Goal: Task Accomplishment & Management: Complete application form

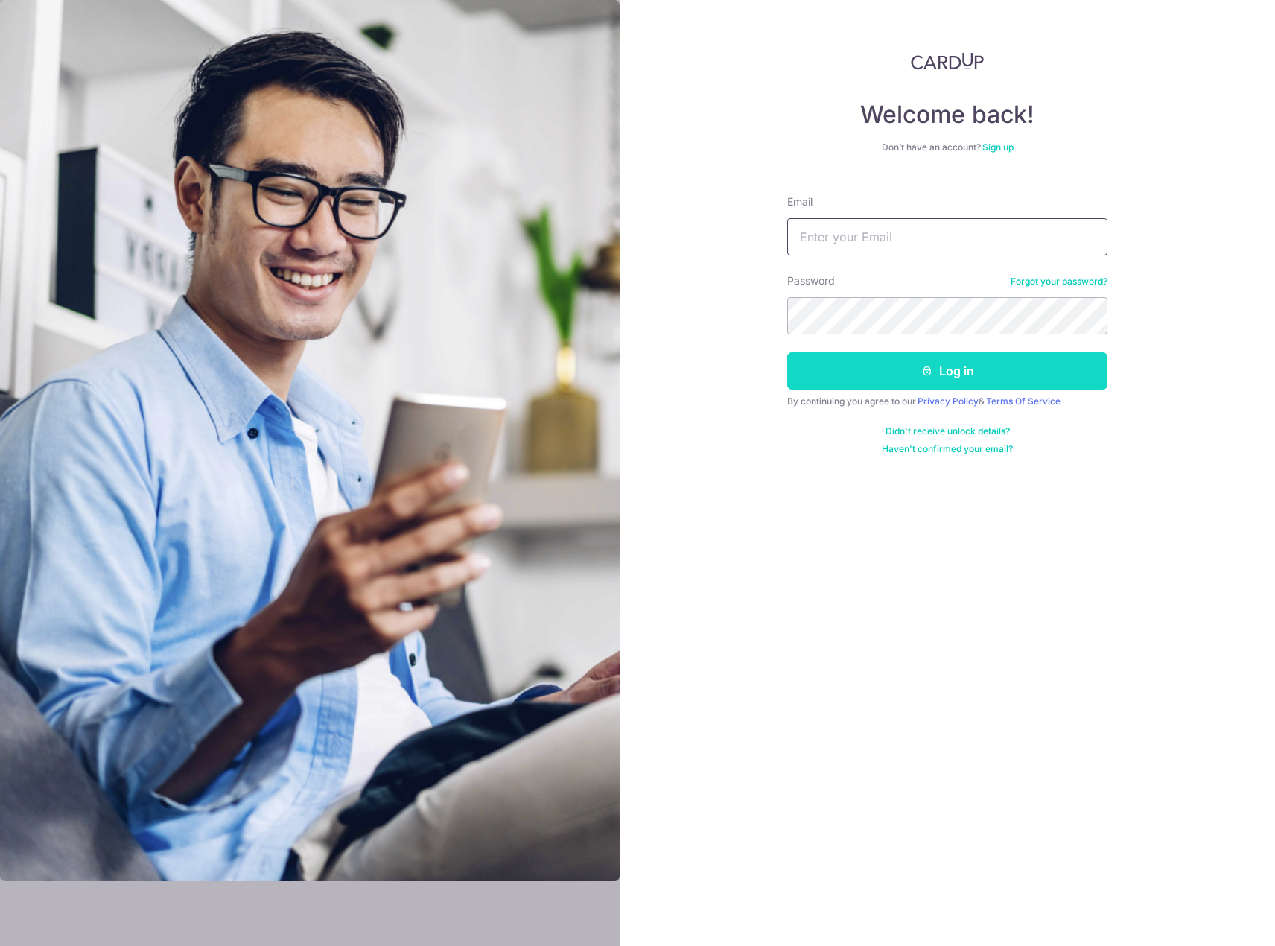
type input "bobtanwx@gmail.com"
click at [870, 363] on button "Log in" at bounding box center [947, 370] width 320 height 37
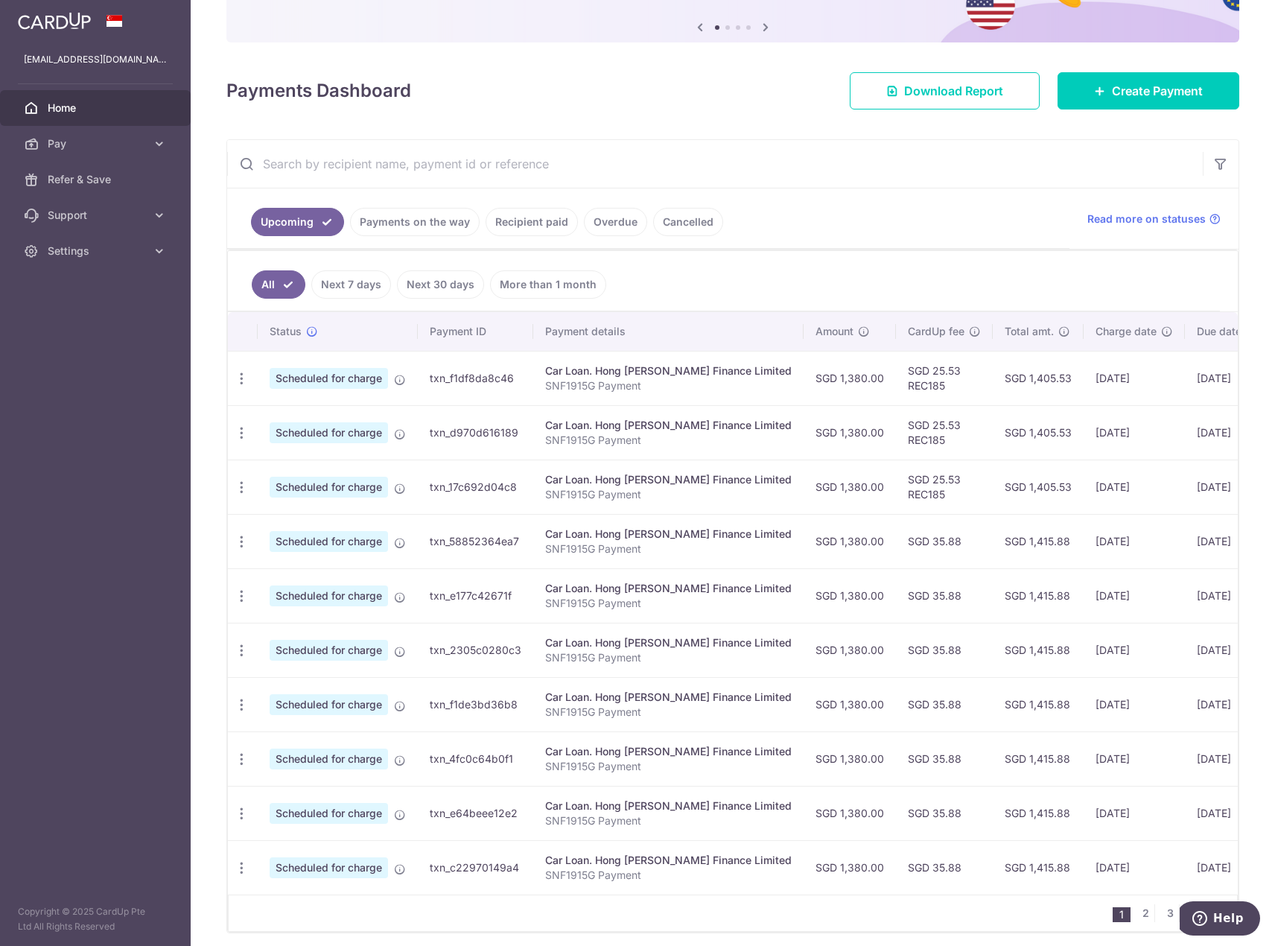
scroll to position [149, 0]
drag, startPoint x: 1045, startPoint y: 375, endPoint x: 1107, endPoint y: 383, distance: 63.2
click at [1107, 383] on td "05/11/2025" at bounding box center [1133, 377] width 101 height 54
drag, startPoint x: 1113, startPoint y: 381, endPoint x: 1191, endPoint y: 375, distance: 77.7
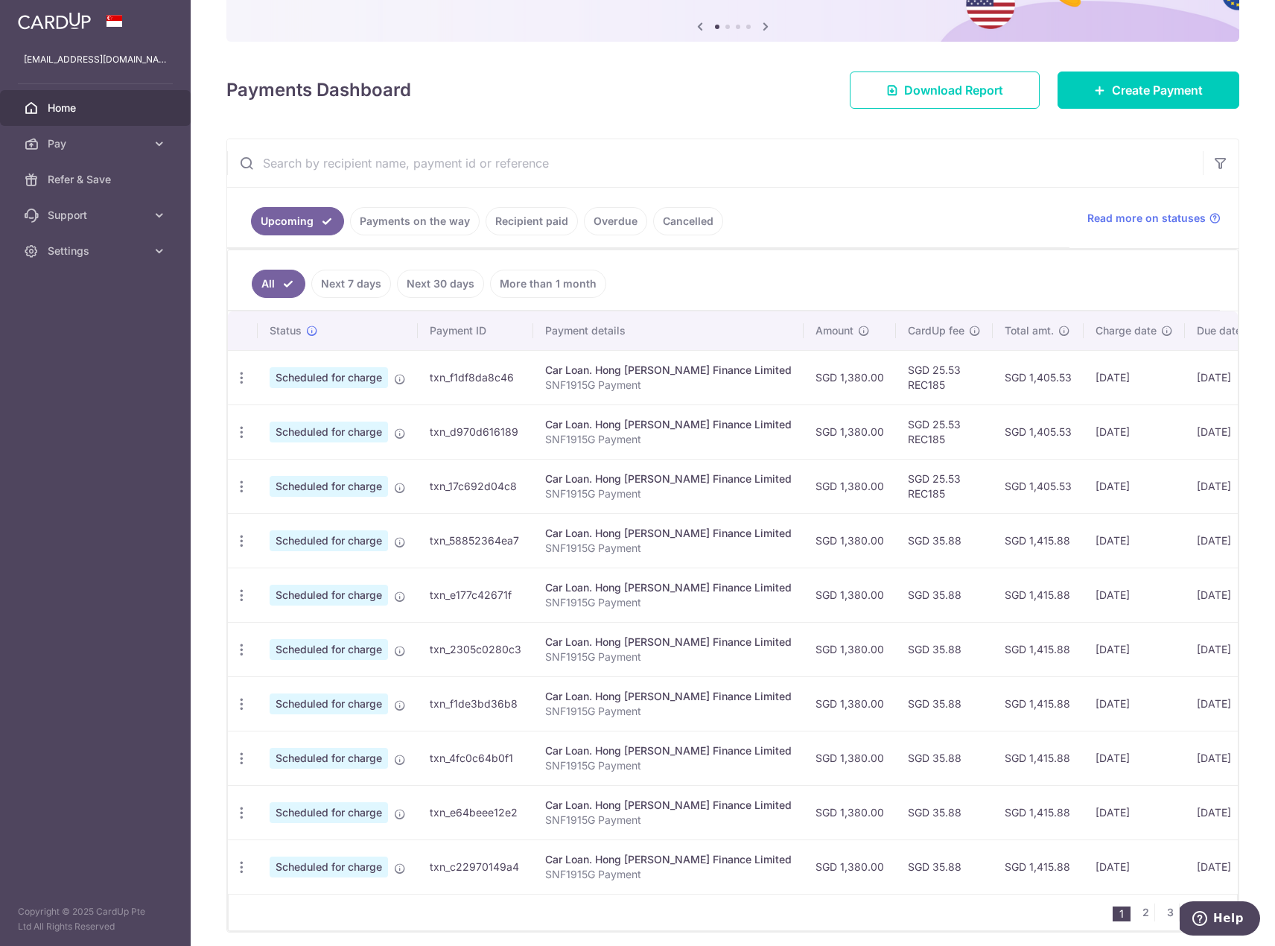
click at [1191, 375] on tr "Update payment Cancel payment Upload doc Scheduled for charge txn_f1df8da8c46 C…" at bounding box center [805, 377] width 1155 height 54
click at [1191, 375] on td "10/11/2025" at bounding box center [1227, 377] width 85 height 54
drag, startPoint x: 1191, startPoint y: 375, endPoint x: 1046, endPoint y: 378, distance: 144.5
click at [1046, 378] on tr "Update payment Cancel payment Upload doc Scheduled for charge txn_f1df8da8c46 C…" at bounding box center [805, 377] width 1155 height 54
click at [362, 287] on link "Next 7 days" at bounding box center [351, 284] width 80 height 28
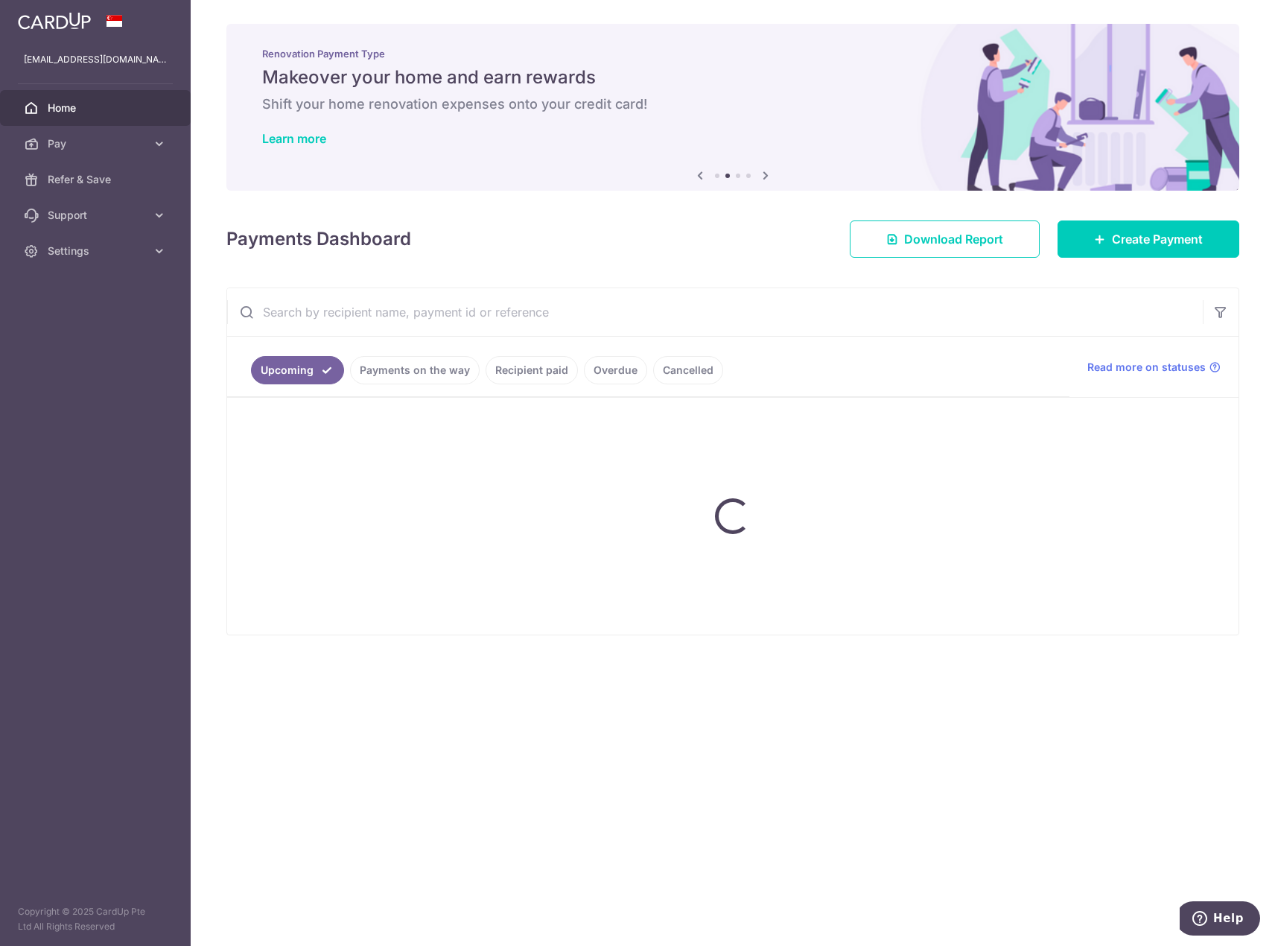
scroll to position [0, 0]
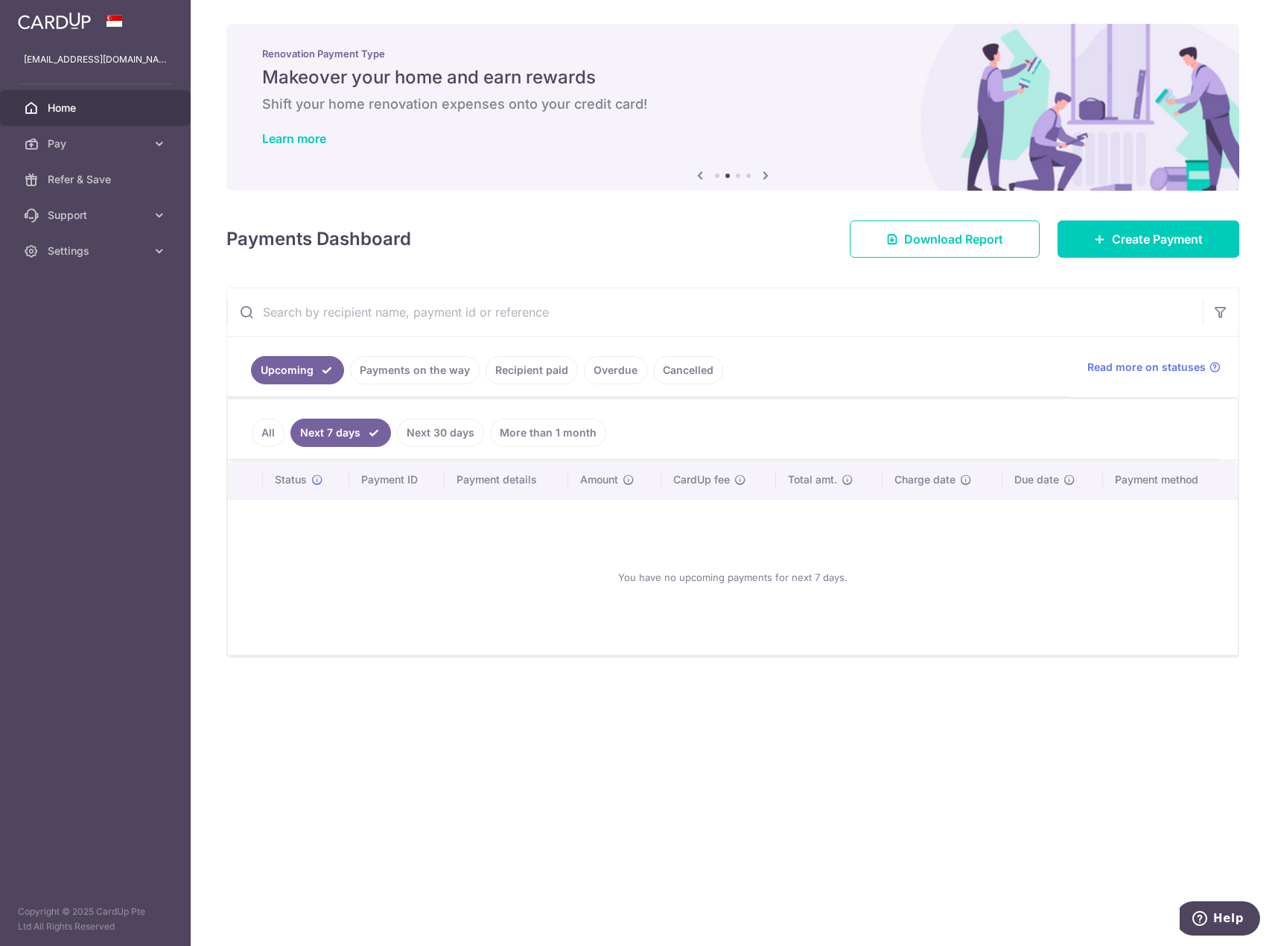
click at [273, 431] on link "All" at bounding box center [268, 432] width 33 height 28
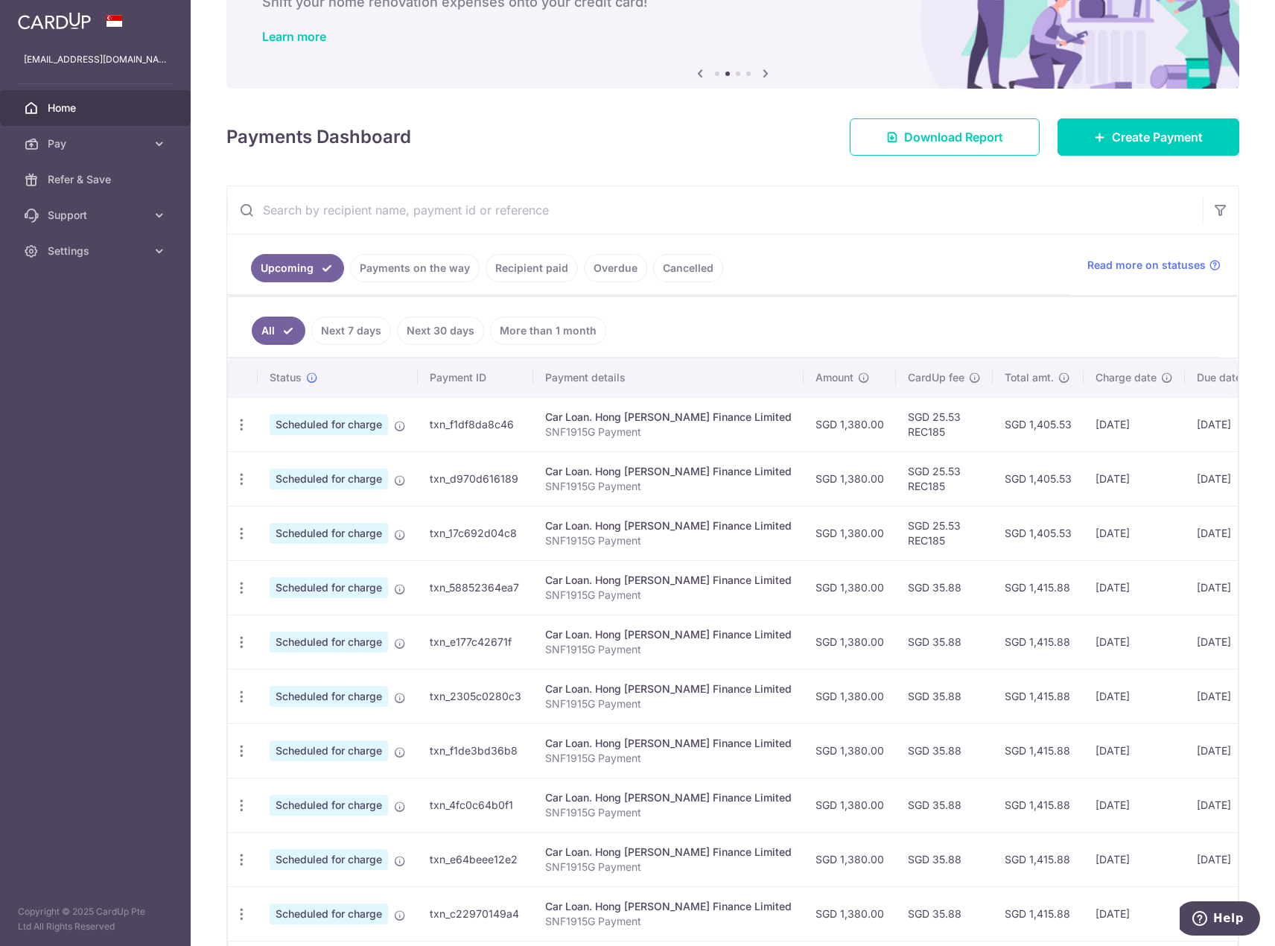
scroll to position [64, 0]
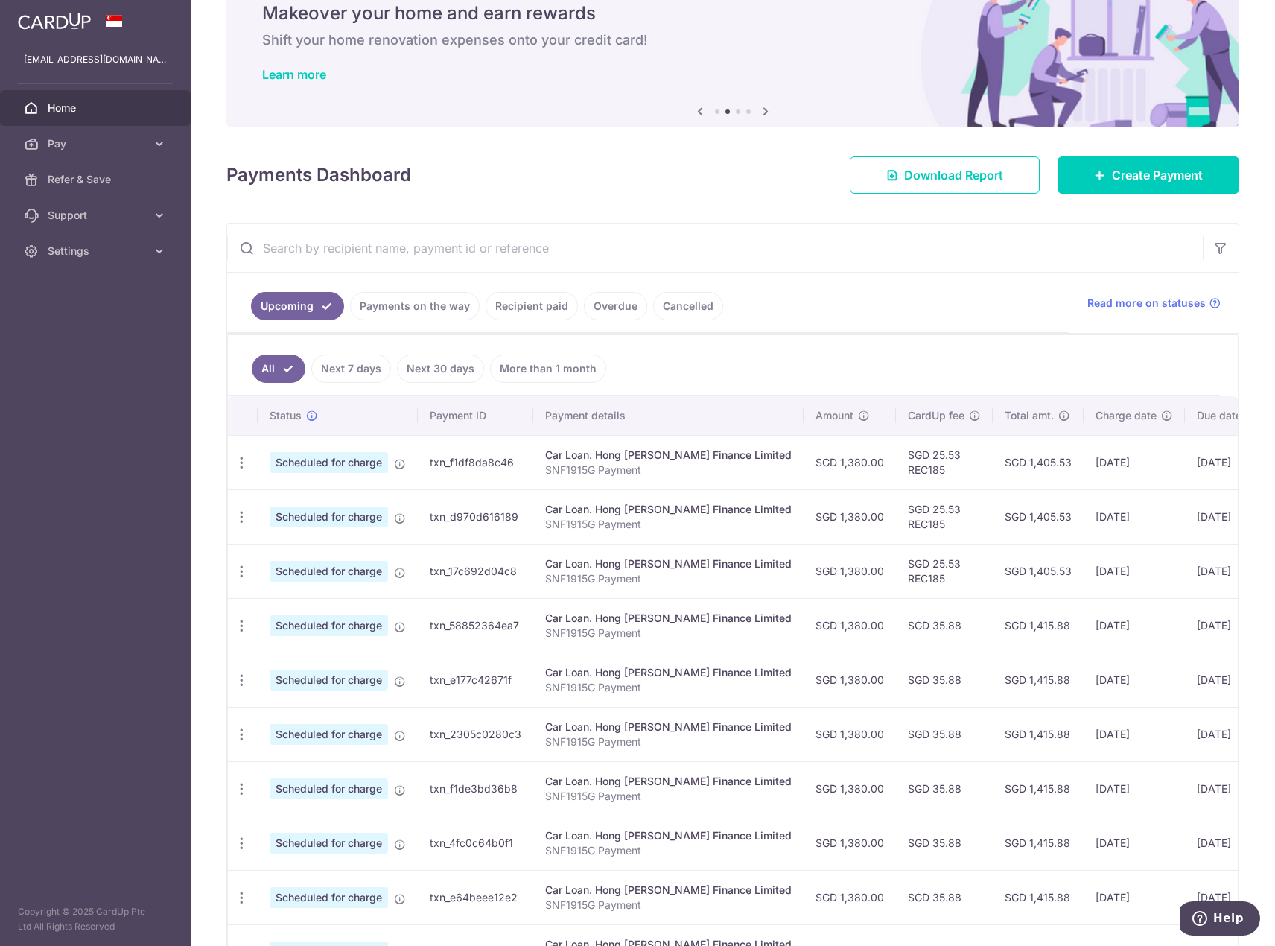
click at [429, 379] on link "Next 30 days" at bounding box center [440, 368] width 87 height 28
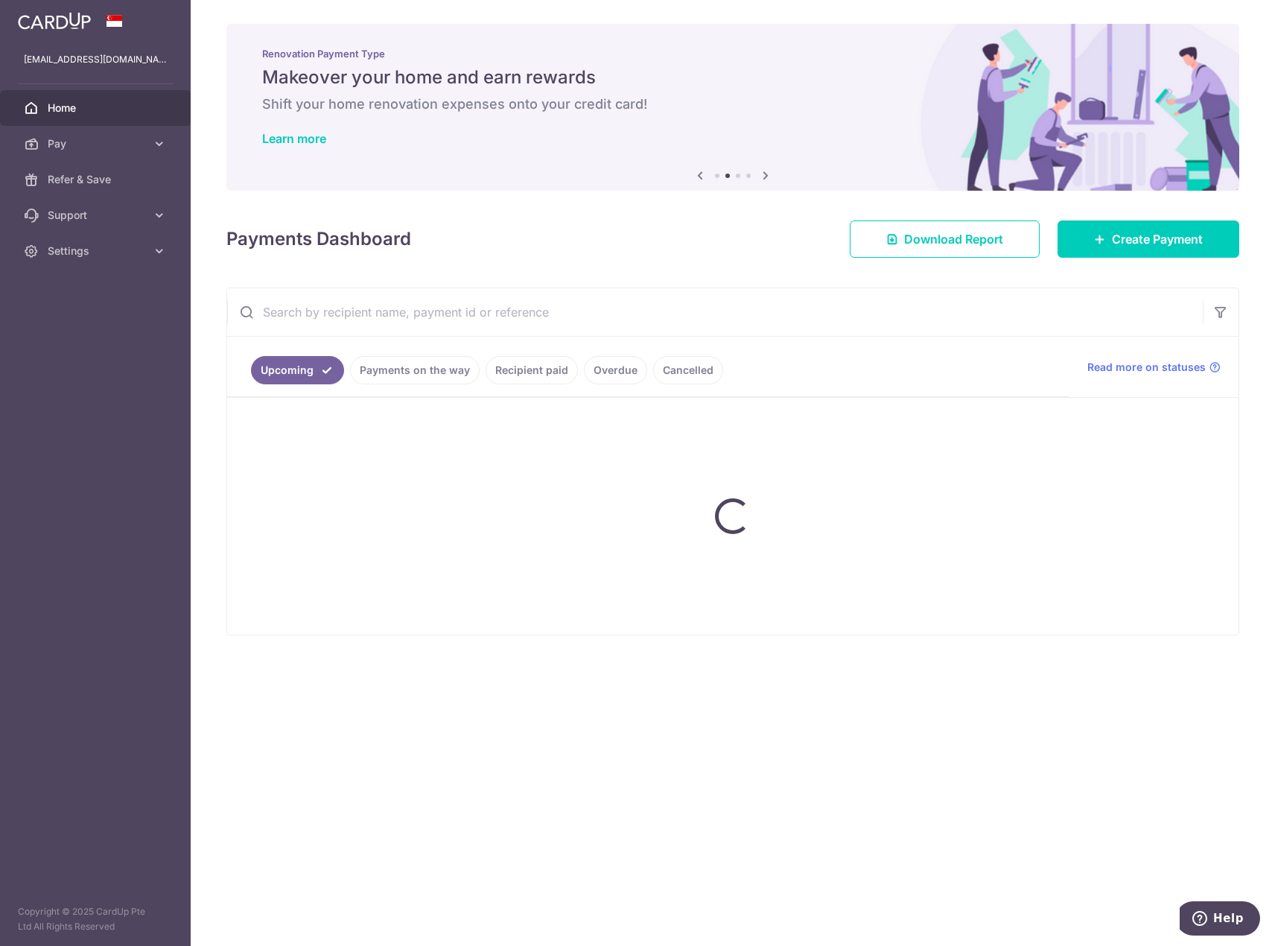
scroll to position [0, 0]
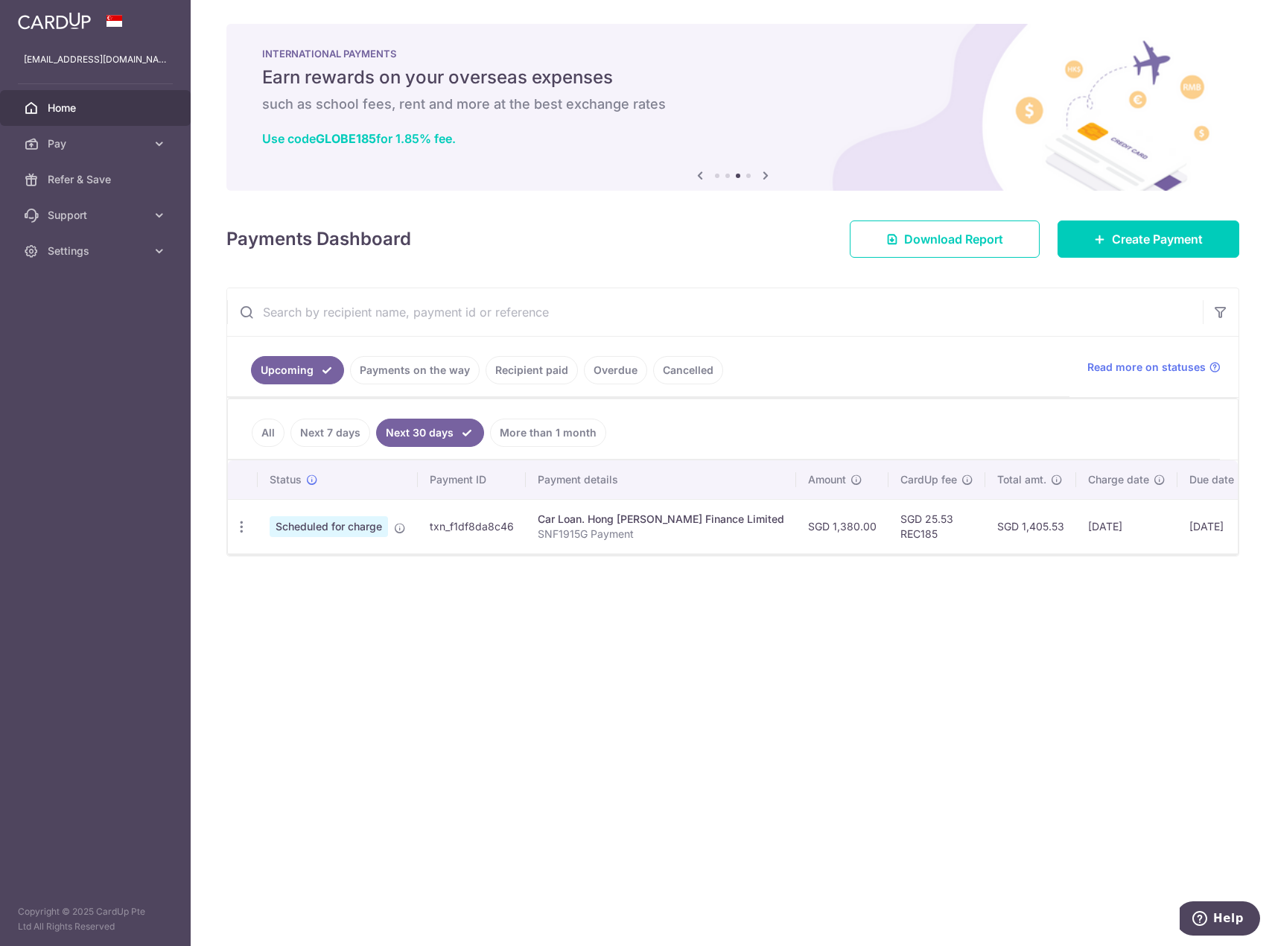
click at [324, 429] on link "Next 7 days" at bounding box center [330, 432] width 80 height 28
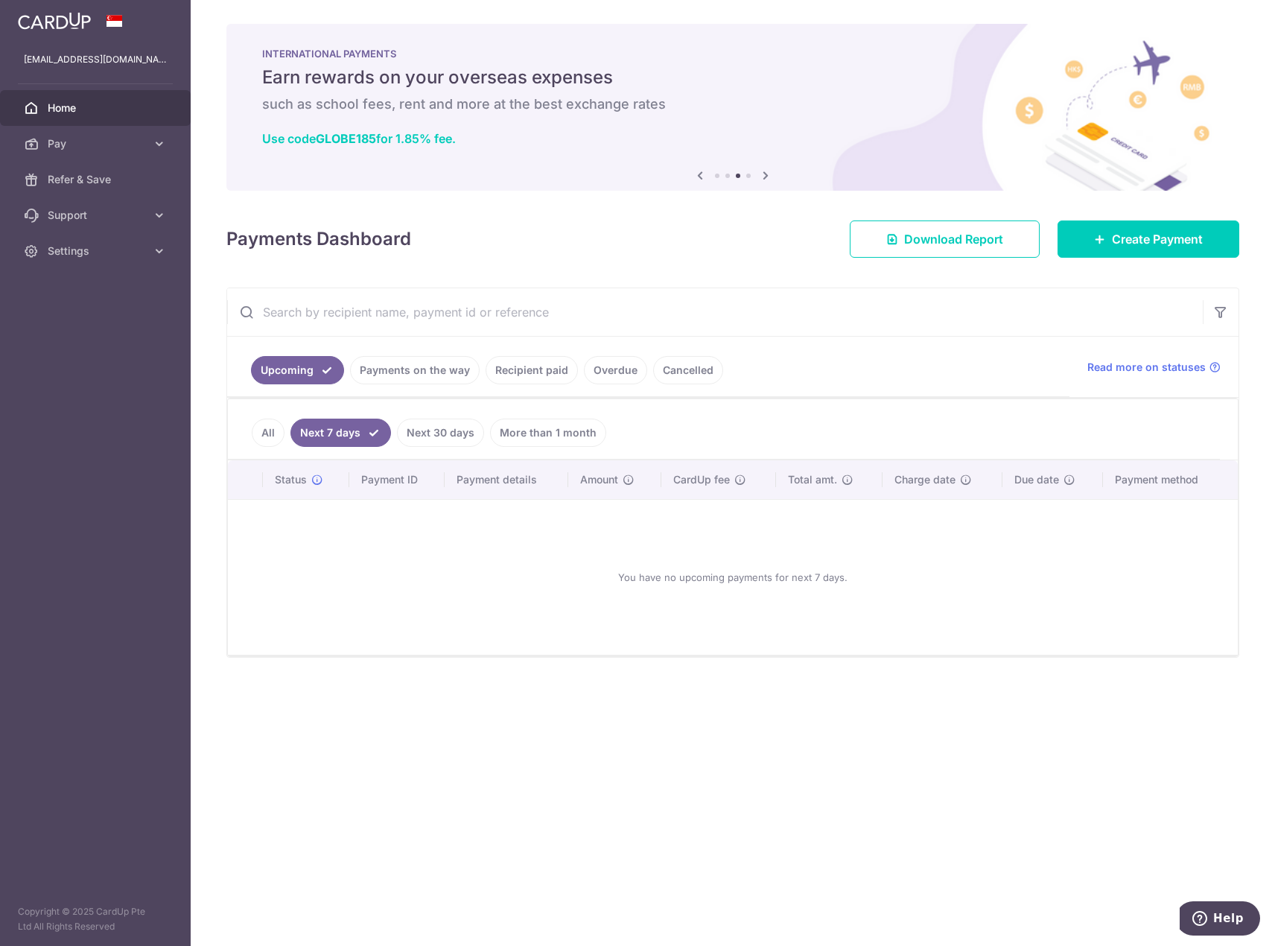
click at [267, 435] on link "All" at bounding box center [268, 432] width 33 height 28
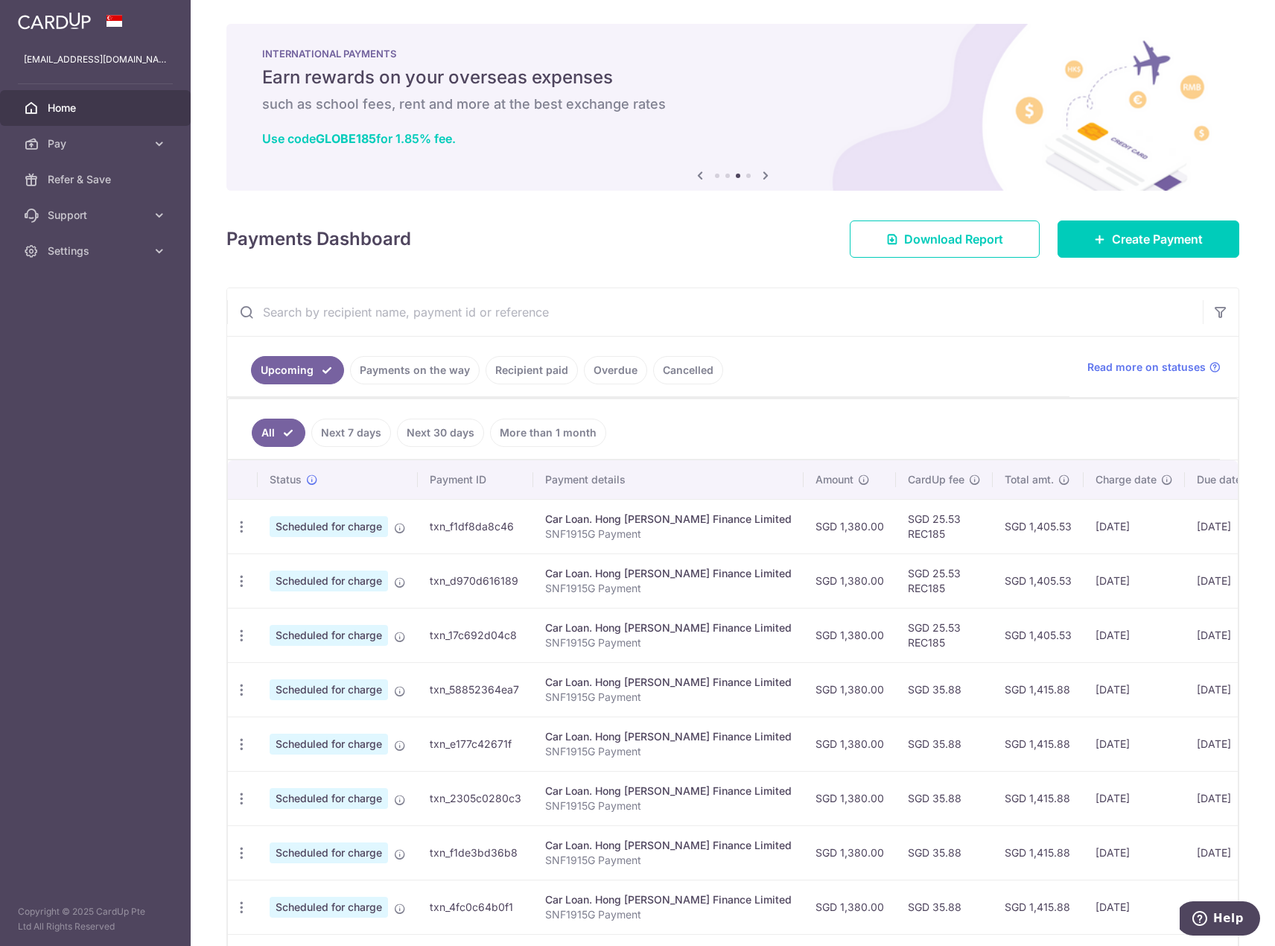
click at [517, 376] on link "Recipient paid" at bounding box center [531, 370] width 92 height 28
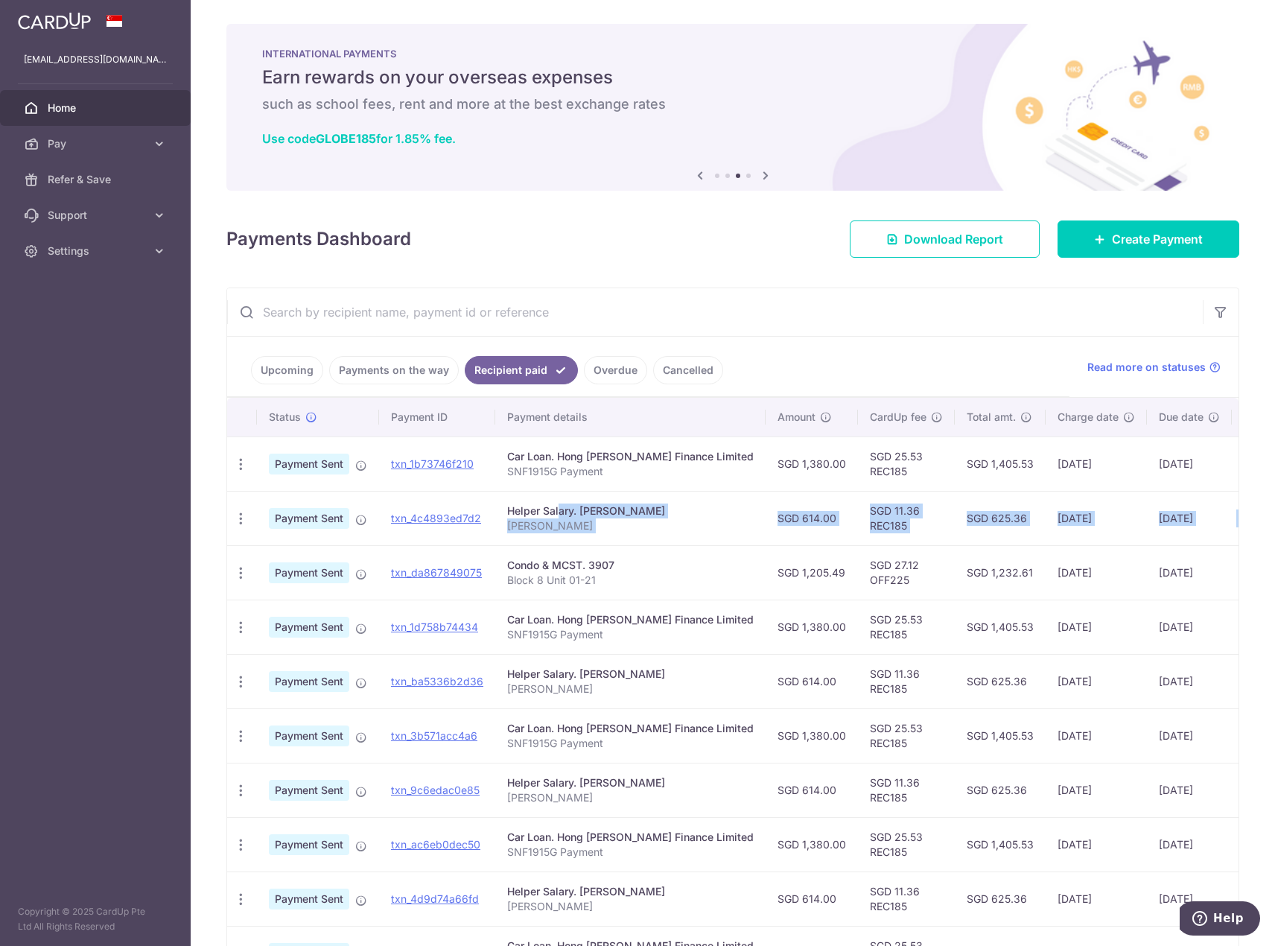
scroll to position [0, 52]
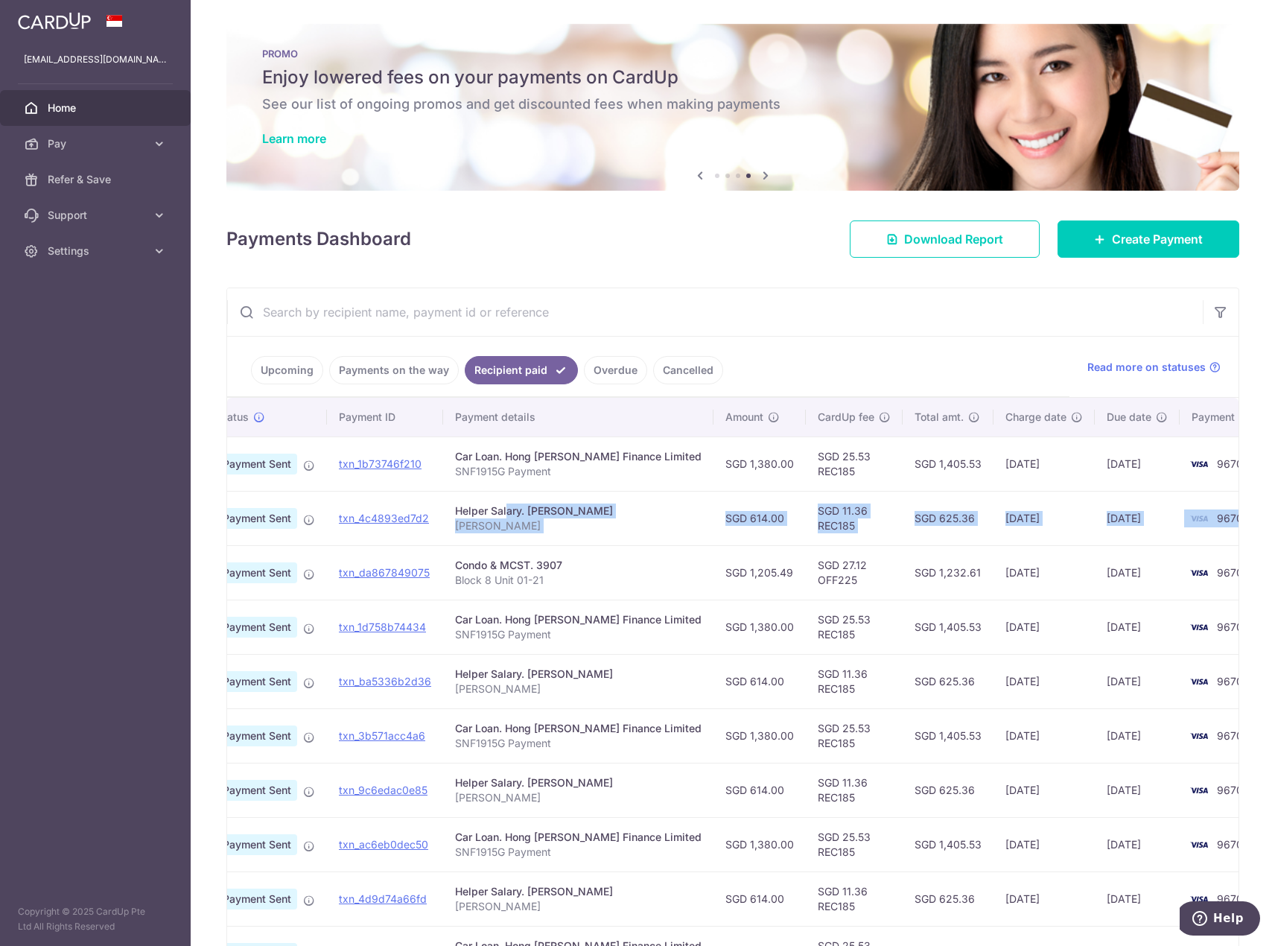
drag, startPoint x: 511, startPoint y: 516, endPoint x: 1186, endPoint y: 523, distance: 675.4
click at [1186, 523] on tr "PDF Receipt Payment Sent txn_4c4893ed7d2 Helper Salary. Alisa Ning Bob Tan SGD …" at bounding box center [734, 518] width 1118 height 54
click at [1186, 523] on td "9670" at bounding box center [1235, 518] width 113 height 54
drag, startPoint x: 1186, startPoint y: 523, endPoint x: 420, endPoint y: 511, distance: 766.3
click at [420, 511] on tr "PDF Receipt Payment Sent txn_4c4893ed7d2 Helper Salary. Alisa Ning Bob Tan SGD …" at bounding box center [734, 518] width 1118 height 54
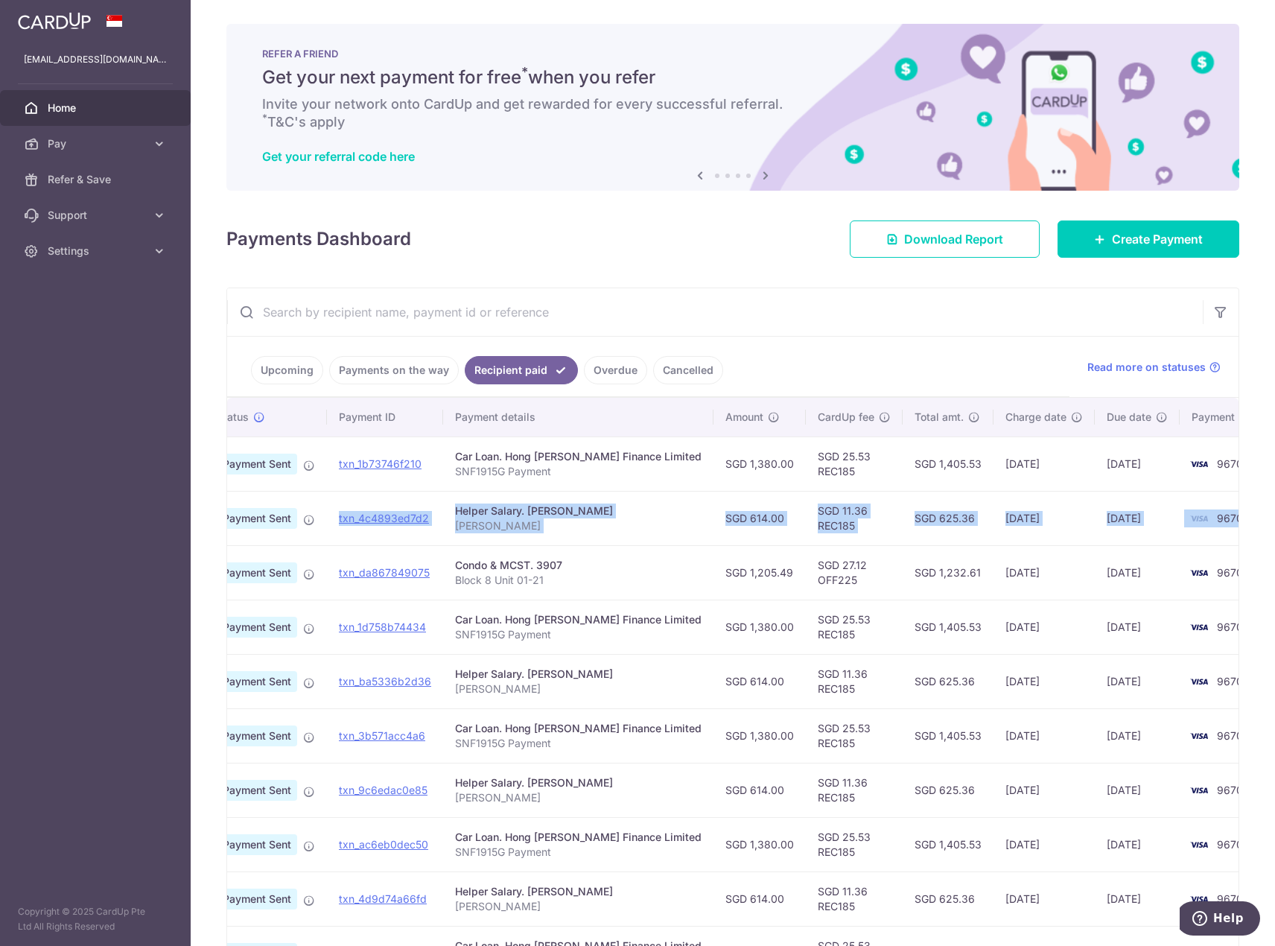
click at [555, 522] on p "Bob Tan" at bounding box center [578, 525] width 246 height 15
drag, startPoint x: 486, startPoint y: 518, endPoint x: 988, endPoint y: 547, distance: 502.7
click at [988, 547] on tbody "PDF Receipt Payment Sent txn_1b73746f210 Car Loan. Hong Leong Finance Limited S…" at bounding box center [734, 708] width 1118 height 544
click at [993, 547] on td "25/08/2025" at bounding box center [1043, 572] width 101 height 54
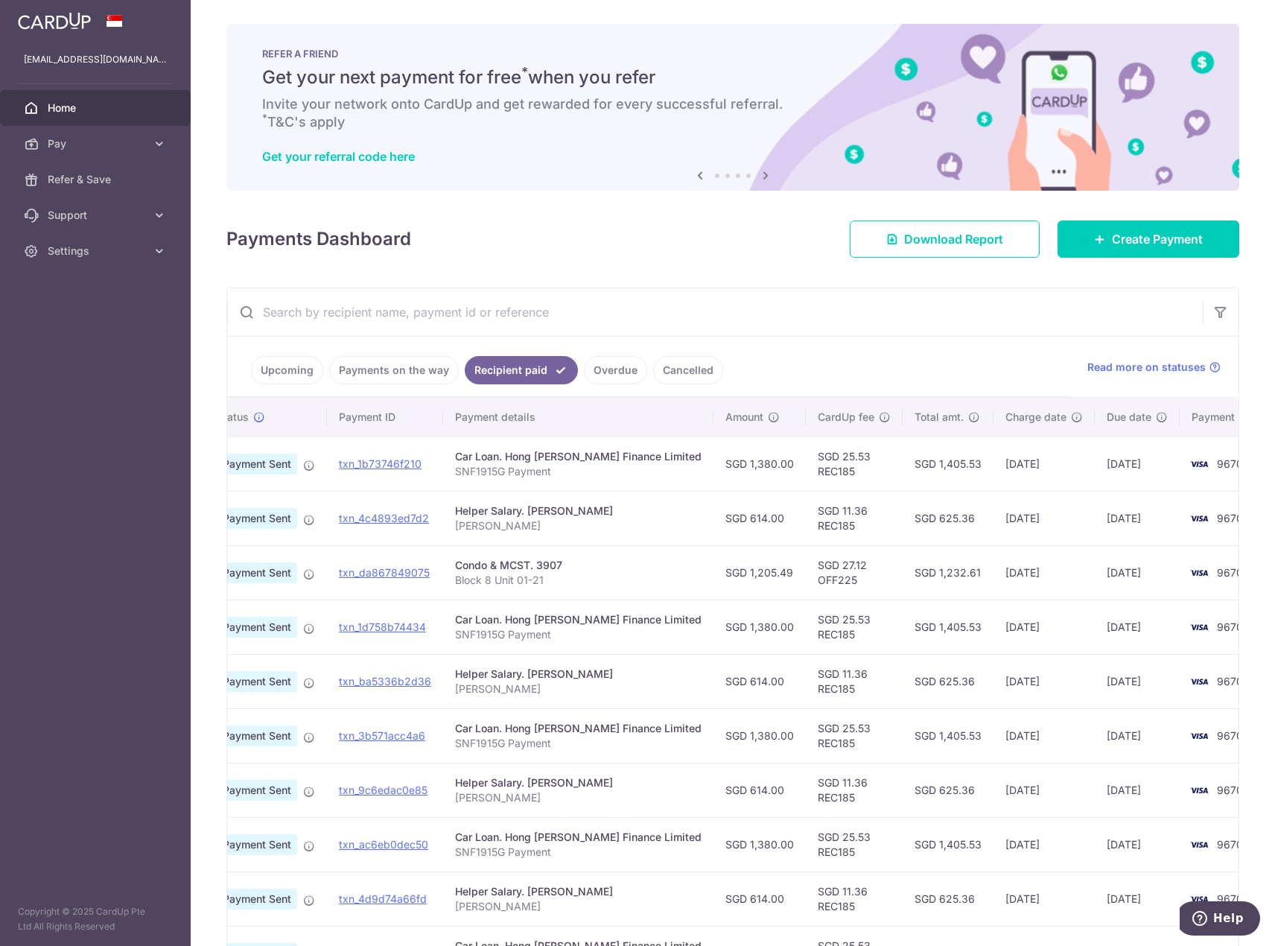
click at [902, 517] on td "SGD 625.36" at bounding box center [947, 518] width 91 height 54
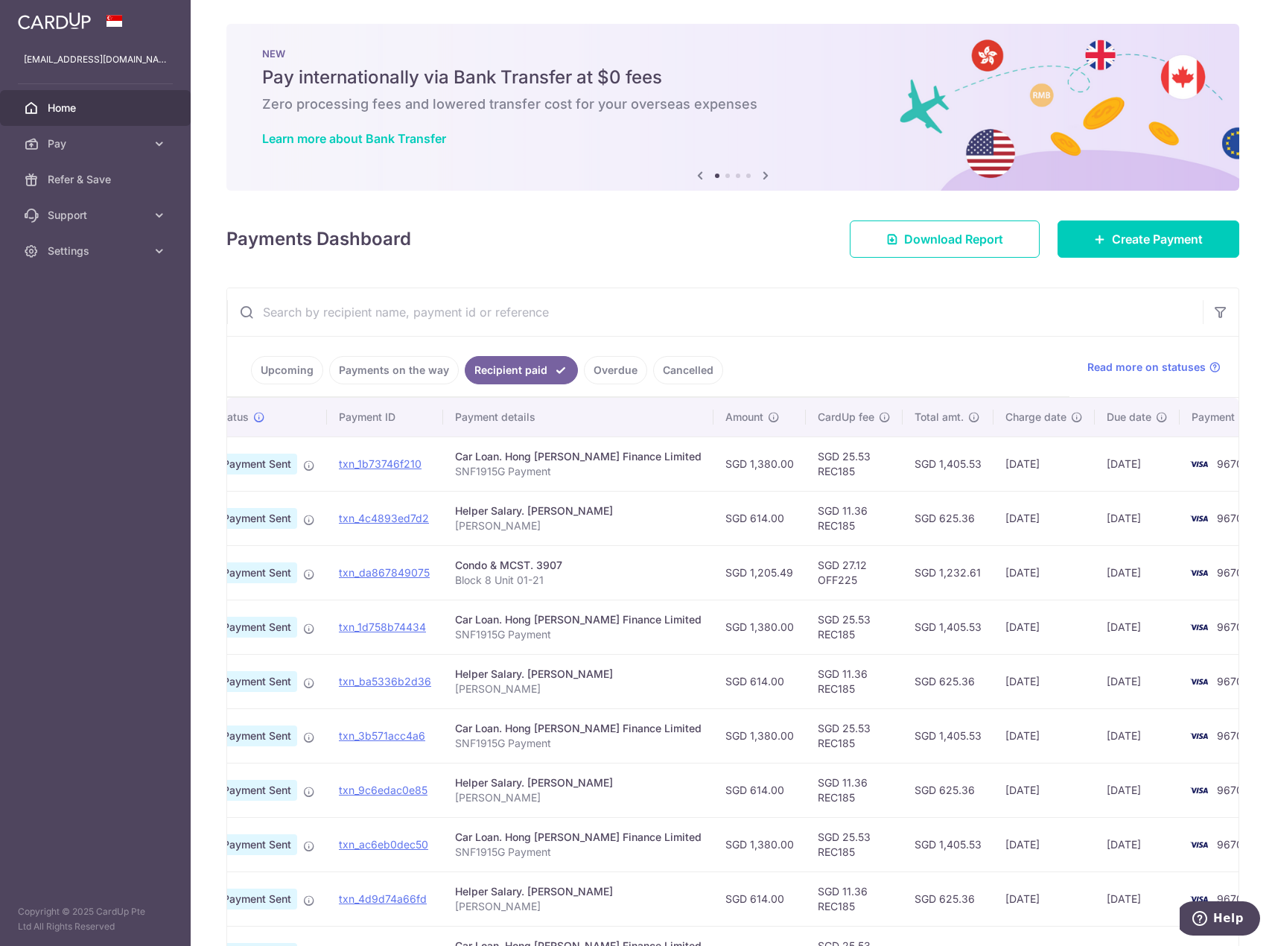
click at [713, 515] on td "SGD 614.00" at bounding box center [759, 518] width 92 height 54
copy td "614.00"
click at [95, 141] on span "Pay" at bounding box center [97, 143] width 98 height 15
click at [123, 209] on span "Recipients" at bounding box center [97, 215] width 98 height 15
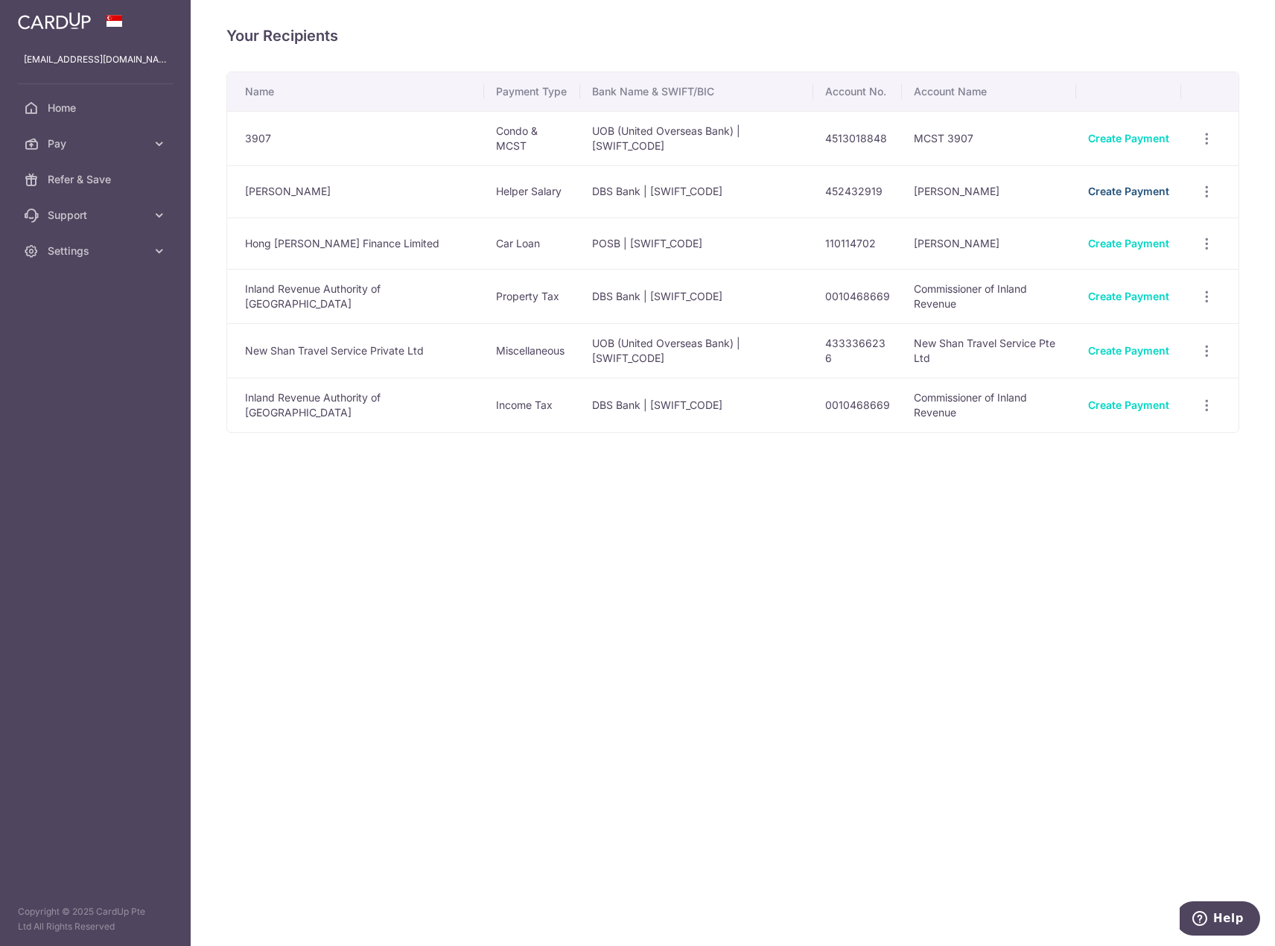
click at [1150, 190] on link "Create Payment" at bounding box center [1128, 191] width 81 height 13
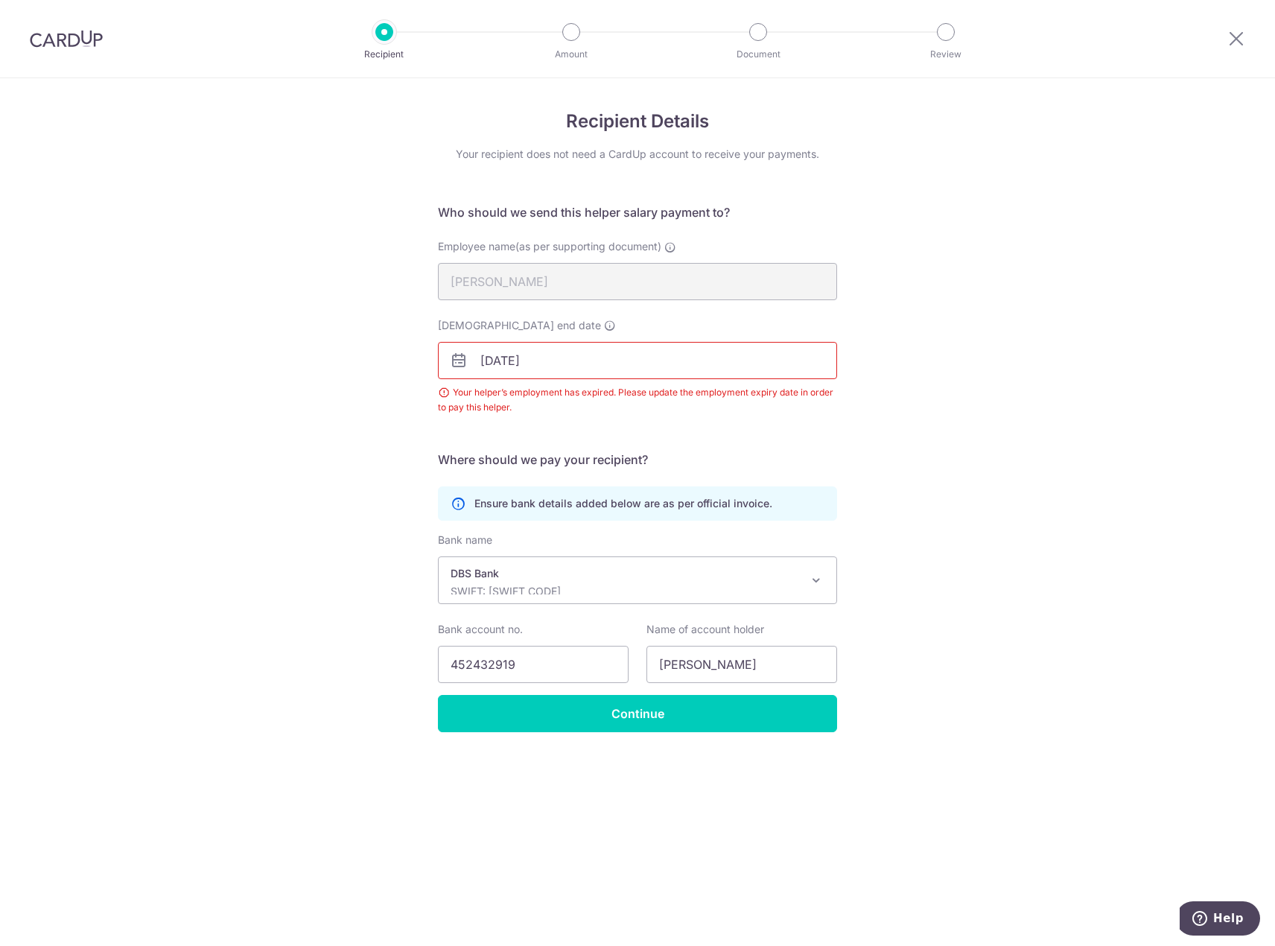
click at [486, 360] on input "[DATE]" at bounding box center [637, 360] width 399 height 37
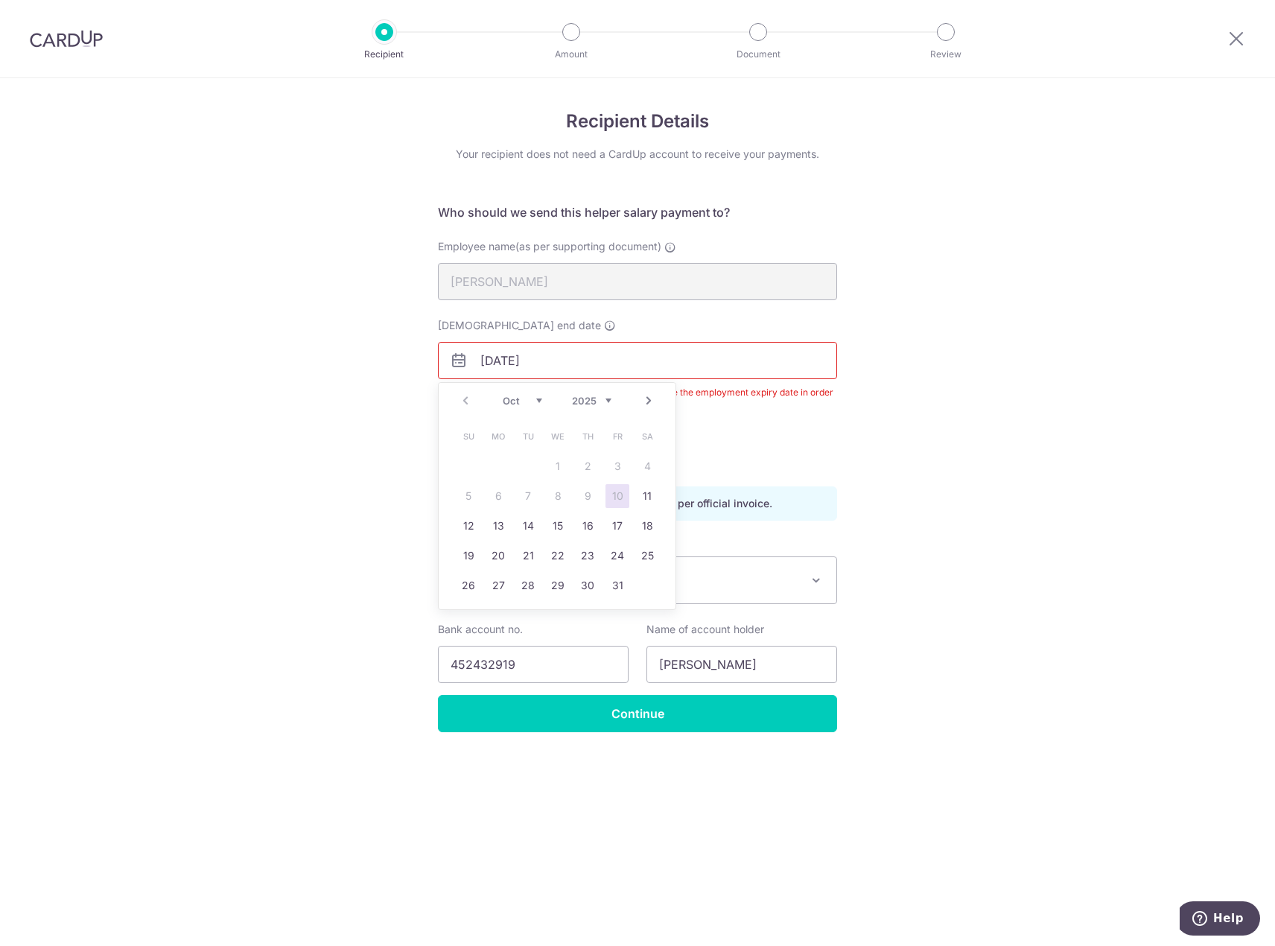
click at [773, 444] on form "Who should we send this helper salary payment to? Employee name(as per supporti…" at bounding box center [637, 467] width 399 height 529
click at [506, 357] on input "06/10/2025" at bounding box center [637, 360] width 399 height 37
click at [649, 396] on link "Next" at bounding box center [649, 401] width 18 height 18
click at [541, 363] on input "06/10/2025" at bounding box center [637, 360] width 399 height 37
click at [608, 398] on select "2025 2026 2027 2028 2029 2030 2031 2032 2033 2034 2035" at bounding box center [591, 401] width 39 height 12
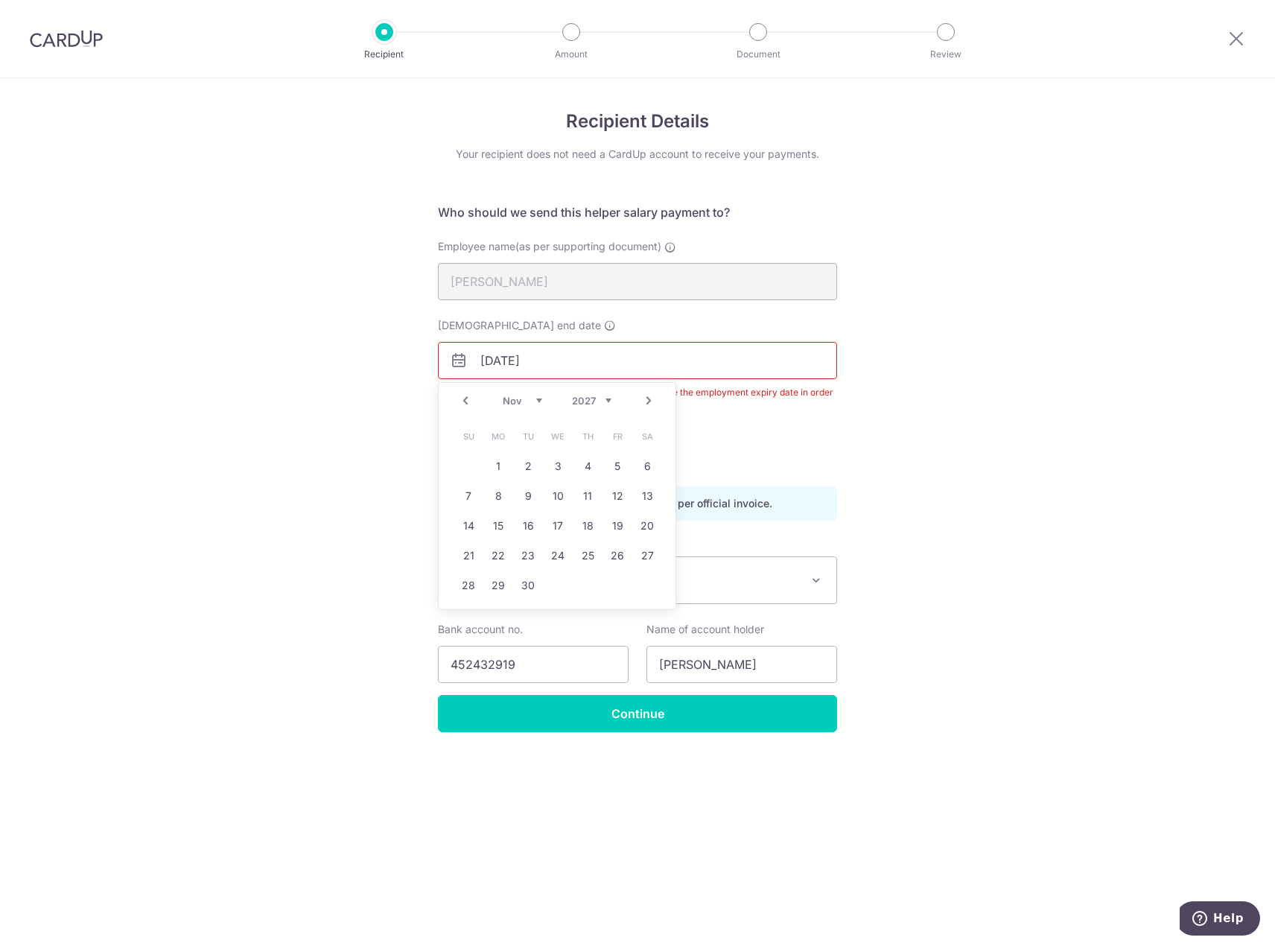
click at [596, 335] on div "Employment contract end date 06/10/2025 Your helper’s employment has expired. P…" at bounding box center [637, 366] width 399 height 97
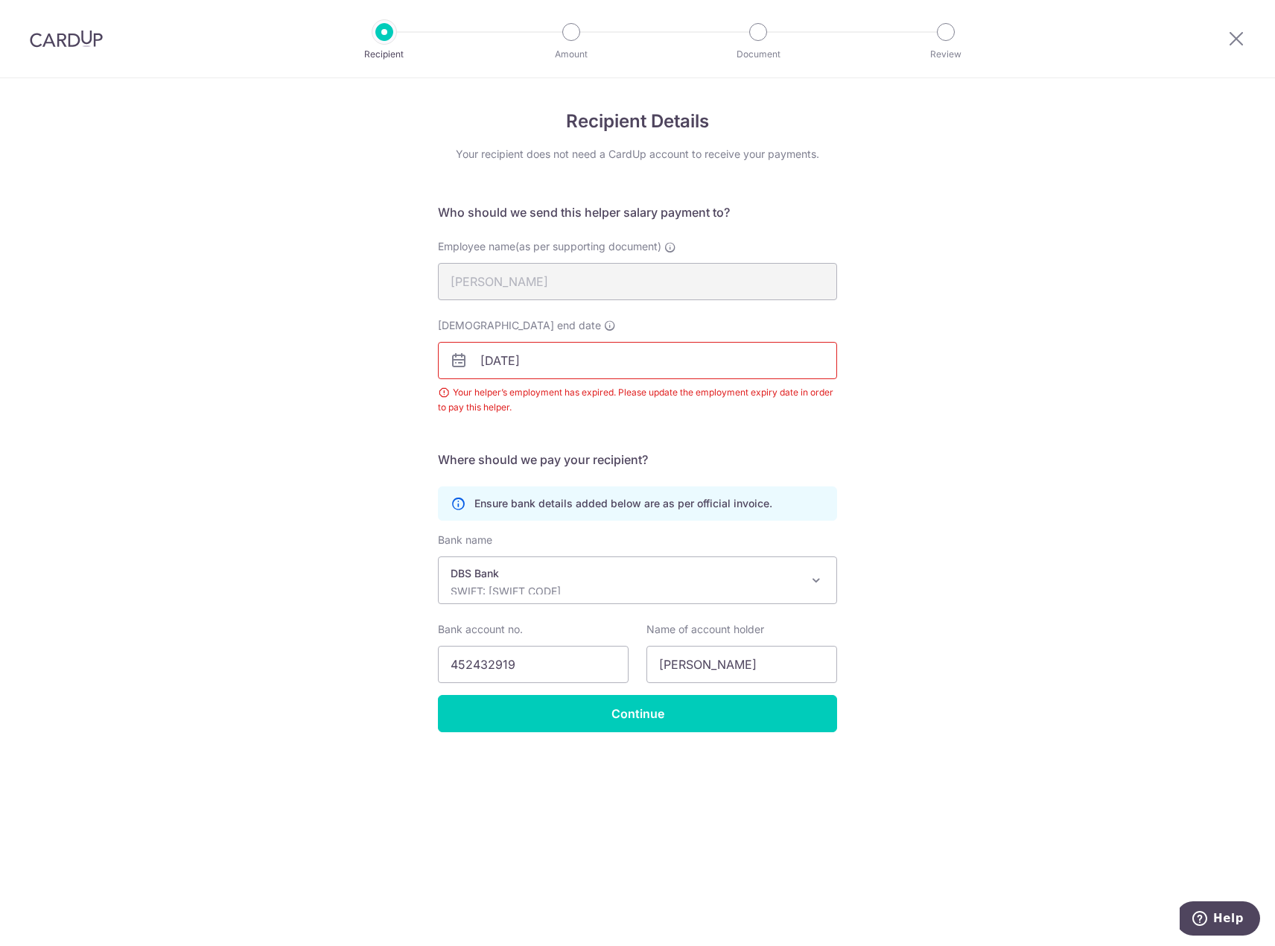
click at [757, 418] on div "Employment contract end date 06/10/2025 Your helper’s employment has expired. P…" at bounding box center [637, 375] width 417 height 115
click at [622, 705] on input "Continue" at bounding box center [637, 713] width 399 height 37
click at [619, 344] on input "[DATE]" at bounding box center [637, 360] width 399 height 37
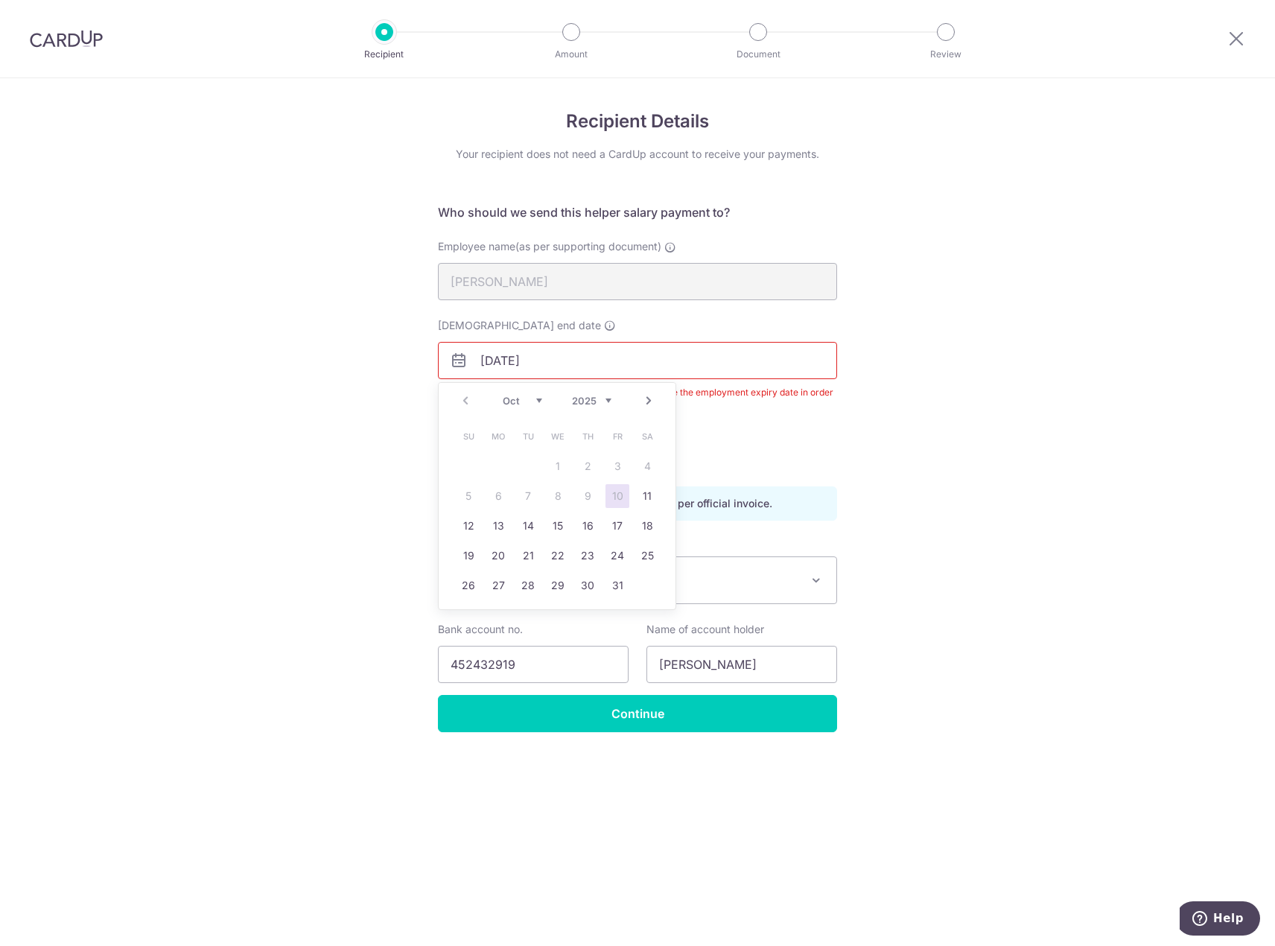
click at [606, 400] on select "2025 2026 2027 2028 2029 2030 2031 2032 2033 2034 2035" at bounding box center [591, 401] width 39 height 12
click at [643, 404] on link "Next" at bounding box center [649, 401] width 18 height 18
click at [555, 468] on link "3" at bounding box center [558, 466] width 24 height 24
type input "[DATE]"
click at [568, 357] on input "[DATE]" at bounding box center [637, 360] width 399 height 37
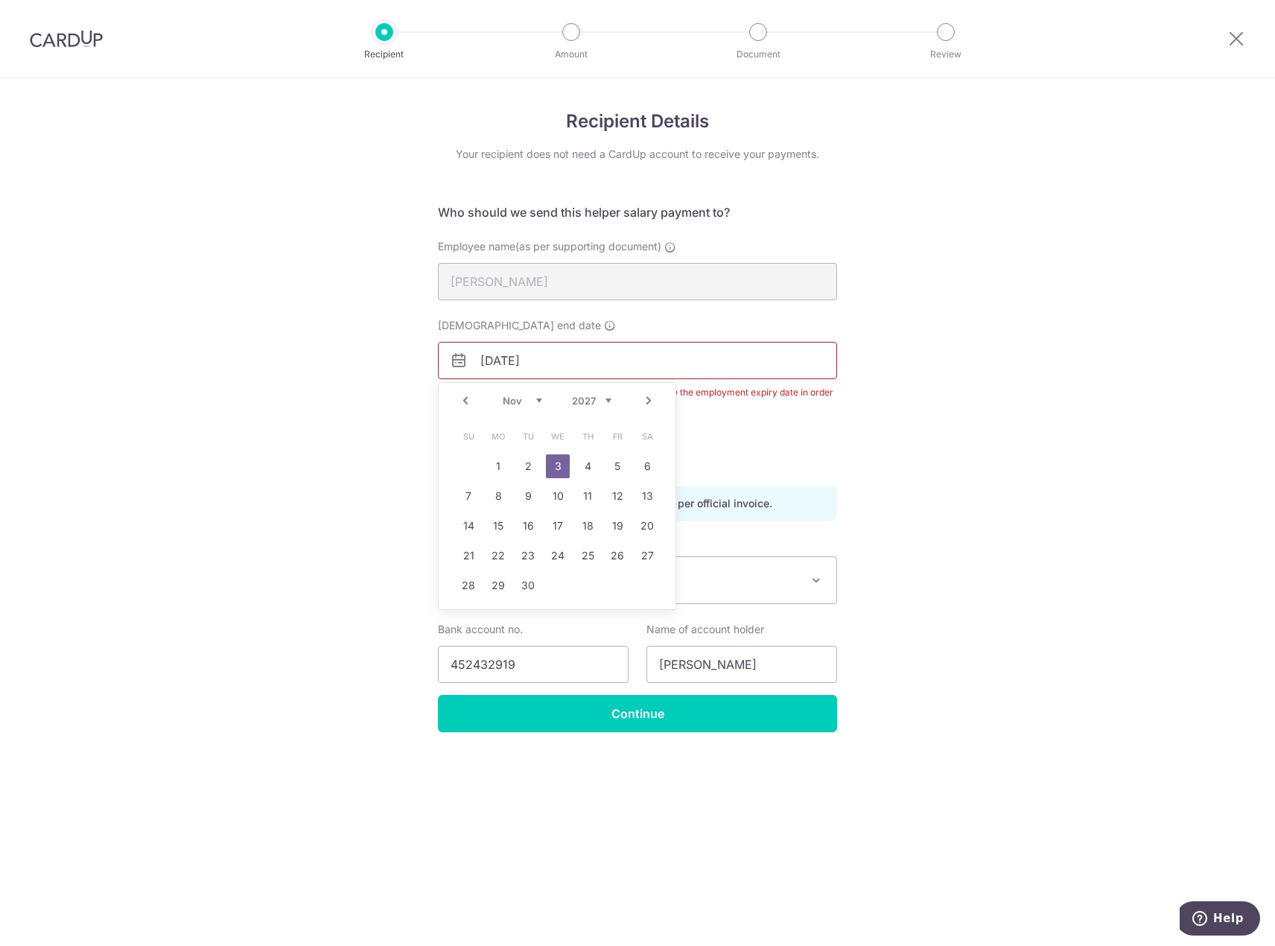
click at [560, 462] on link "3" at bounding box center [558, 466] width 24 height 24
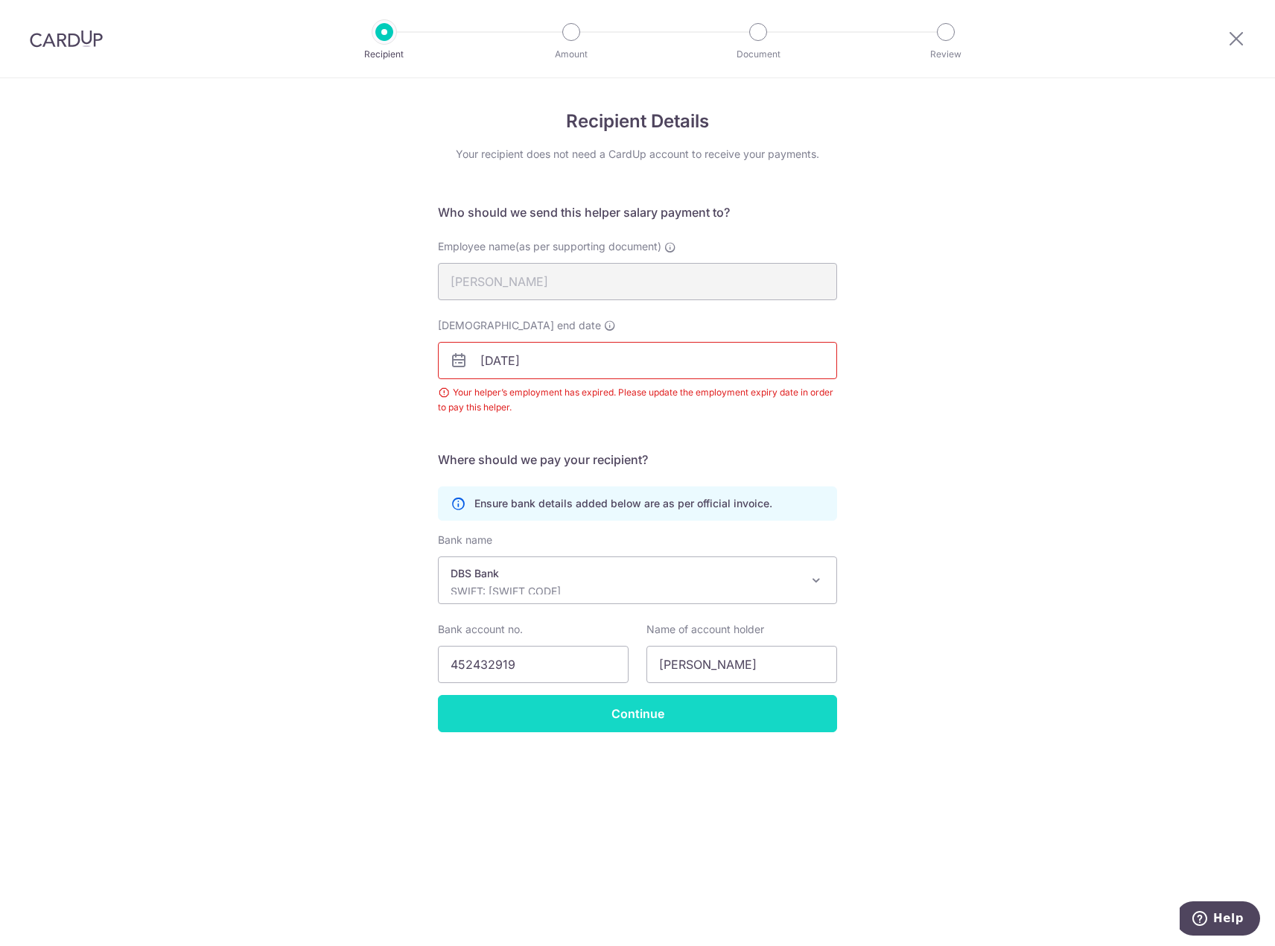
click at [657, 718] on input "Continue" at bounding box center [637, 713] width 399 height 37
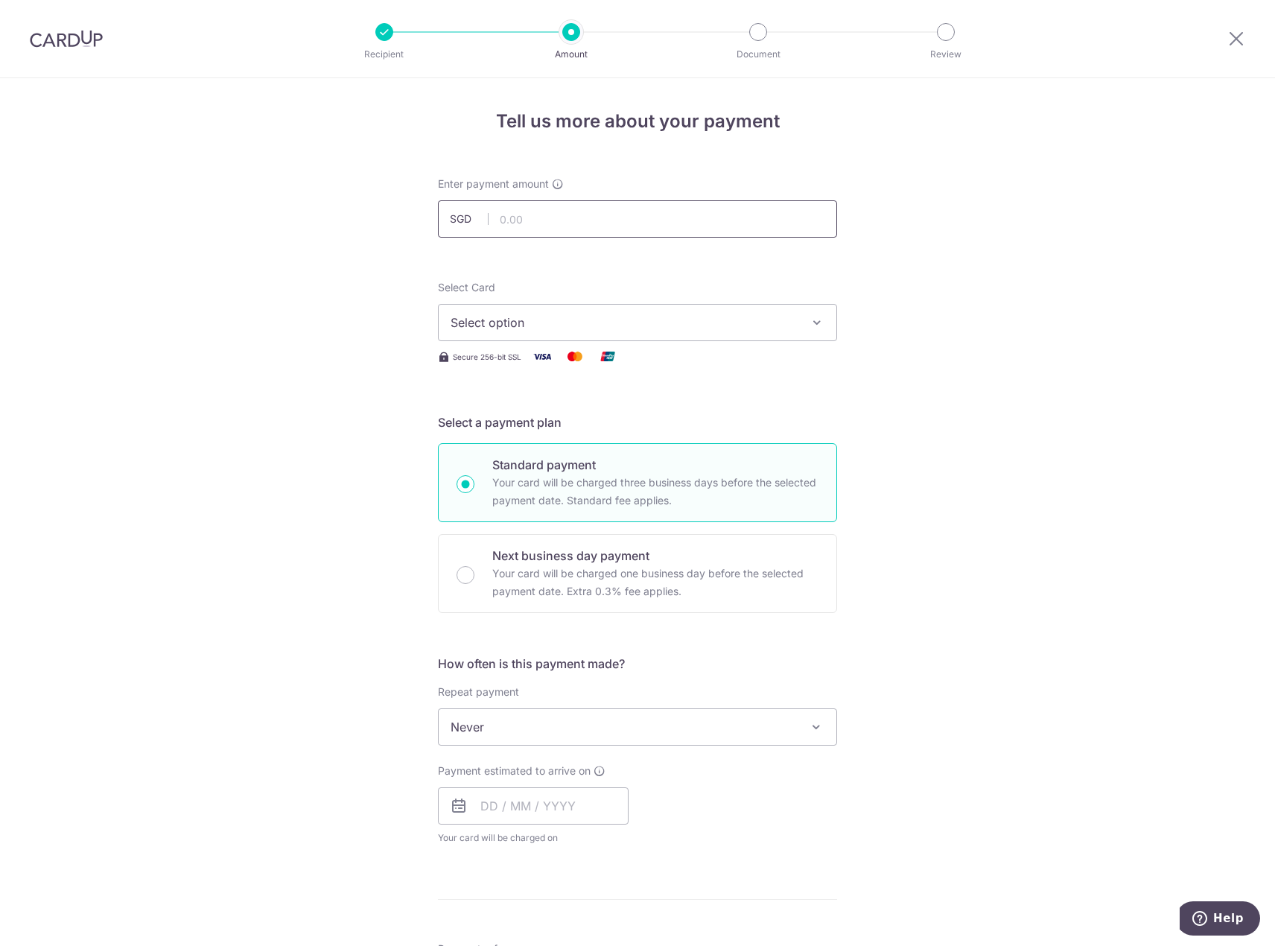
click at [528, 218] on input "text" at bounding box center [637, 218] width 399 height 37
type input "614.00"
click at [478, 319] on span "Select option" at bounding box center [623, 322] width 347 height 18
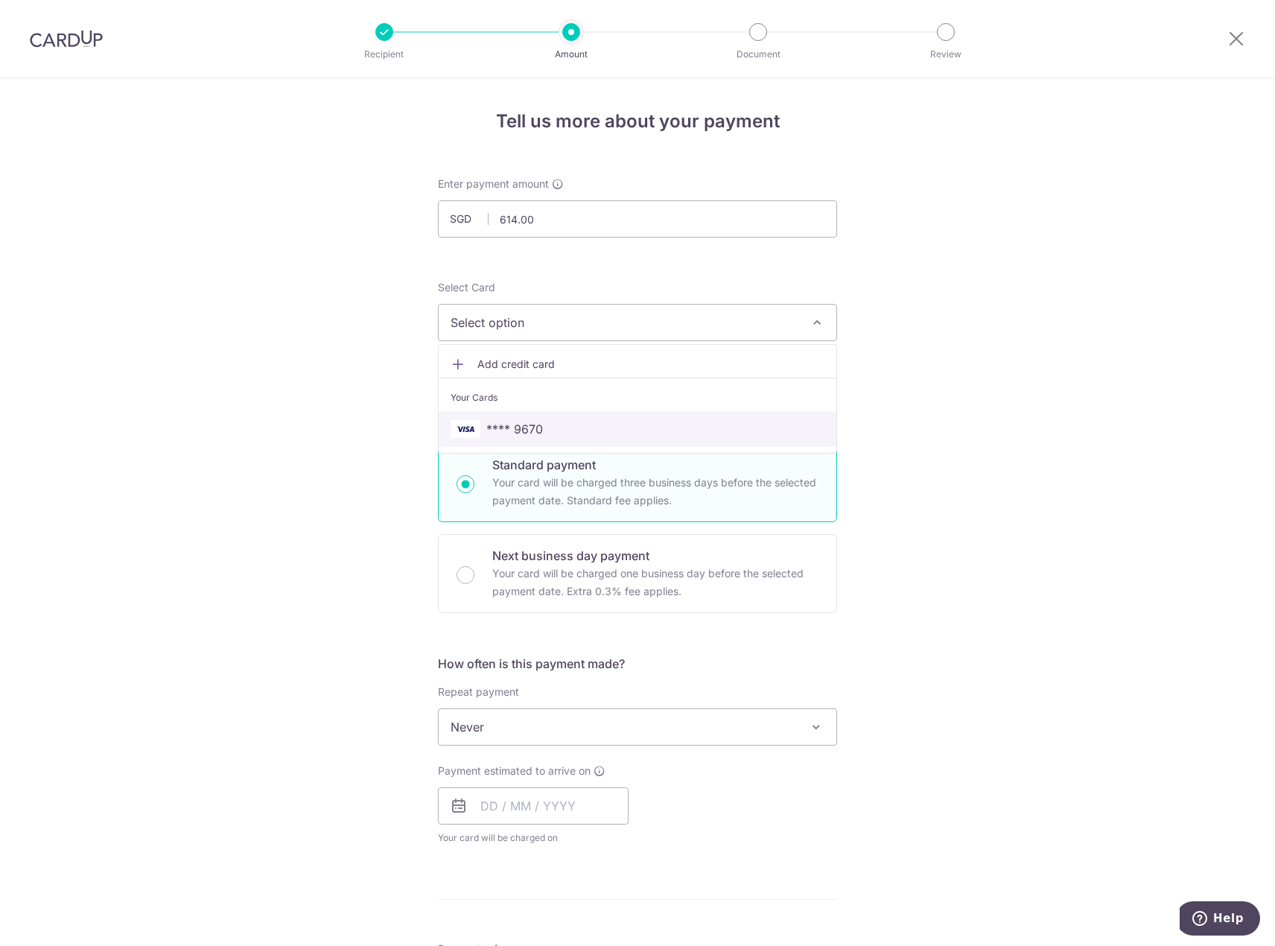
click at [530, 433] on span "**** 9670" at bounding box center [514, 429] width 57 height 18
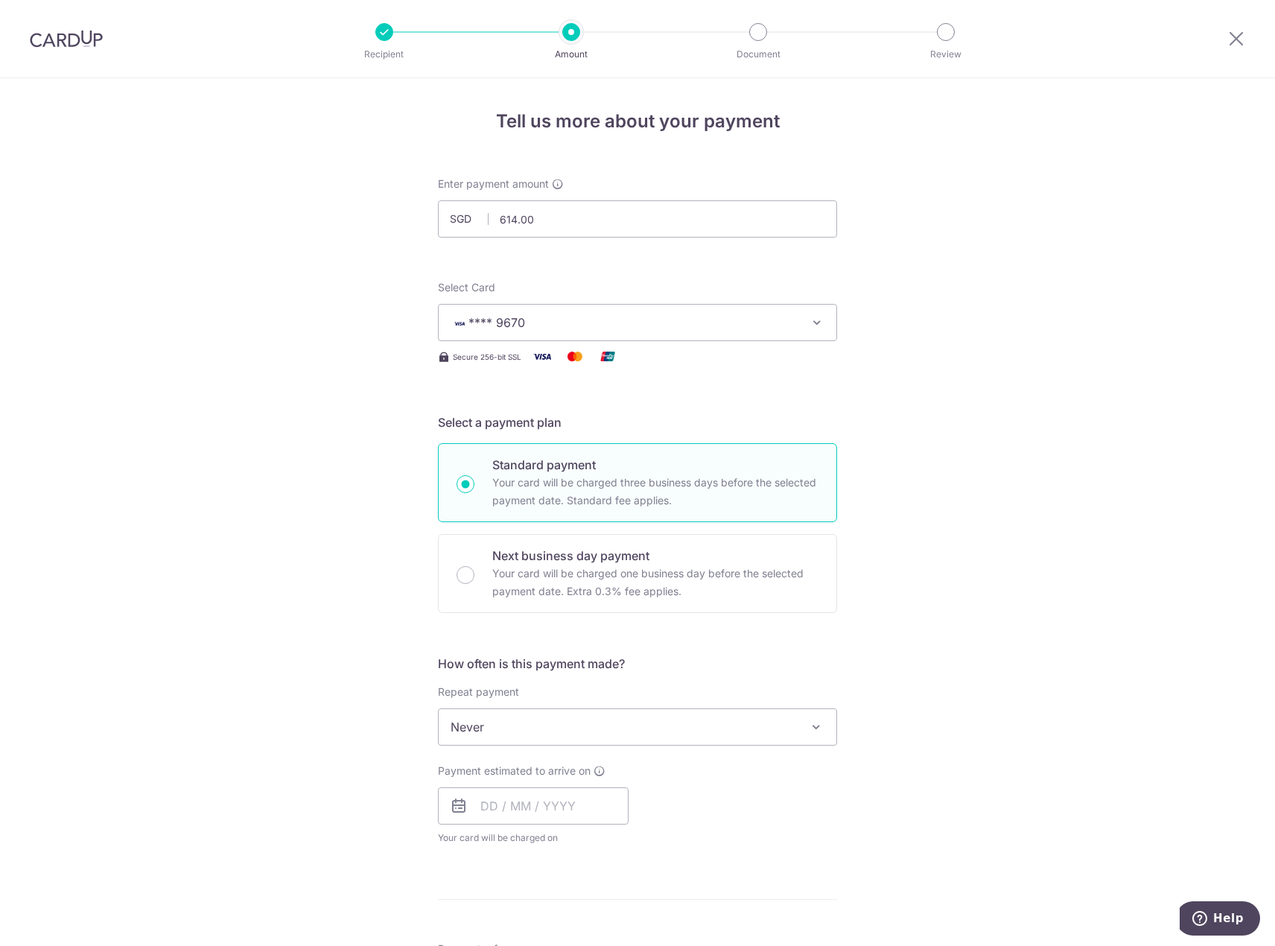
click at [506, 724] on span "Never" at bounding box center [638, 727] width 398 height 36
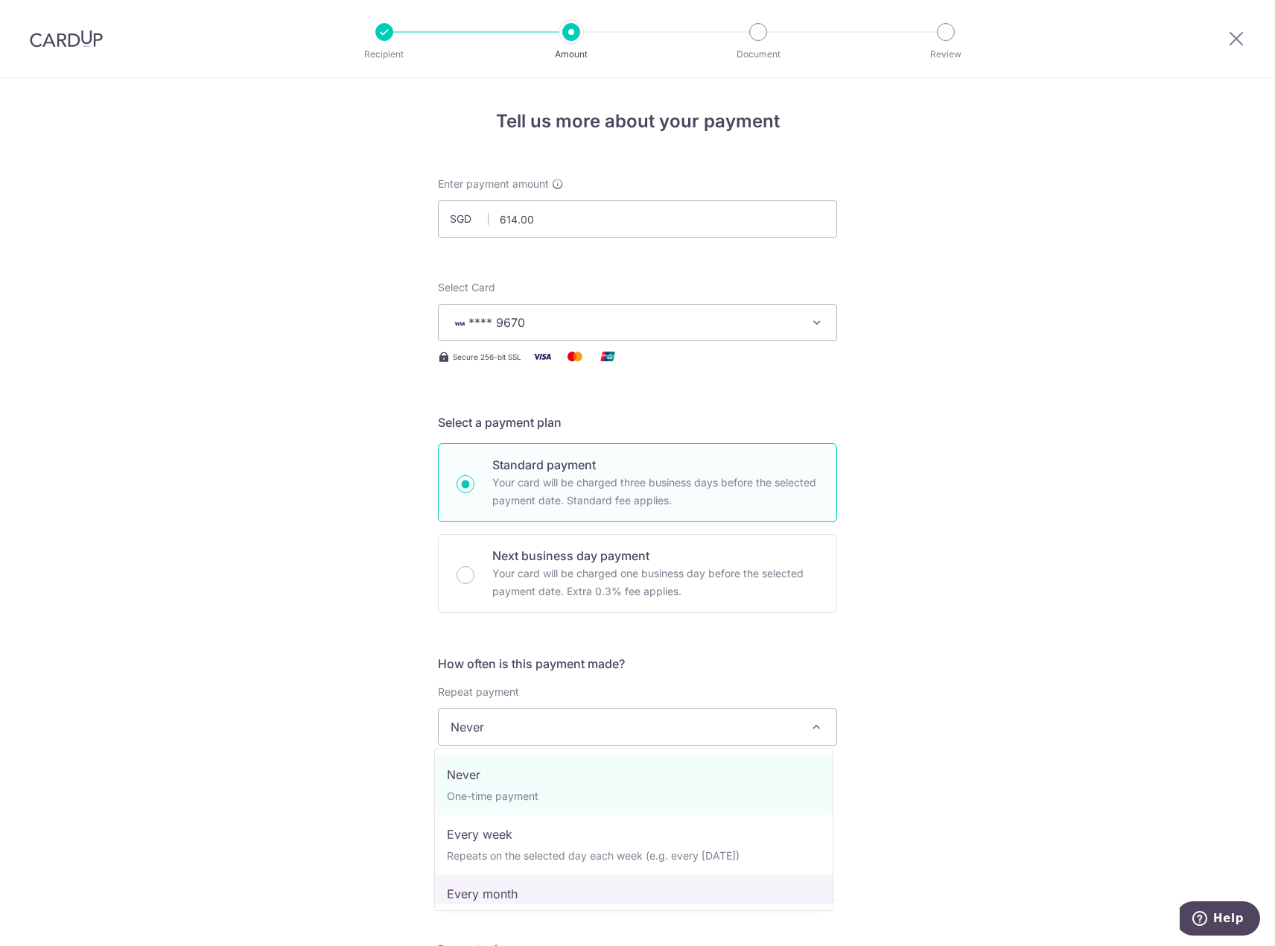
select select "3"
type input "03/11/2027"
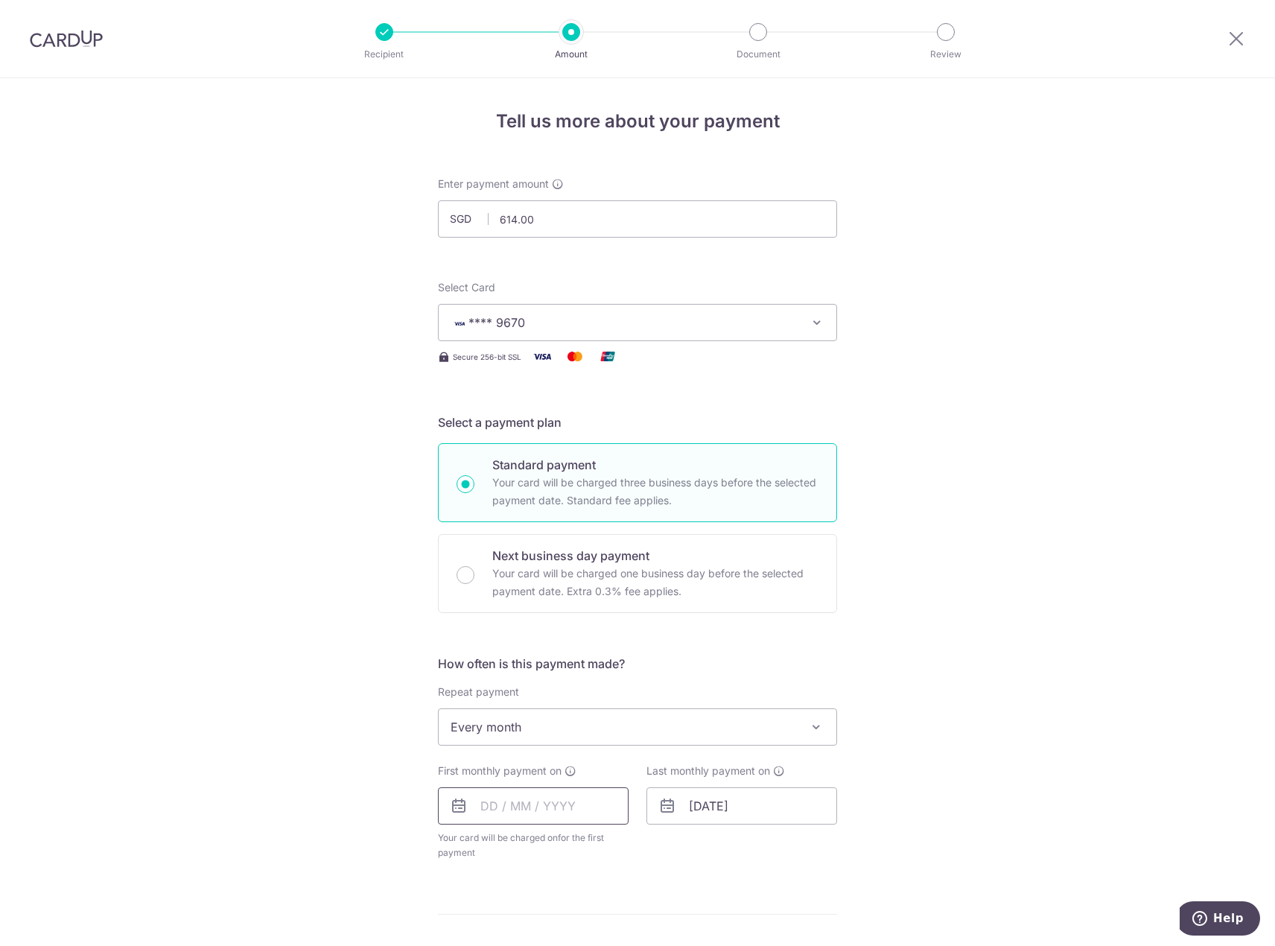
click at [559, 806] on input "text" at bounding box center [533, 805] width 191 height 37
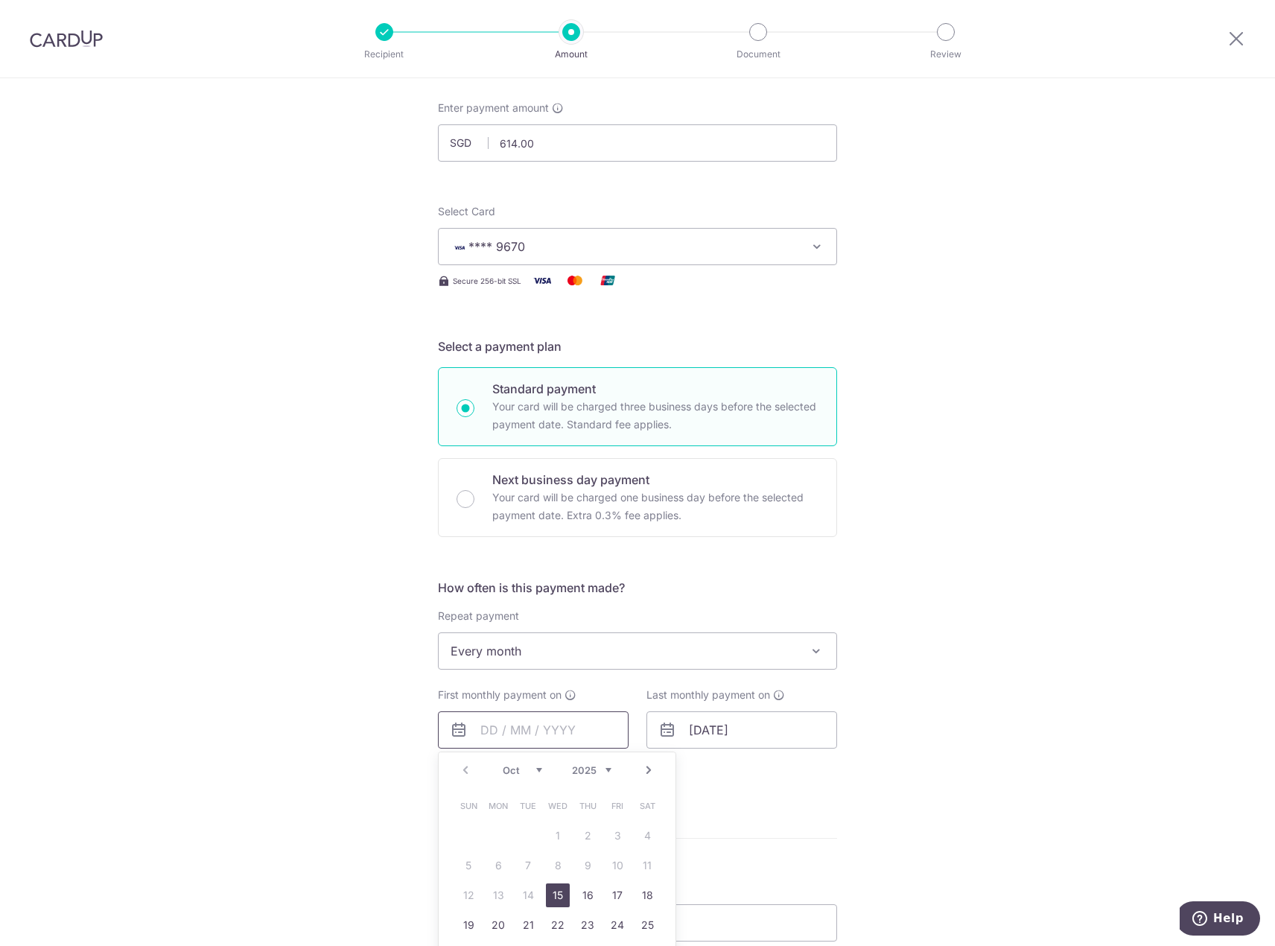
scroll to position [149, 0]
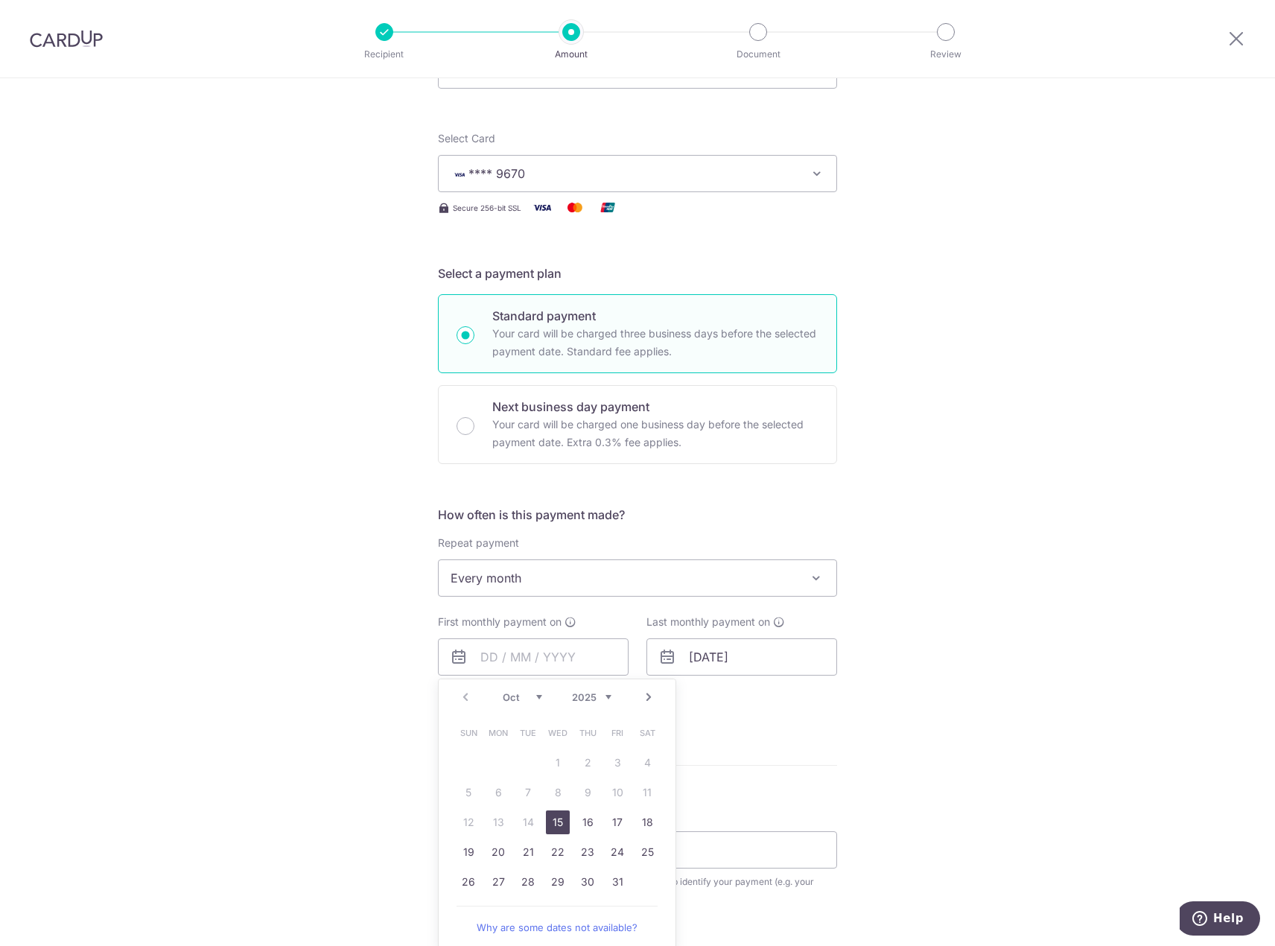
click at [550, 819] on link "15" at bounding box center [558, 822] width 24 height 24
type input "15/10/2025"
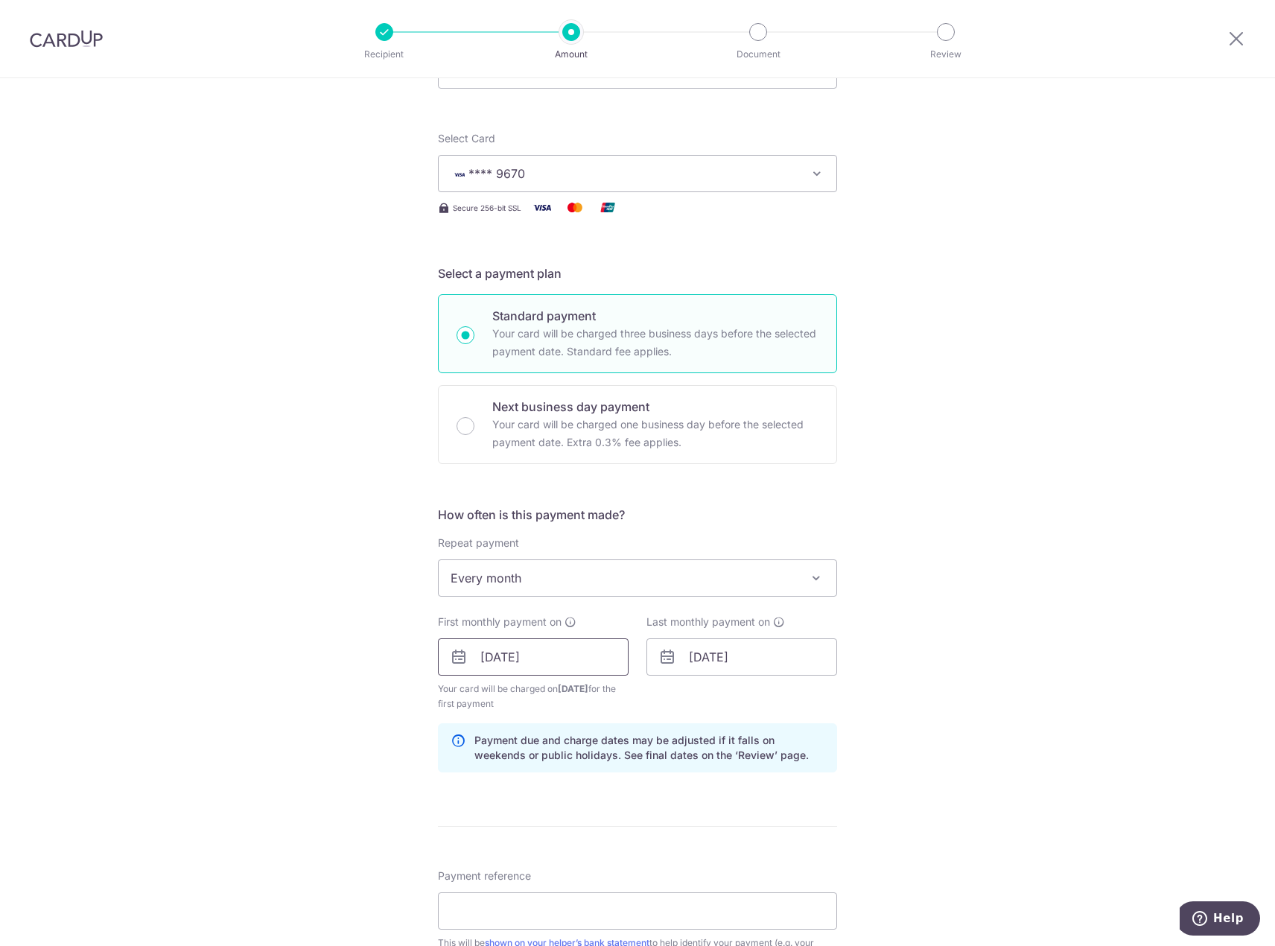
click at [544, 651] on input "15/10/2025" at bounding box center [533, 656] width 191 height 37
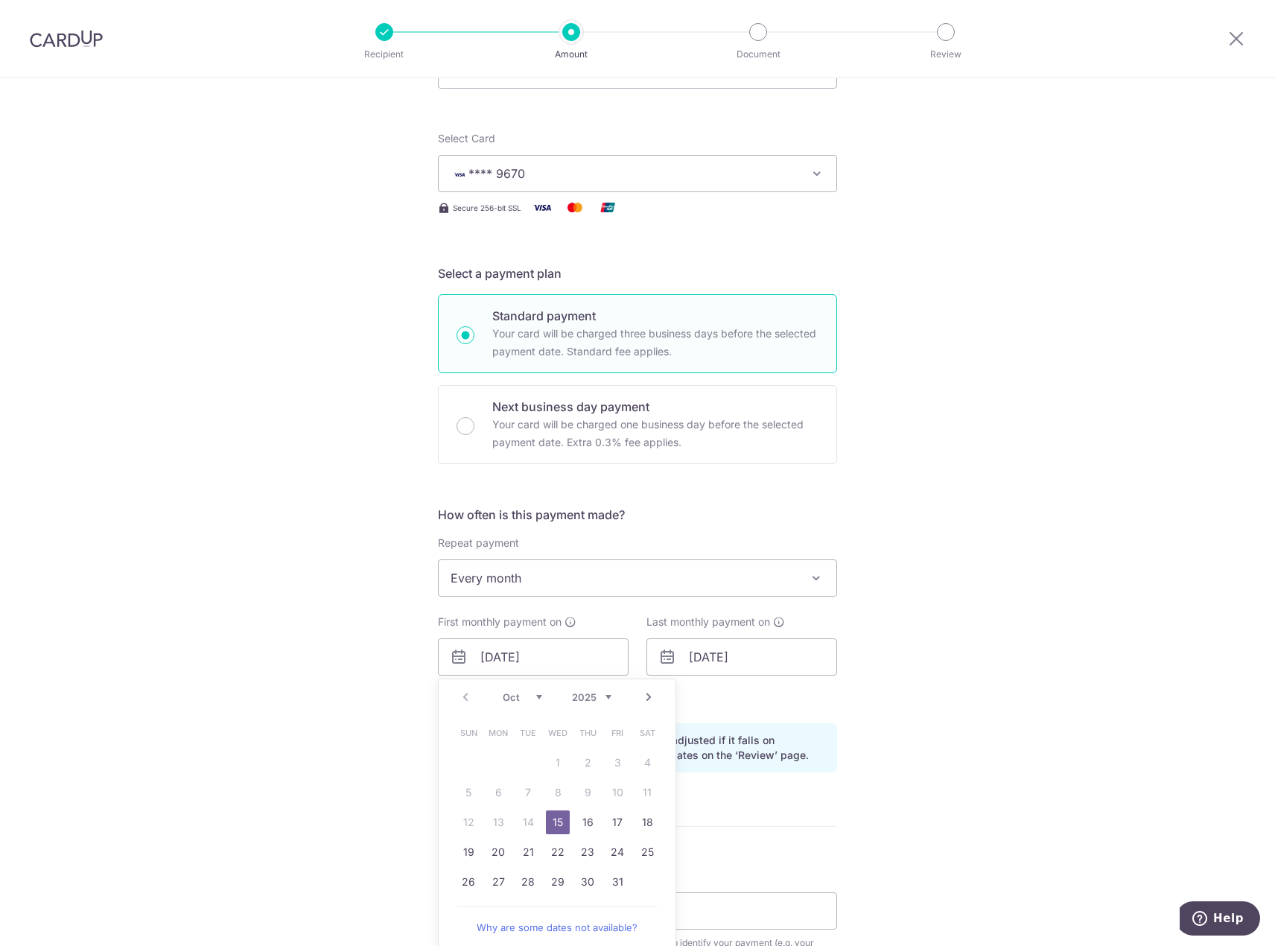
click at [684, 712] on div "How often is this payment made? Repeat payment Never Every week Every month Eve…" at bounding box center [637, 645] width 399 height 278
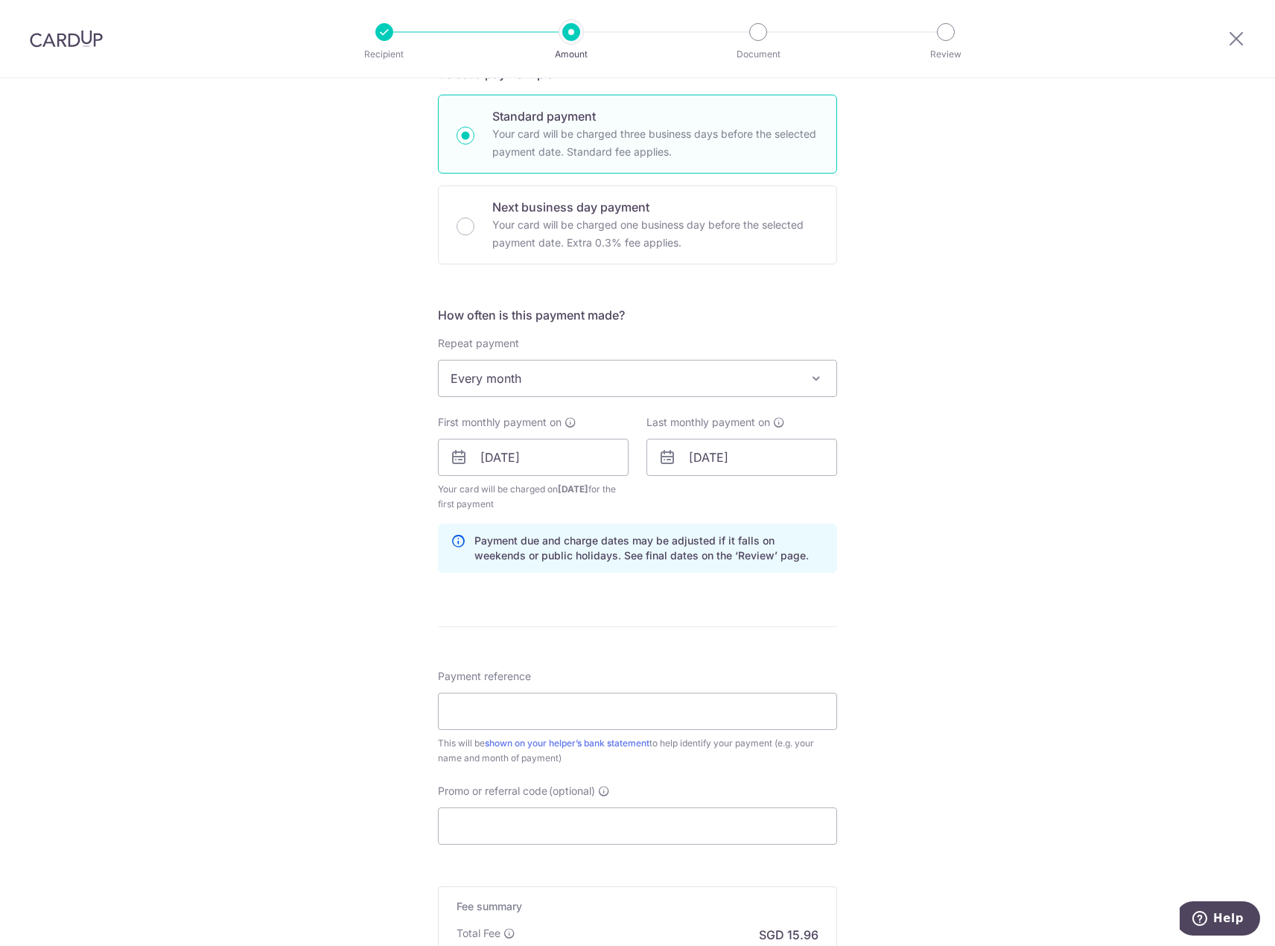
scroll to position [372, 0]
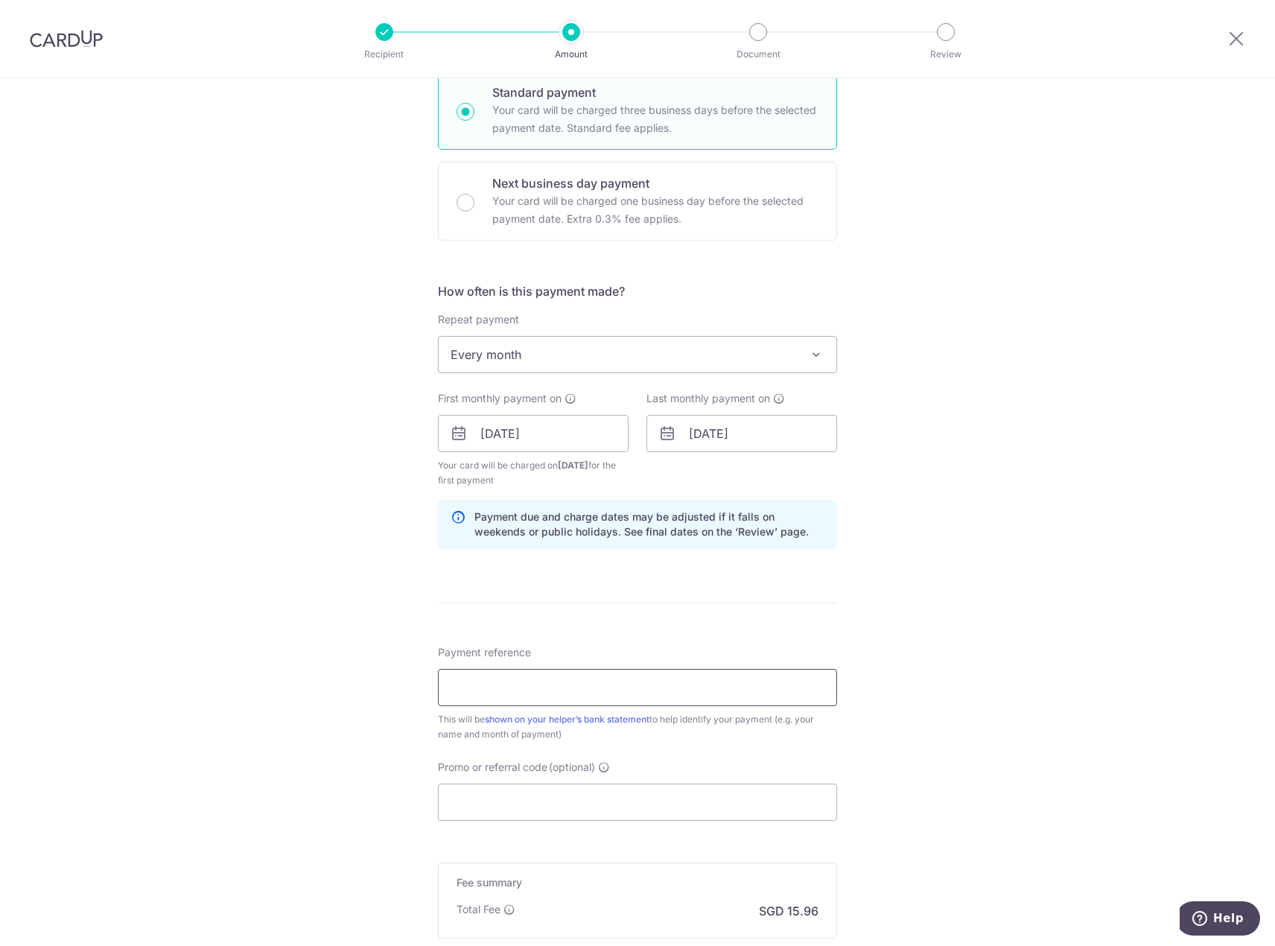
click at [575, 689] on input "Payment reference" at bounding box center [637, 687] width 399 height 37
click at [522, 802] on input "Promo or referral code (optional)" at bounding box center [637, 801] width 399 height 37
drag, startPoint x: 507, startPoint y: 691, endPoint x: 390, endPoint y: 687, distance: 117.0
click at [397, 687] on div "Tell us more about your payment Enter payment amount SGD 614.00 614.00 Select C…" at bounding box center [637, 417] width 1275 height 1423
type input "M"
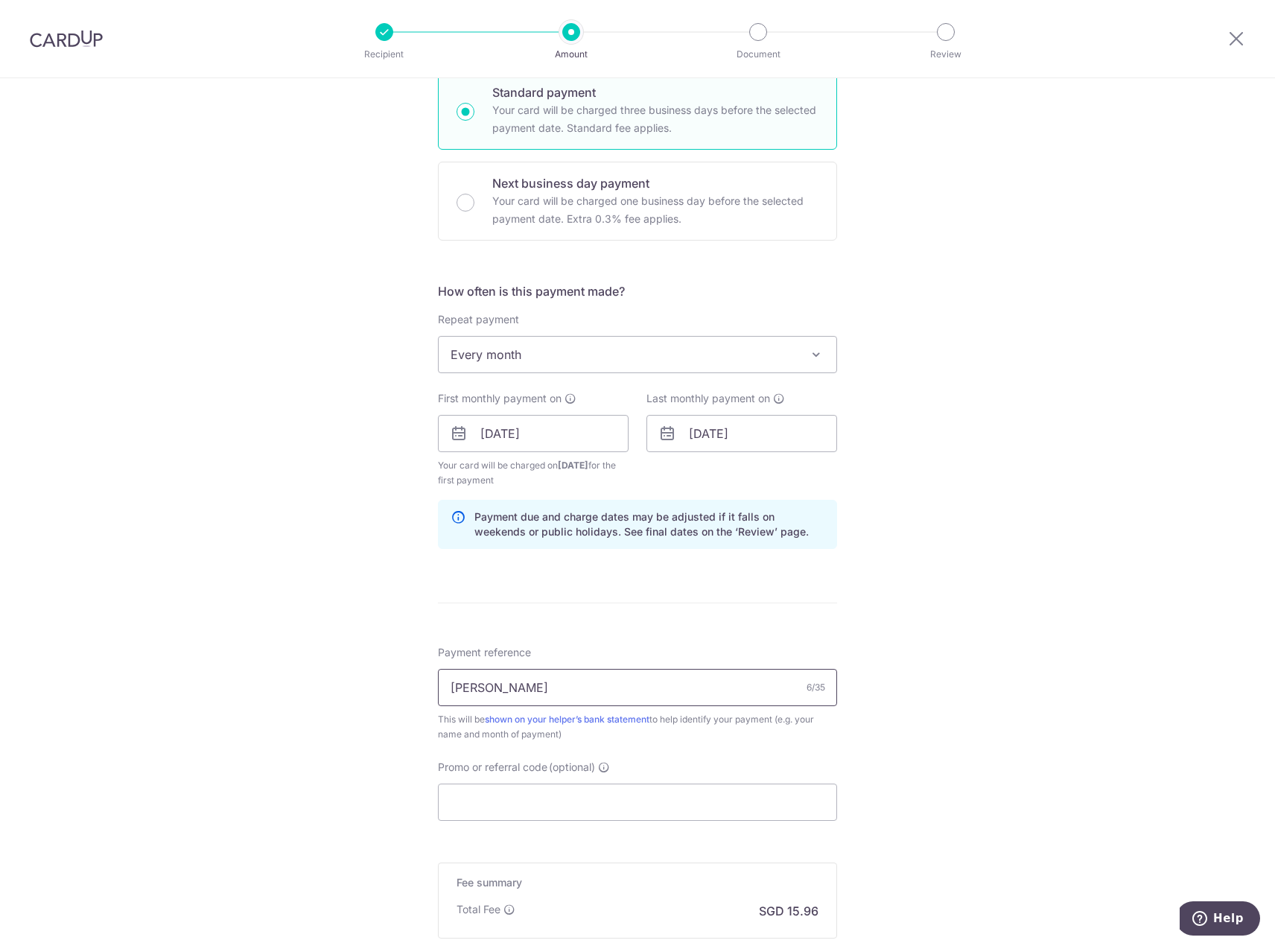
type input "[PERSON_NAME]"
click at [500, 809] on input "Promo or referral code (optional)" at bounding box center [637, 801] width 399 height 37
paste input "614.00"
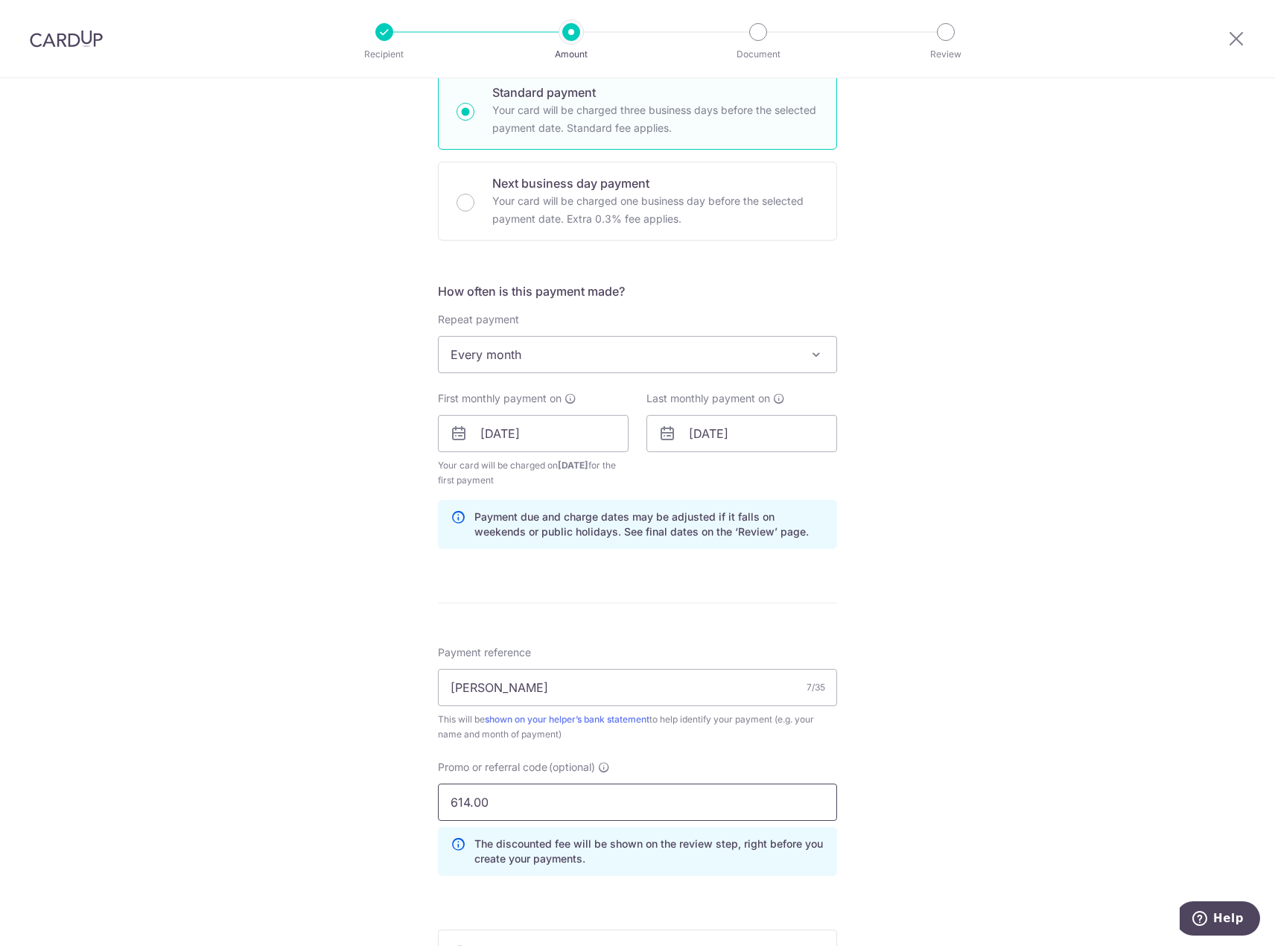
drag, startPoint x: 493, startPoint y: 807, endPoint x: 400, endPoint y: 804, distance: 93.1
click at [400, 804] on div "Tell us more about your payment Enter payment amount SGD 614.00 614.00 Select C…" at bounding box center [637, 451] width 1275 height 1490
paste input "REC185"
type input "REC185"
click at [950, 730] on div "Tell us more about your payment Enter payment amount SGD 614.00 614.00 Select C…" at bounding box center [637, 451] width 1275 height 1490
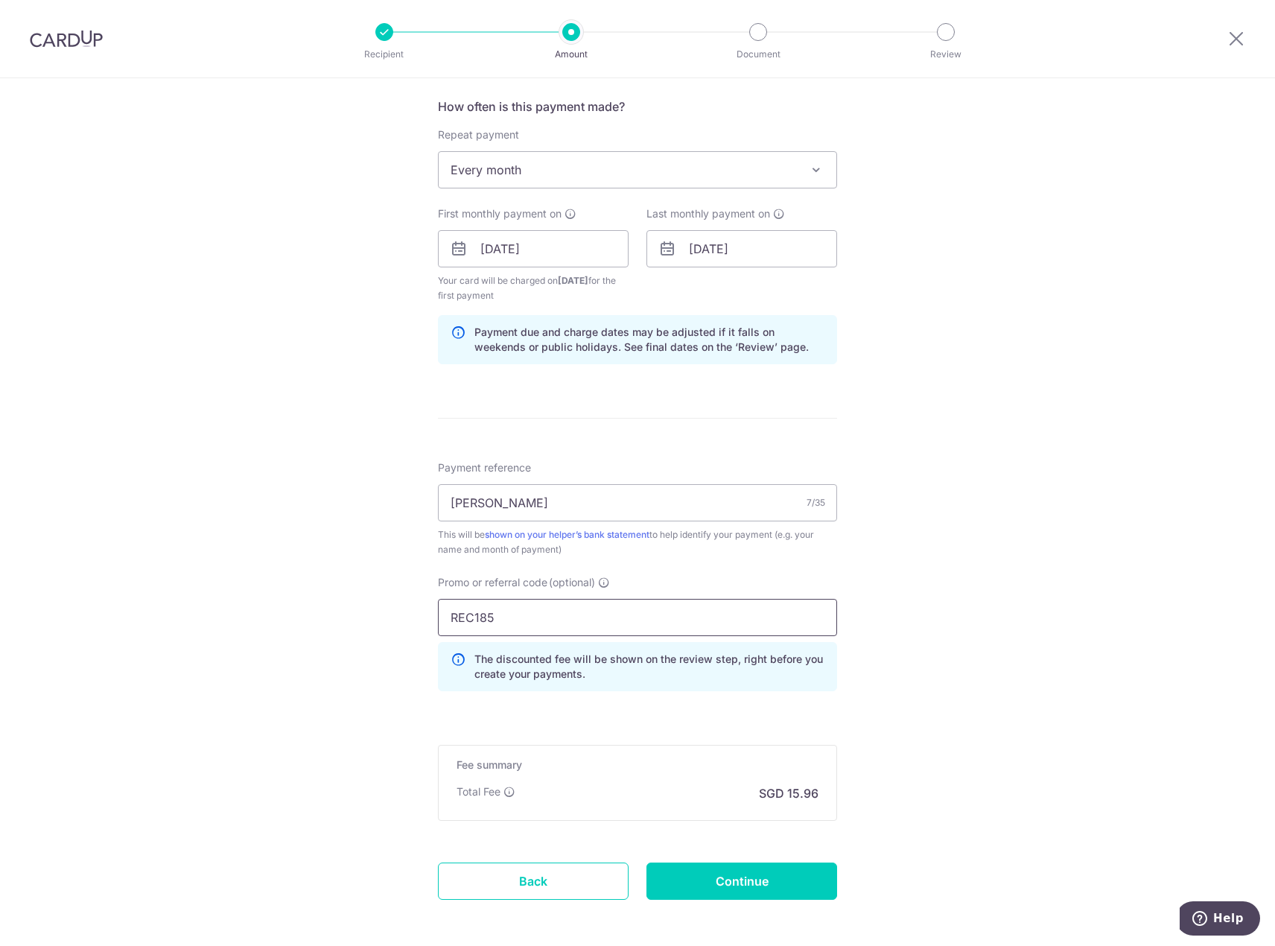
scroll to position [596, 0]
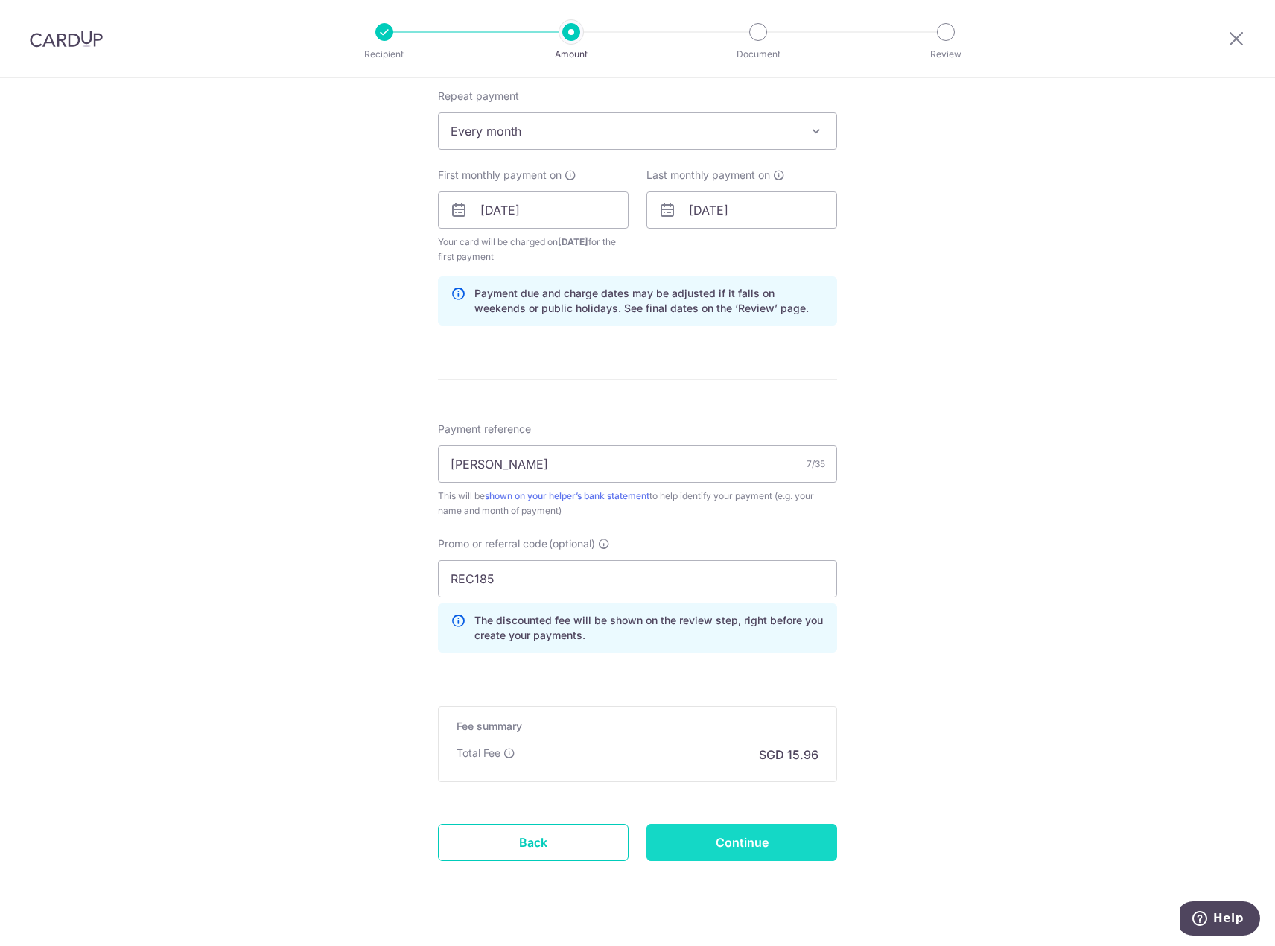
click at [739, 844] on input "Continue" at bounding box center [741, 842] width 191 height 37
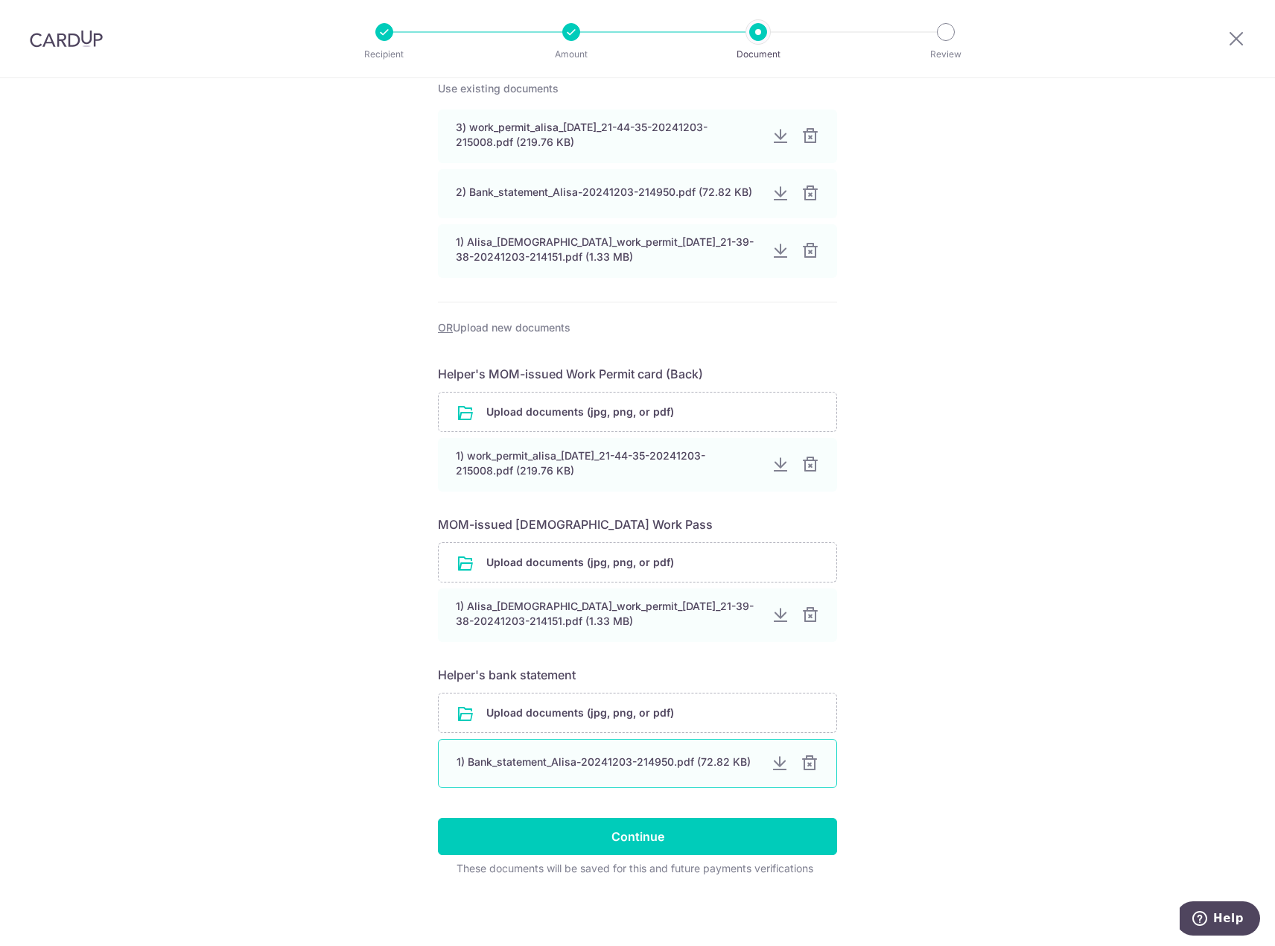
scroll to position [255, 0]
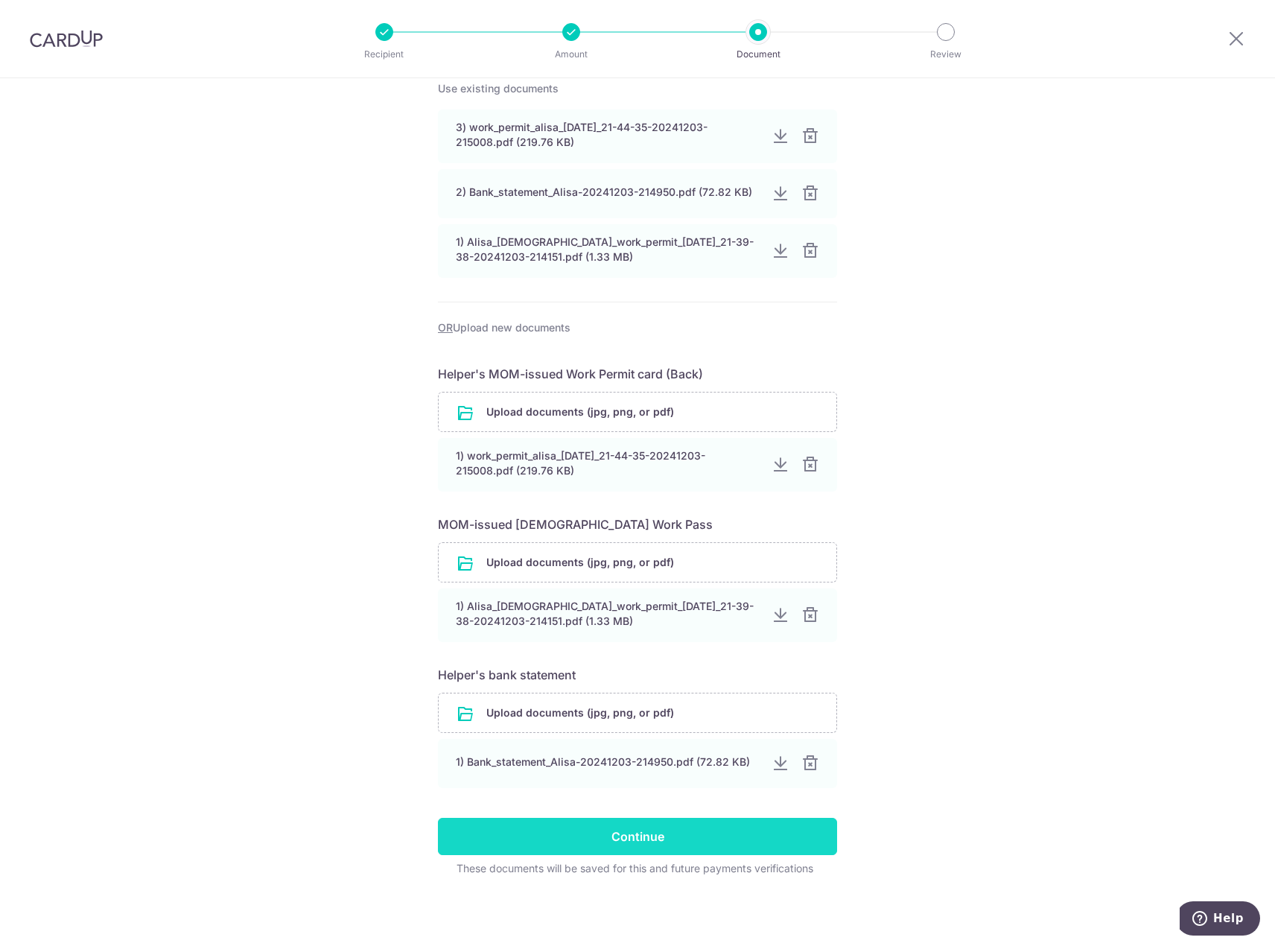
click at [678, 835] on input "Continue" at bounding box center [637, 836] width 399 height 37
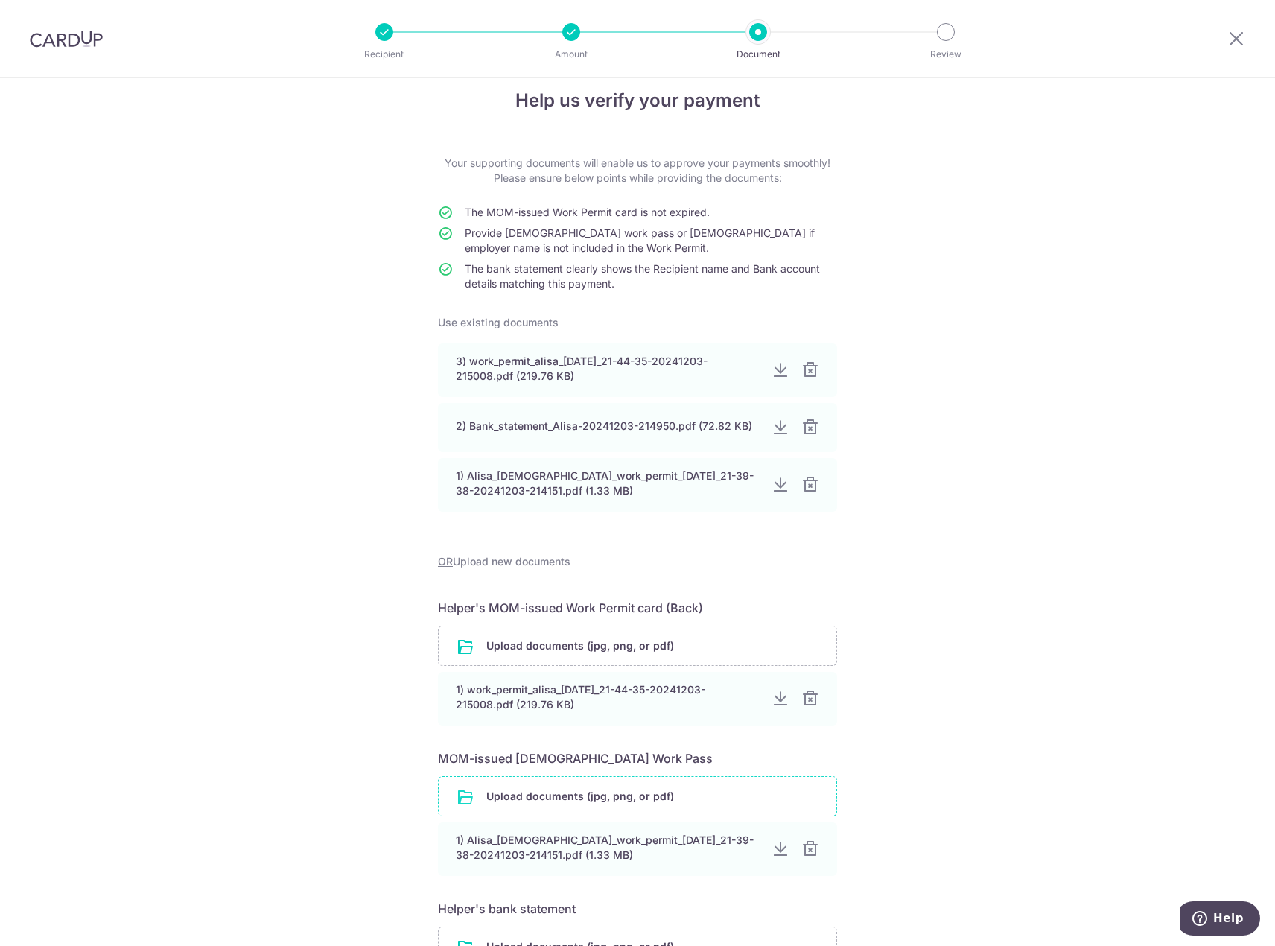
scroll to position [0, 0]
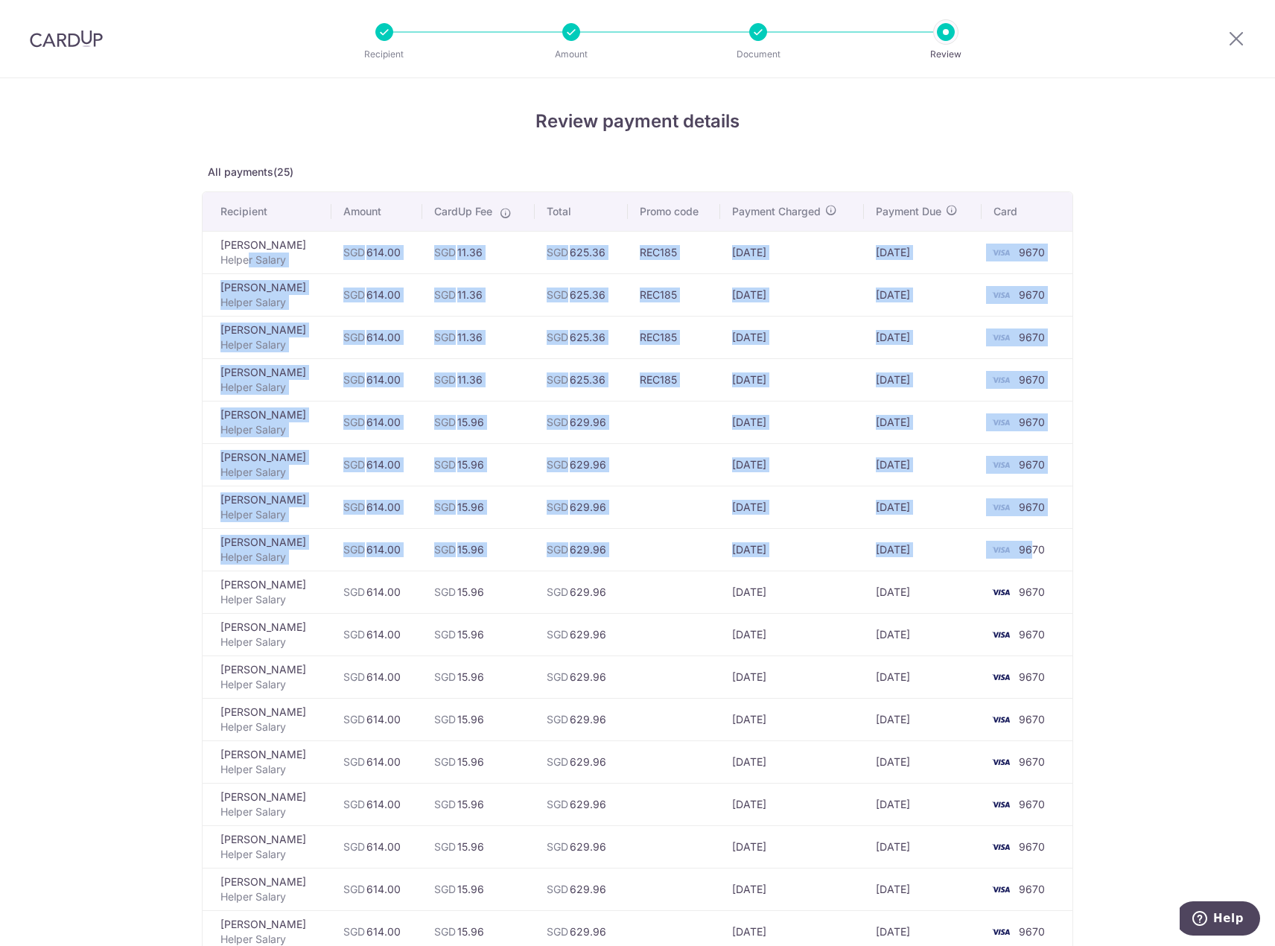
drag, startPoint x: 245, startPoint y: 257, endPoint x: 1029, endPoint y: 544, distance: 835.1
click at [1029, 544] on tbody "[PERSON_NAME] Helper Salary SGD 614.00 SGD 11.36 SGD 625.36 REC185 [DATE] [DATE…" at bounding box center [638, 761] width 870 height 1061
click at [1029, 544] on span "9670" at bounding box center [1032, 549] width 26 height 13
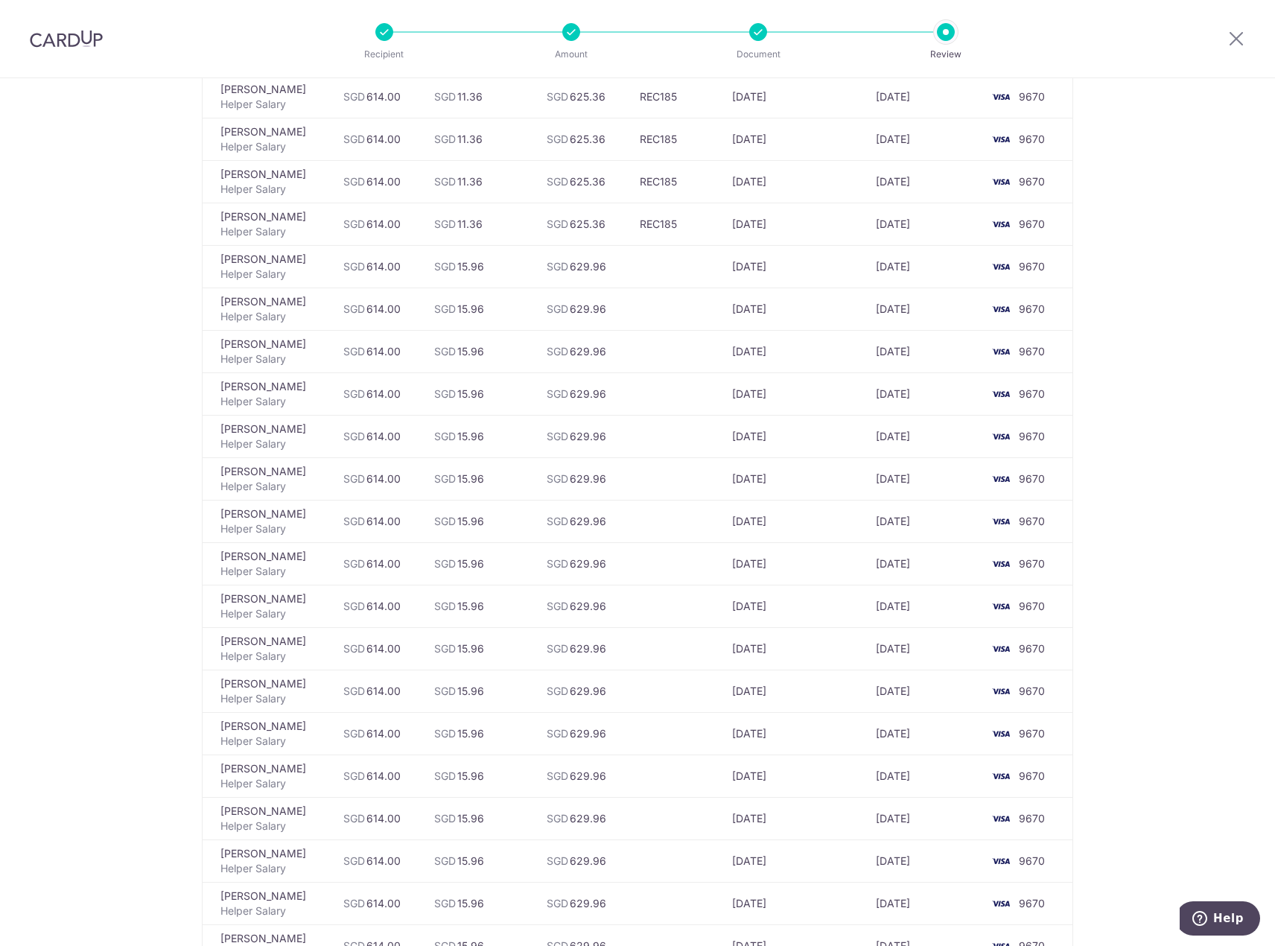
scroll to position [597, 0]
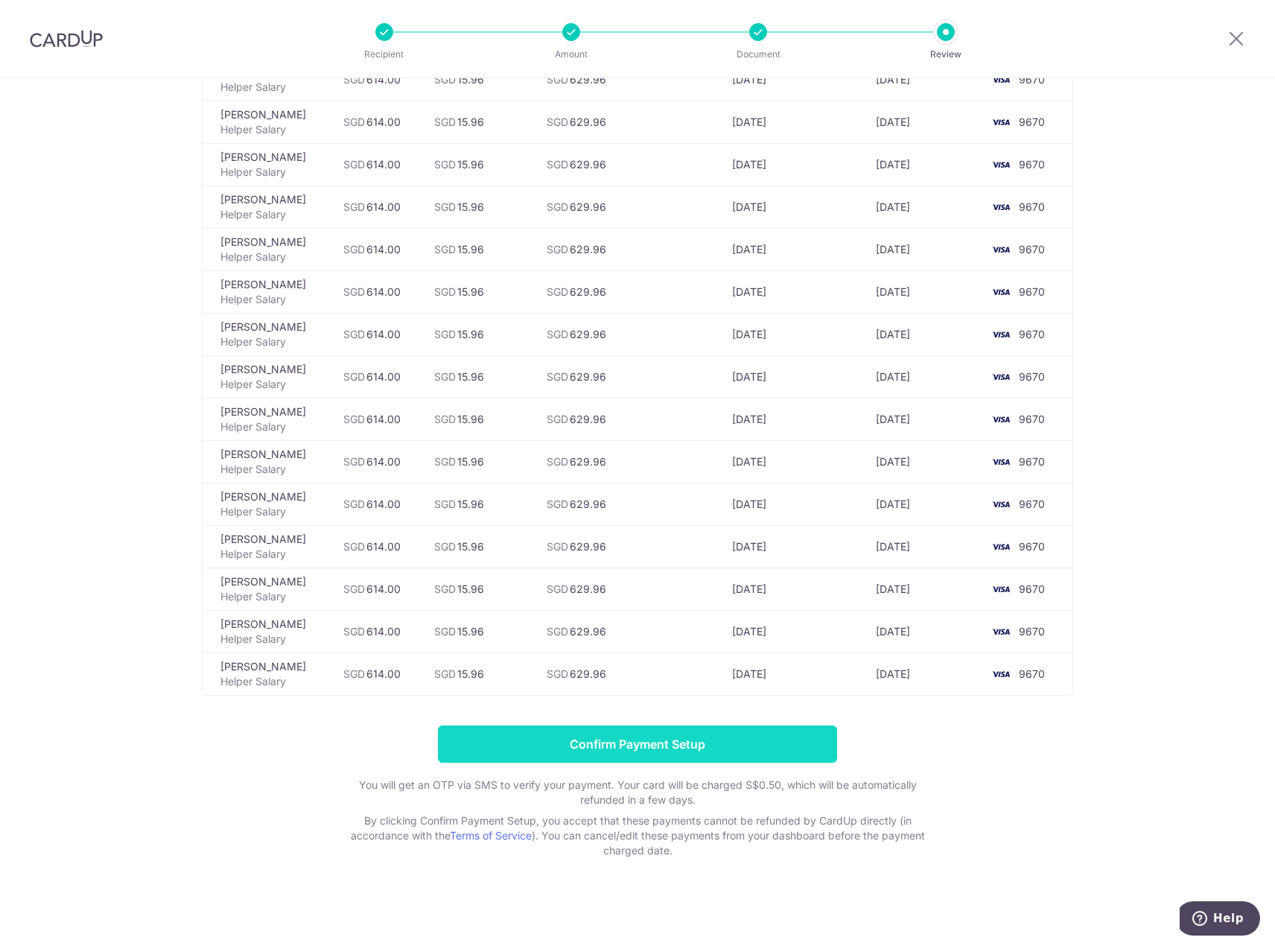
click at [792, 753] on input "Confirm Payment Setup" at bounding box center [637, 743] width 399 height 37
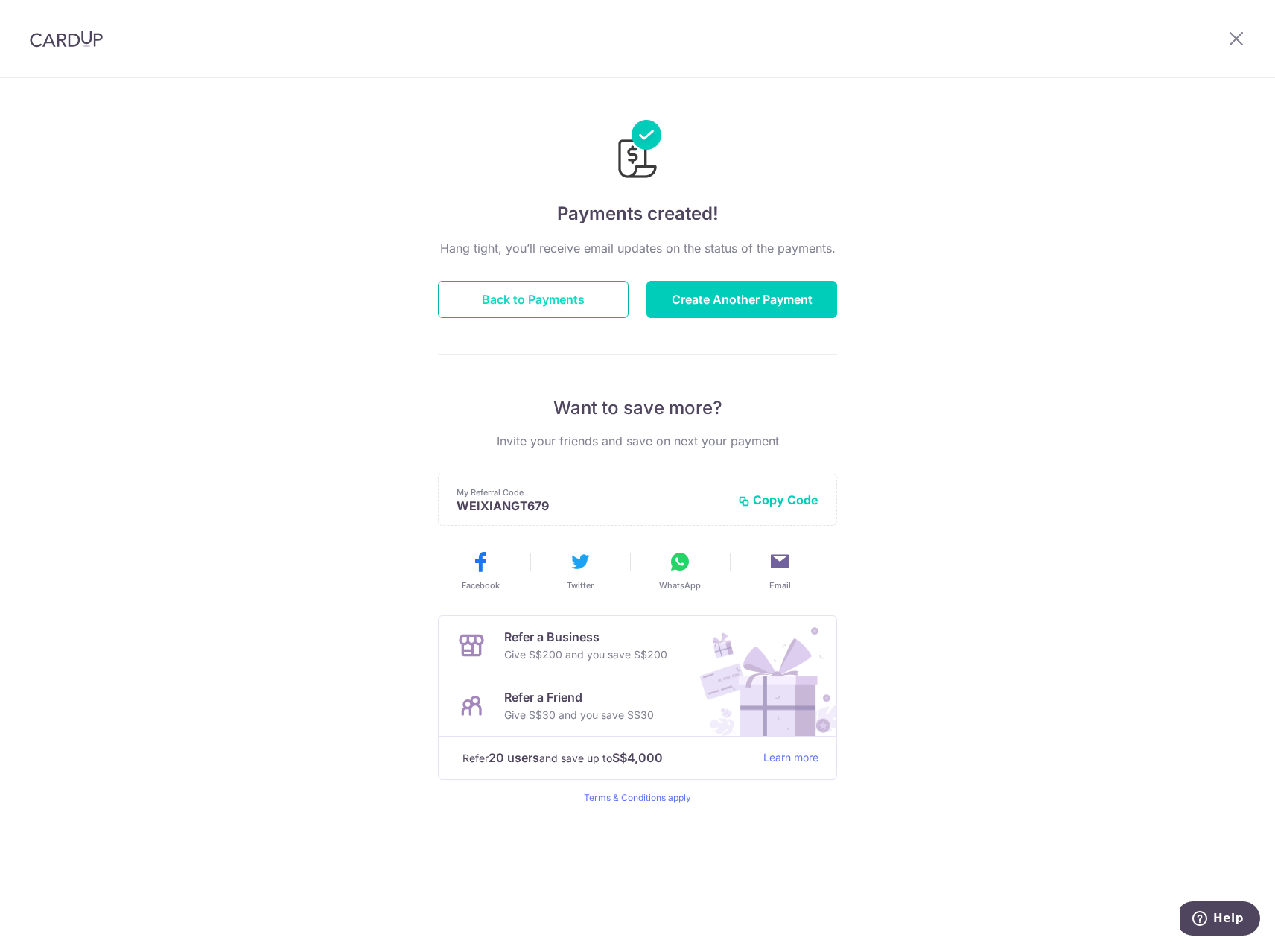
click at [544, 295] on button "Back to Payments" at bounding box center [533, 299] width 191 height 37
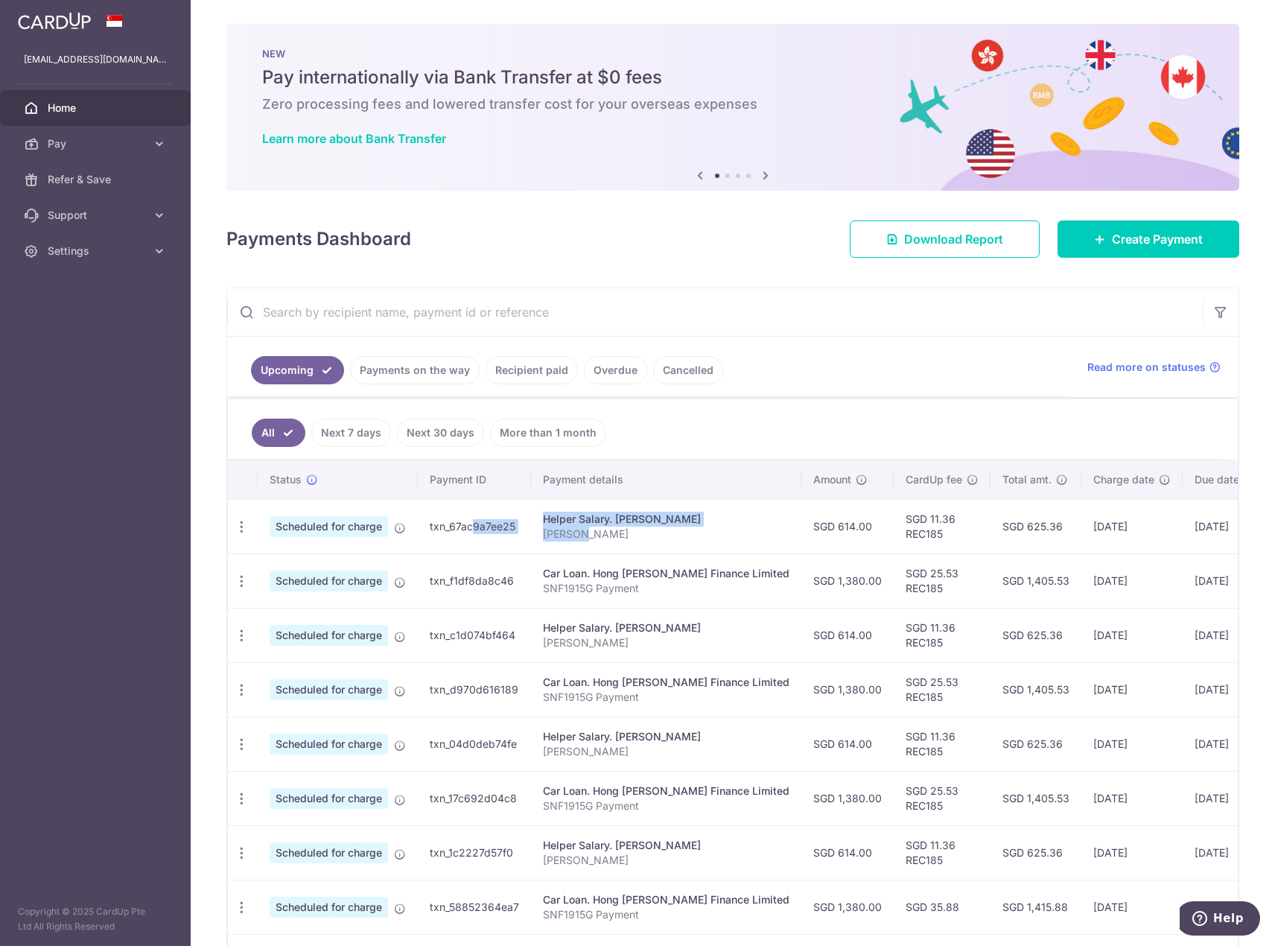
drag, startPoint x: 446, startPoint y: 526, endPoint x: 650, endPoint y: 532, distance: 204.1
click at [650, 532] on tr "Update payment Cancel payment Scheduled for charge txn_67ac9a7ee25 Helper Salar…" at bounding box center [804, 526] width 1153 height 54
click at [650, 532] on p "[PERSON_NAME]" at bounding box center [666, 533] width 246 height 15
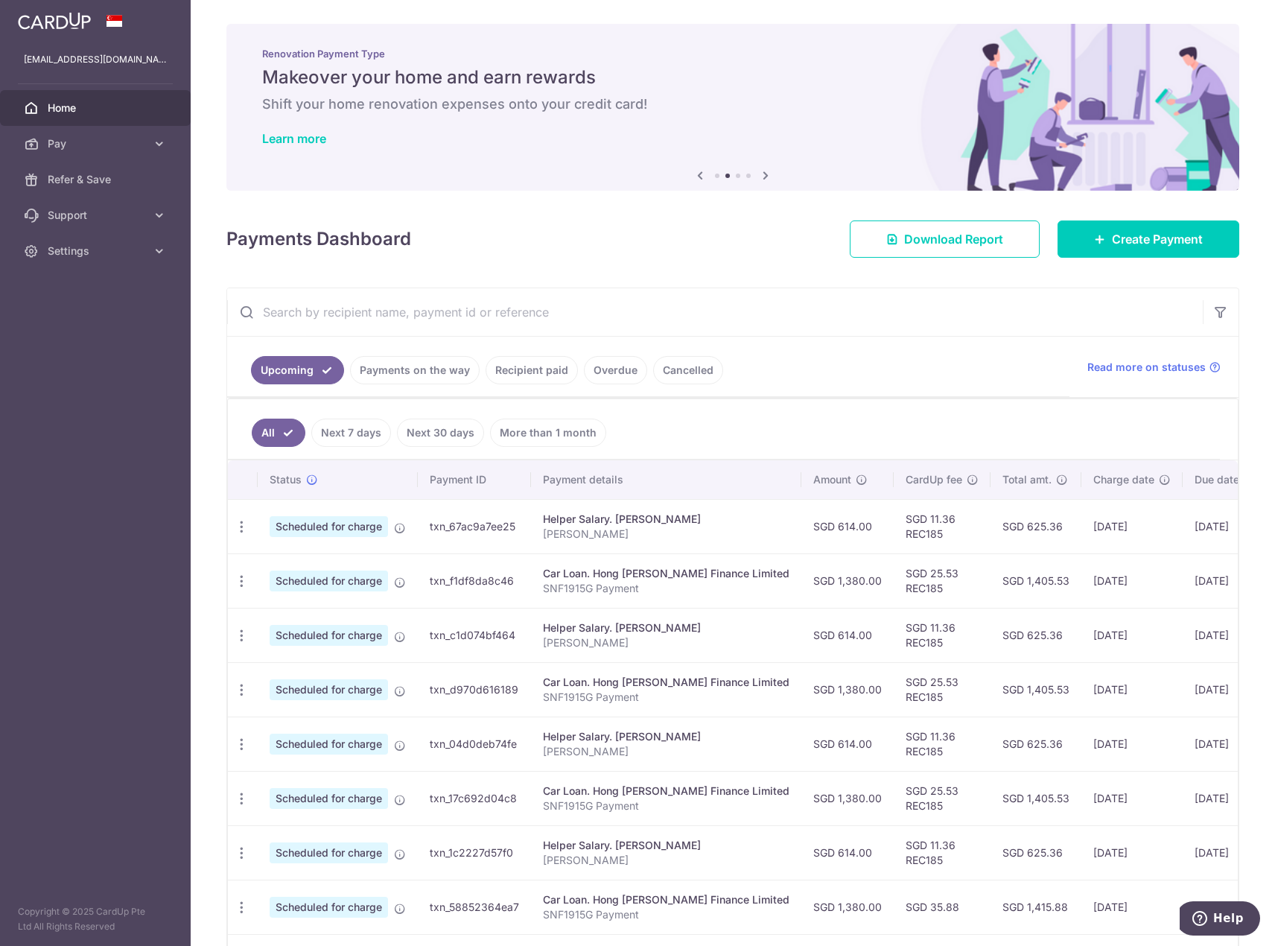
drag, startPoint x: 1082, startPoint y: 523, endPoint x: 281, endPoint y: 530, distance: 801.2
click at [281, 530] on tr "Update payment Cancel payment Scheduled for charge txn_67ac9a7ee25 Helper Salar…" at bounding box center [804, 526] width 1153 height 54
click at [399, 529] on icon at bounding box center [400, 528] width 12 height 12
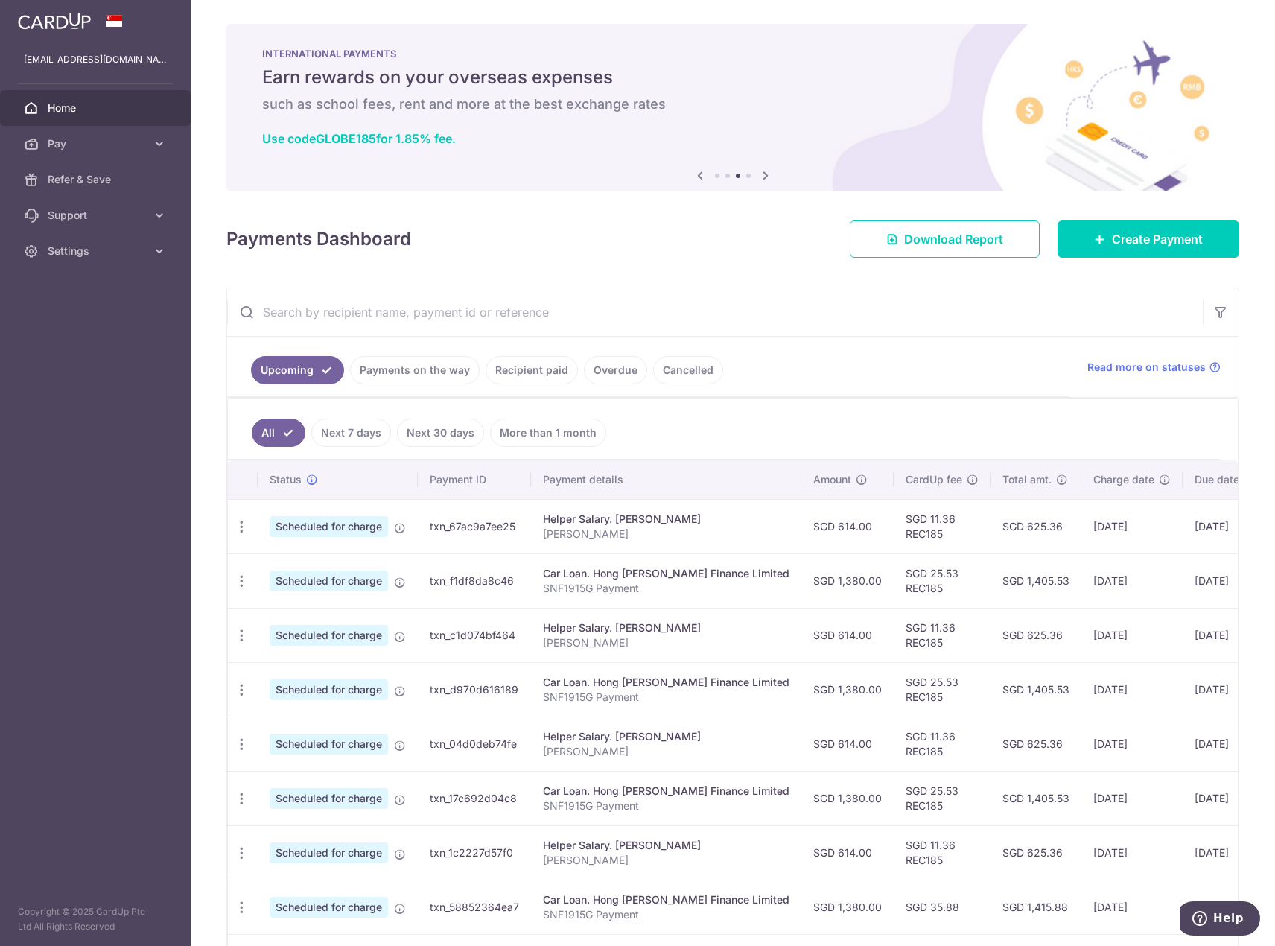
click at [345, 431] on link "Next 7 days" at bounding box center [351, 432] width 80 height 28
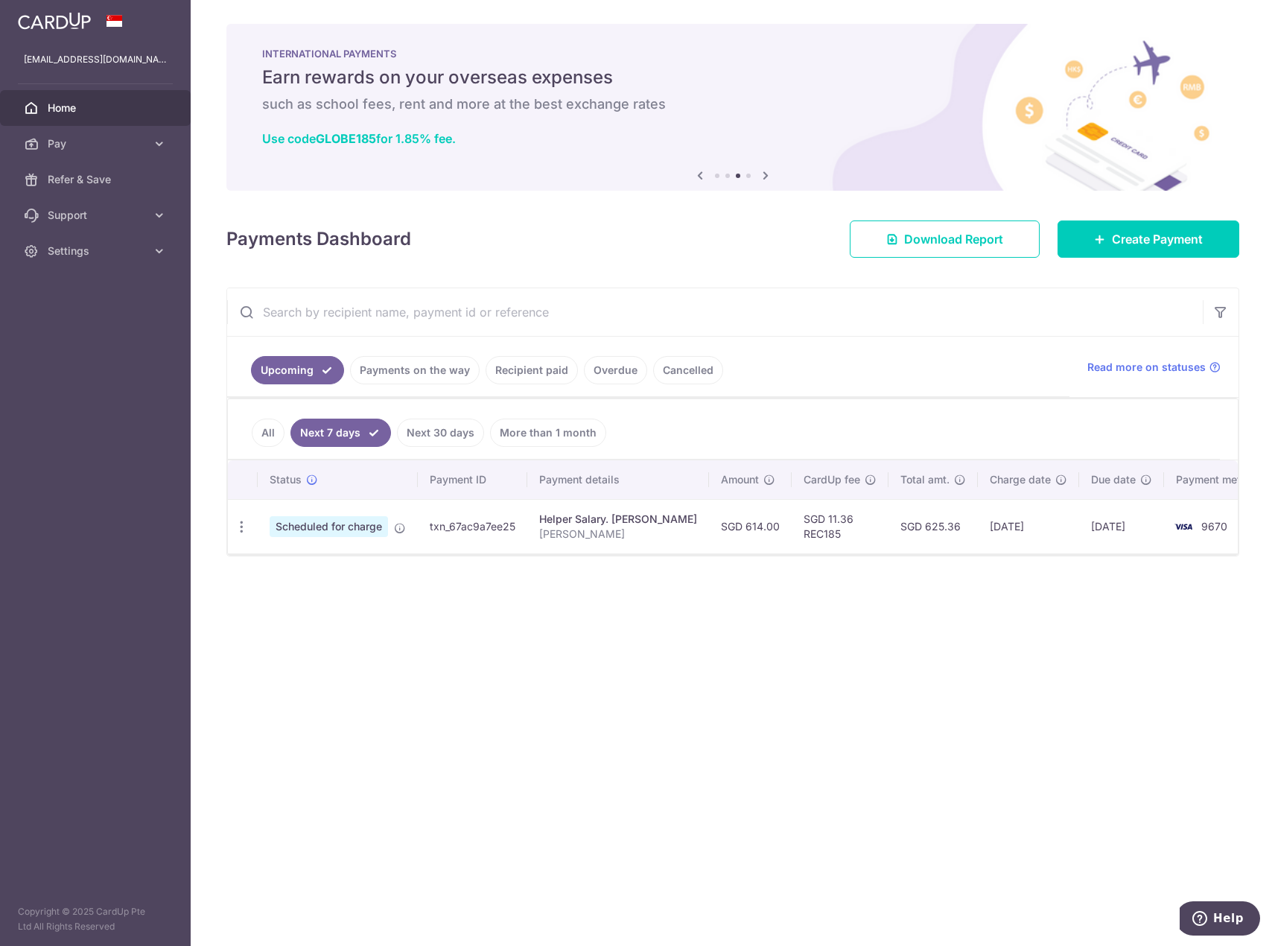
click at [430, 435] on link "Next 30 days" at bounding box center [440, 432] width 87 height 28
click at [340, 431] on link "Next 7 days" at bounding box center [330, 432] width 80 height 28
click at [403, 381] on link "Payments on the way" at bounding box center [415, 370] width 130 height 28
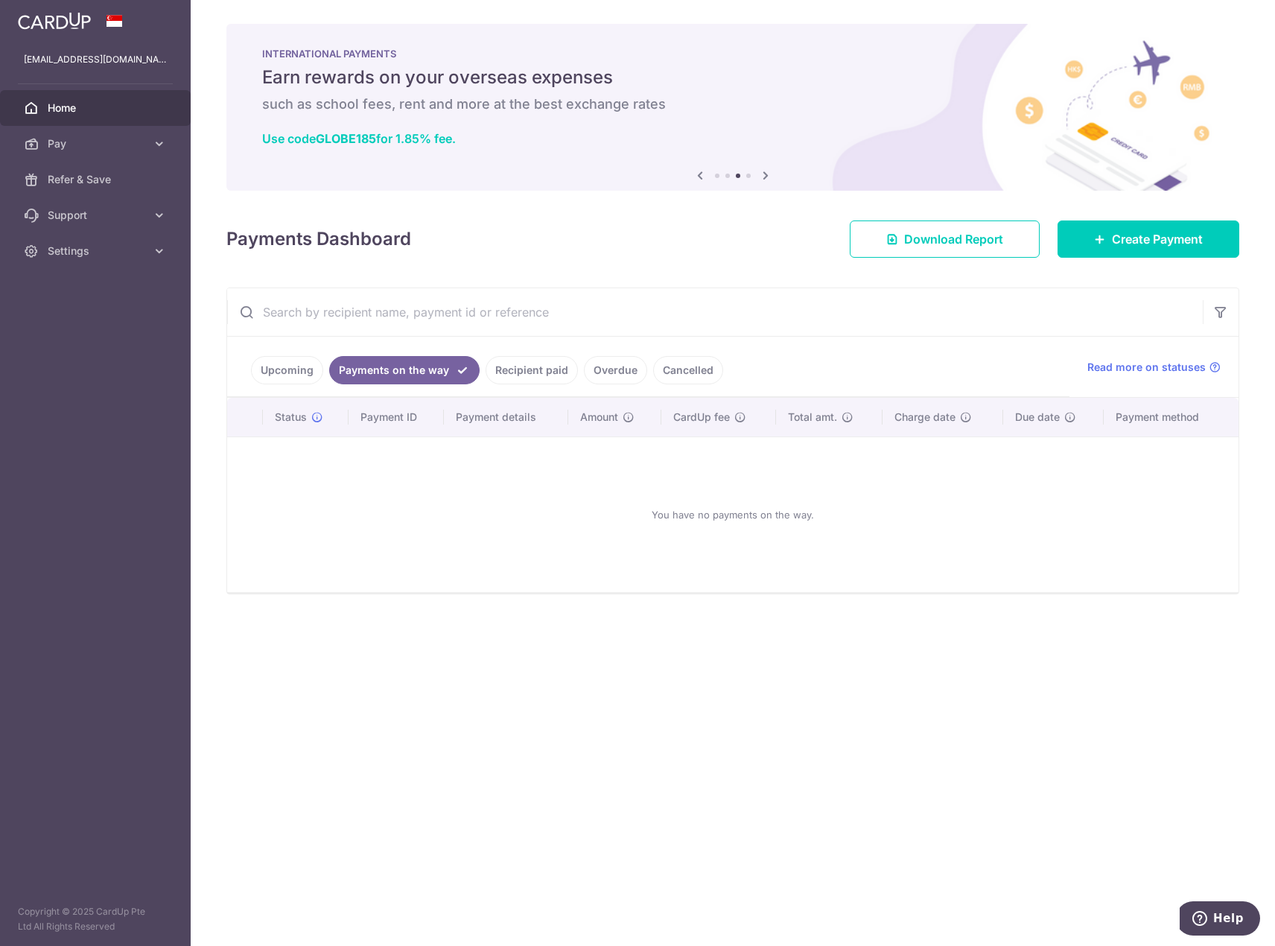
click at [530, 361] on link "Recipient paid" at bounding box center [531, 370] width 92 height 28
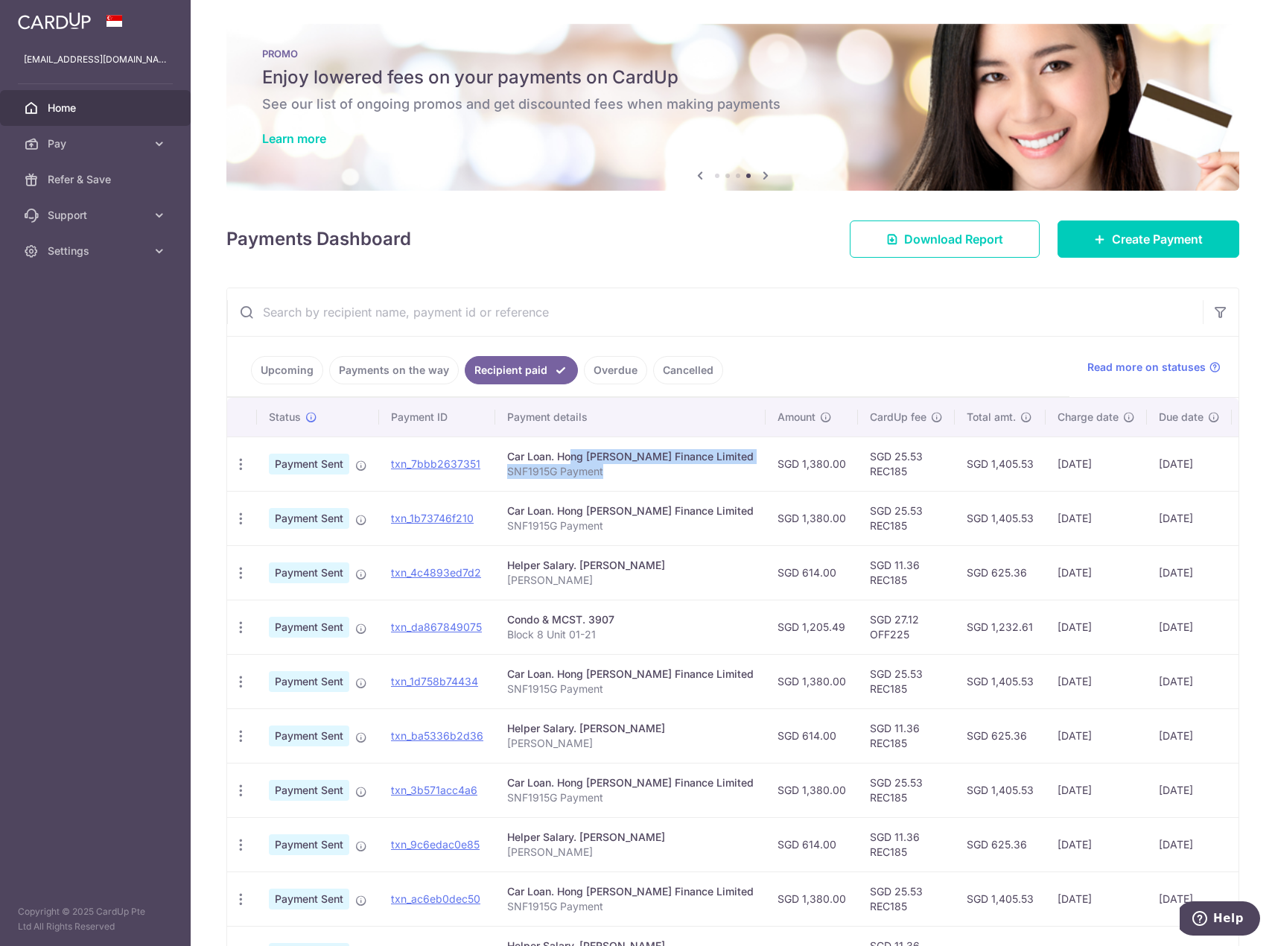
drag, startPoint x: 523, startPoint y: 458, endPoint x: 631, endPoint y: 469, distance: 109.3
click at [631, 469] on td "Car Loan. Hong Leong Finance Limited SNF1915G Payment" at bounding box center [630, 463] width 270 height 54
click at [631, 469] on p "SNF1915G Payment" at bounding box center [630, 471] width 246 height 15
drag, startPoint x: 620, startPoint y: 471, endPoint x: 512, endPoint y: 451, distance: 109.0
click at [512, 451] on td "Car Loan. Hong Leong Finance Limited SNF1915G Payment" at bounding box center [630, 463] width 270 height 54
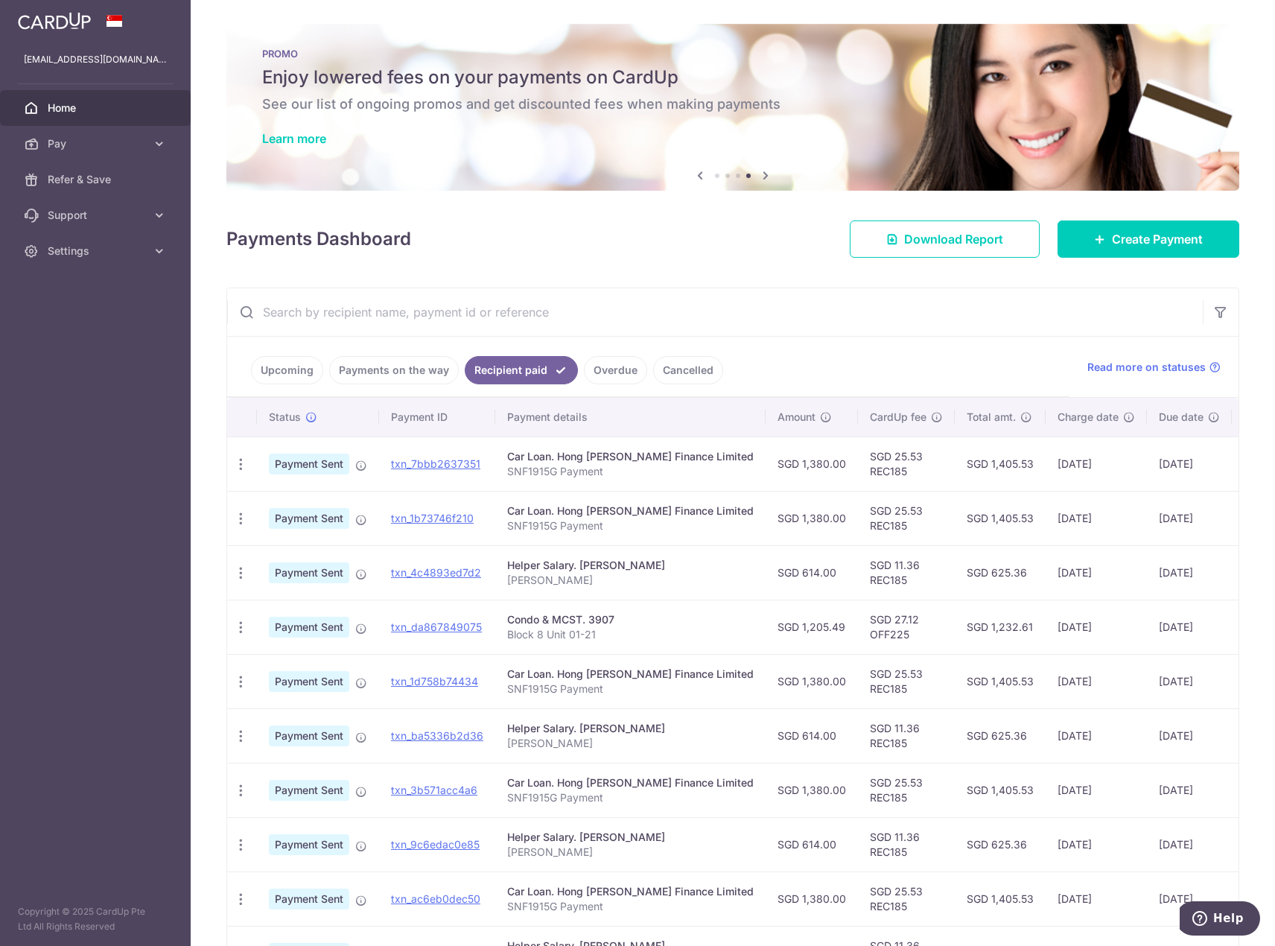
click at [286, 372] on link "Upcoming" at bounding box center [287, 370] width 72 height 28
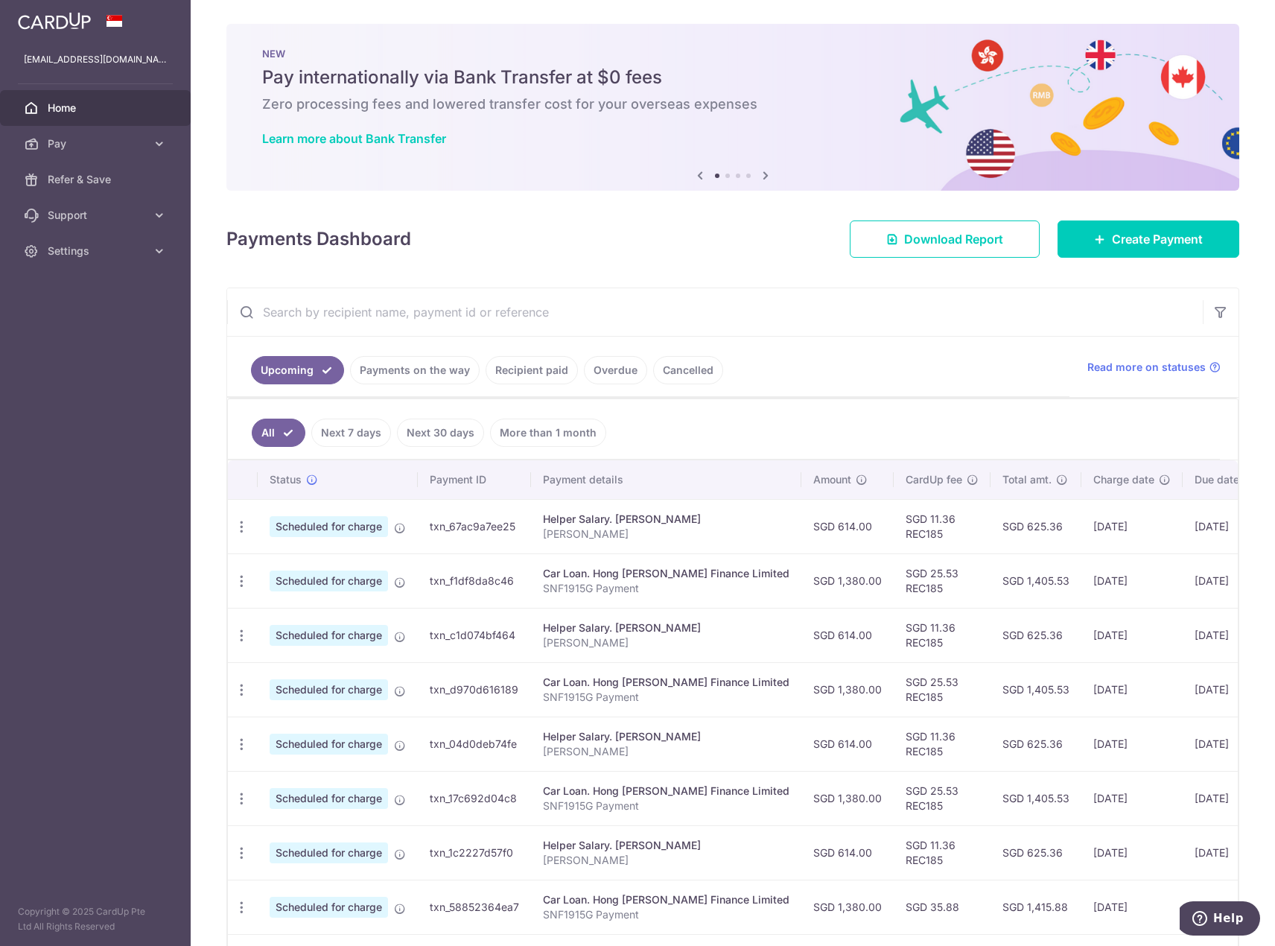
click at [306, 375] on link "Upcoming" at bounding box center [297, 370] width 93 height 28
click at [1081, 590] on td "05/11/2025" at bounding box center [1131, 580] width 101 height 54
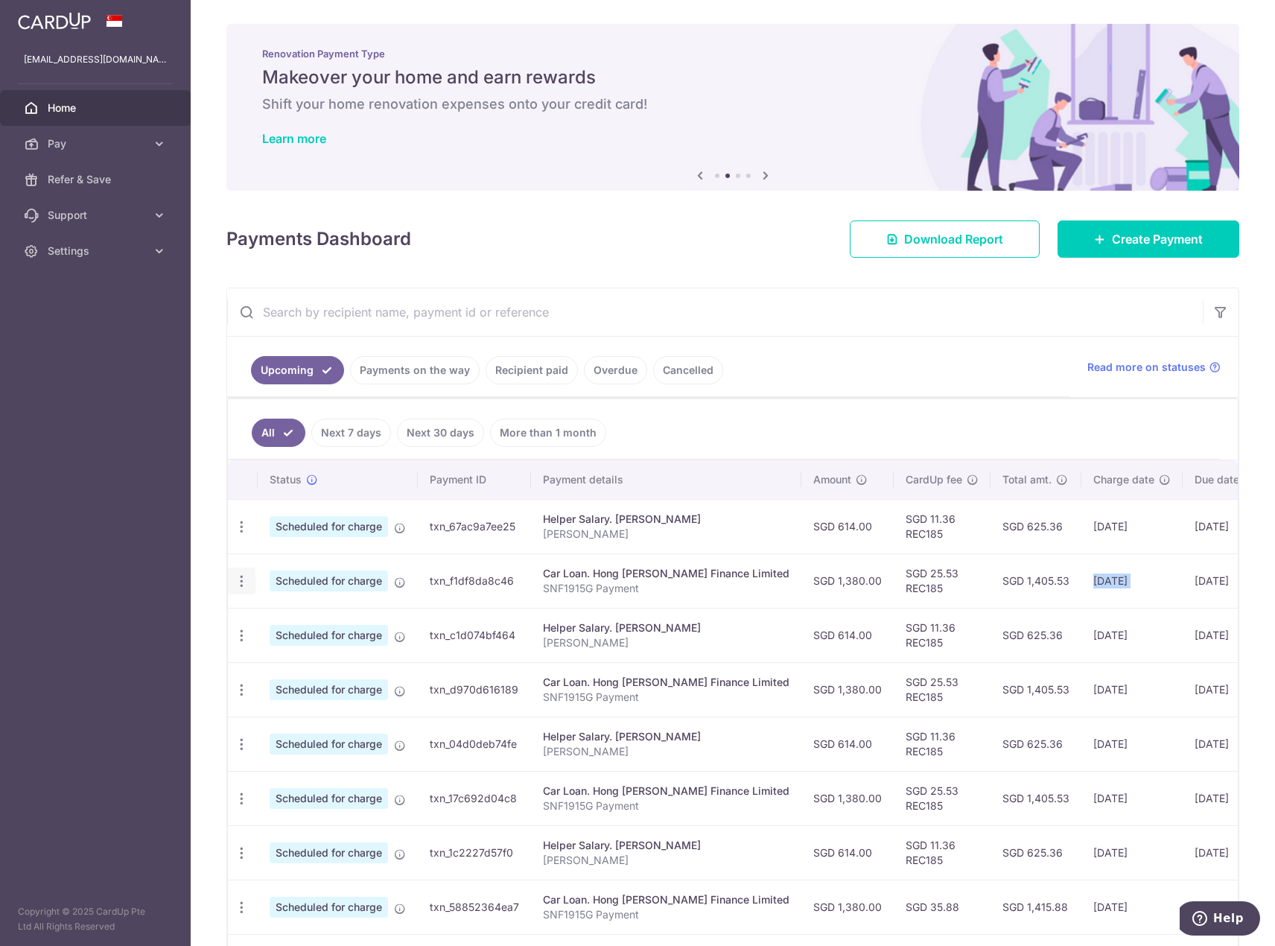
click at [238, 577] on icon "button" at bounding box center [242, 581] width 16 height 16
click at [308, 626] on span "Update payment" at bounding box center [320, 622] width 101 height 18
radio input "true"
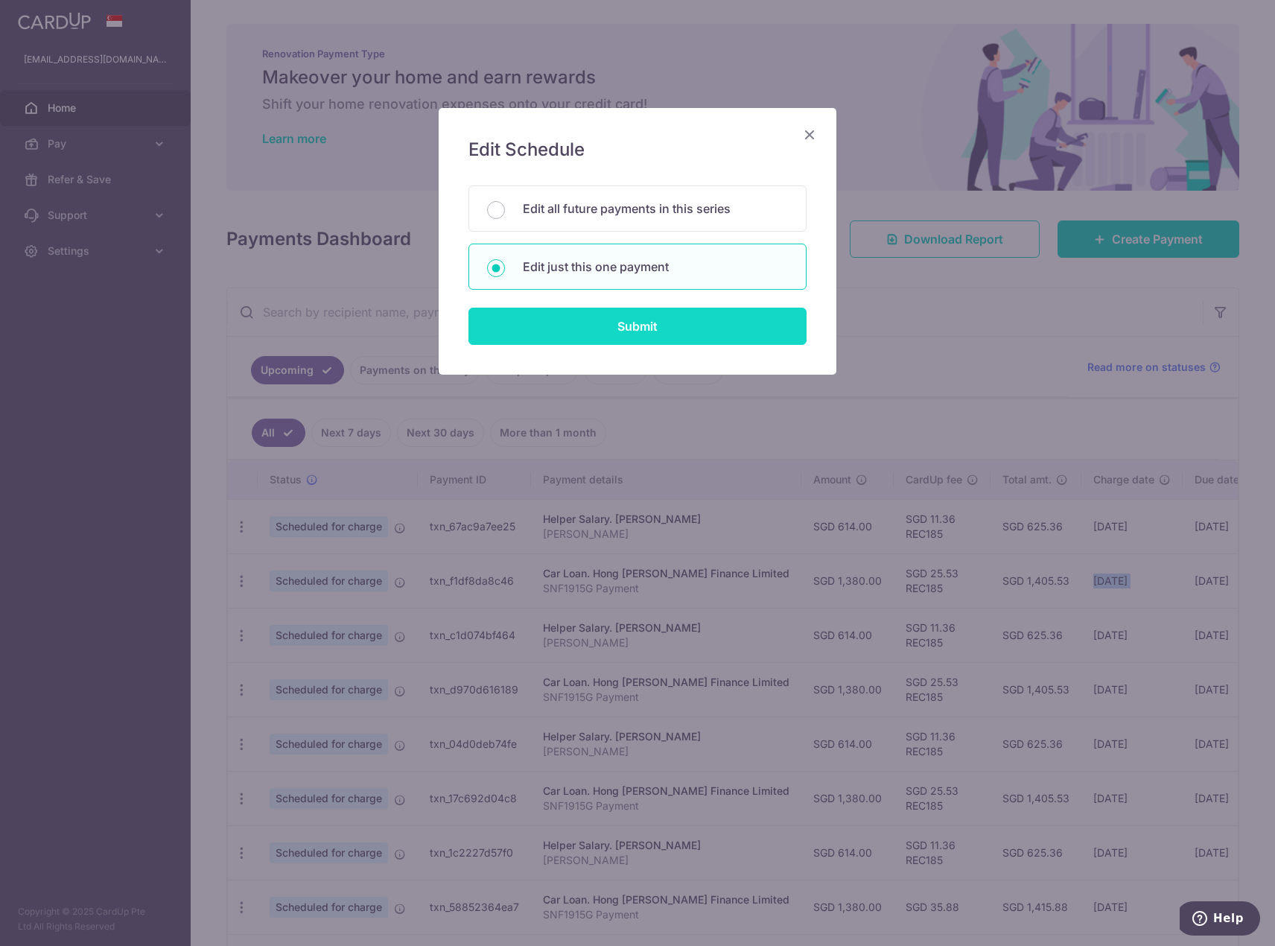
click at [575, 320] on input "Submit" at bounding box center [637, 326] width 338 height 37
radio input "true"
type input "1,380.00"
type input "10/11/2025"
type input "SNF1915G Payment"
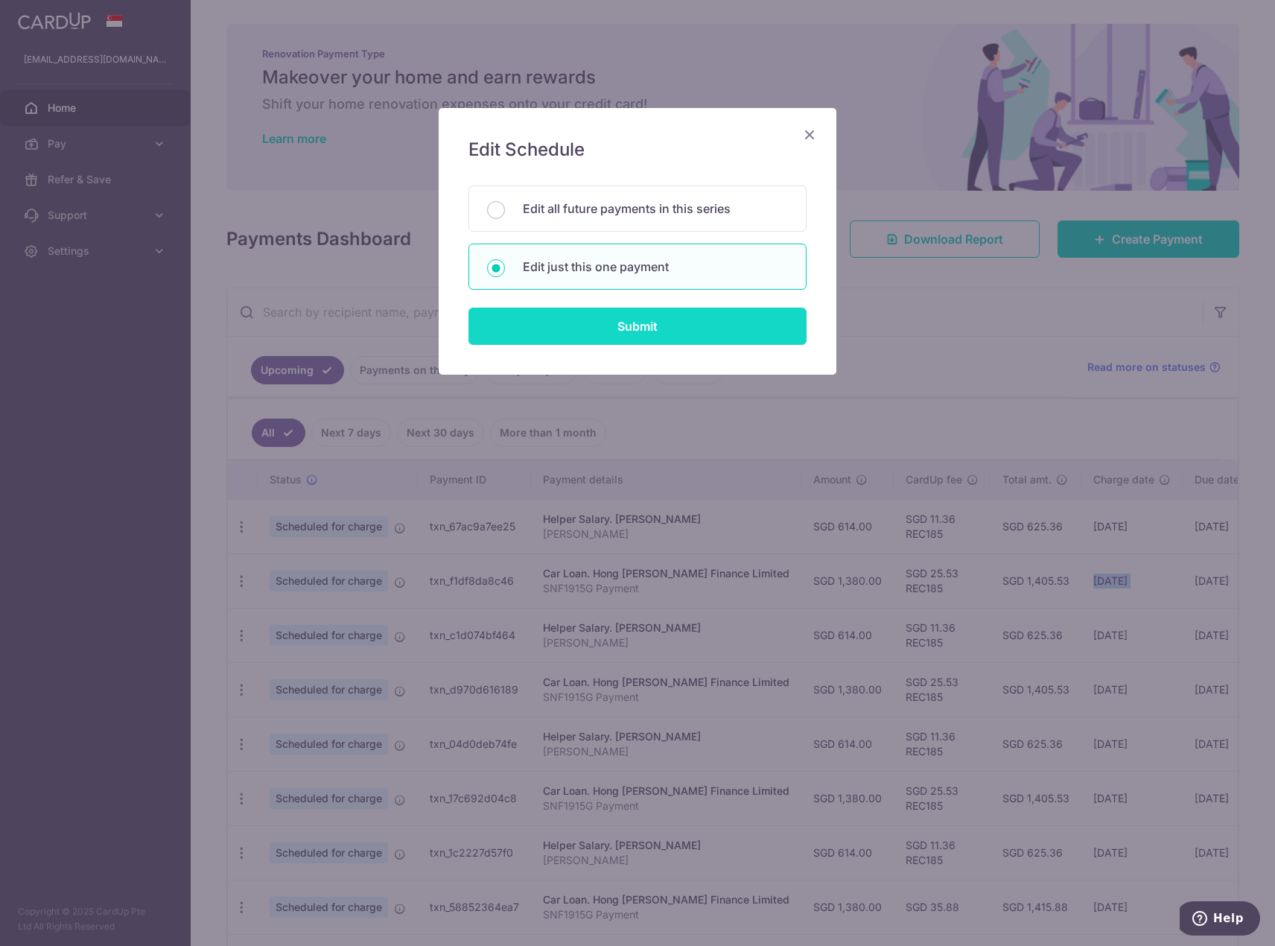
type input "REC185"
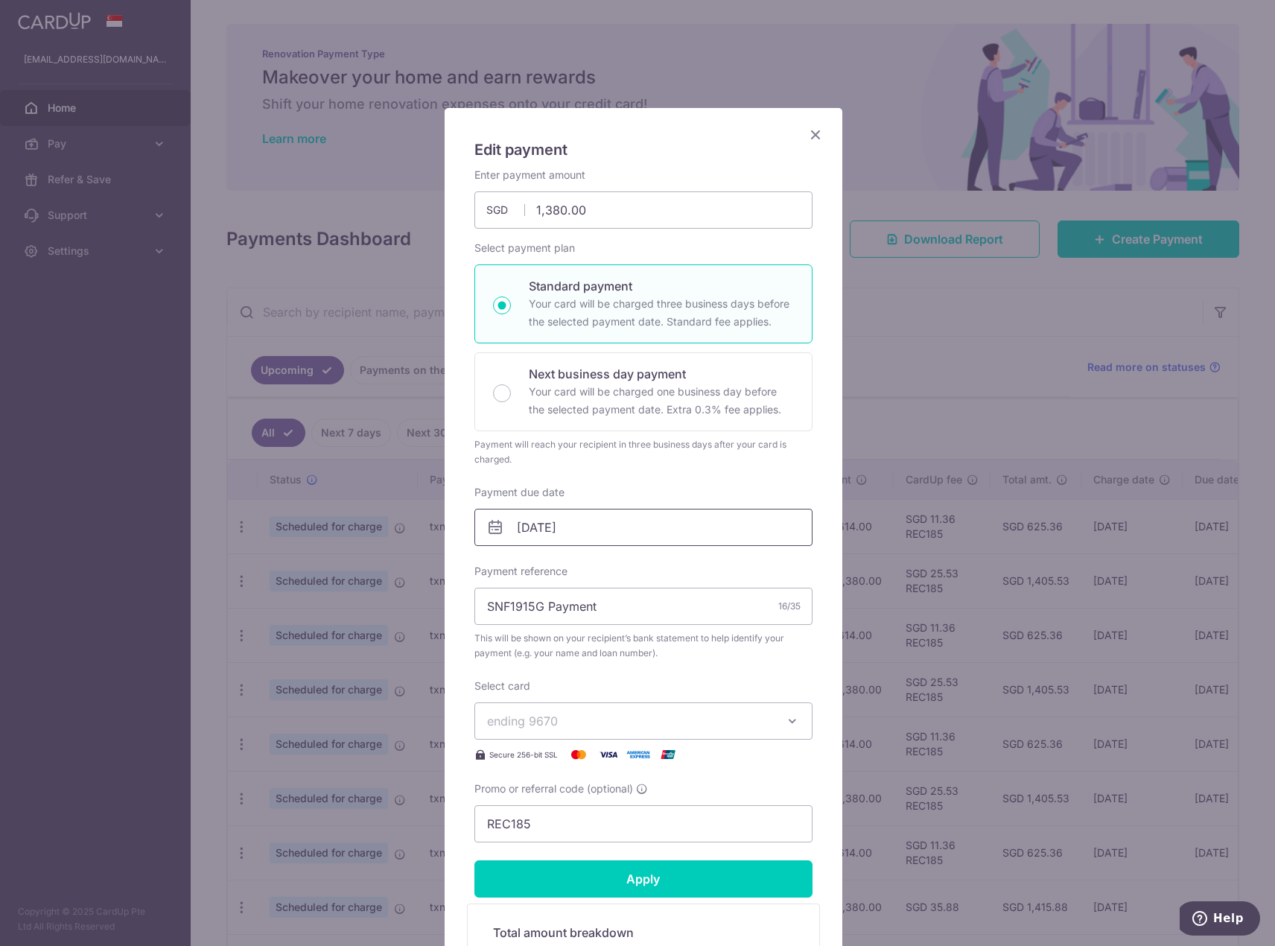
click at [579, 529] on input "10/11/2025" at bounding box center [643, 527] width 338 height 37
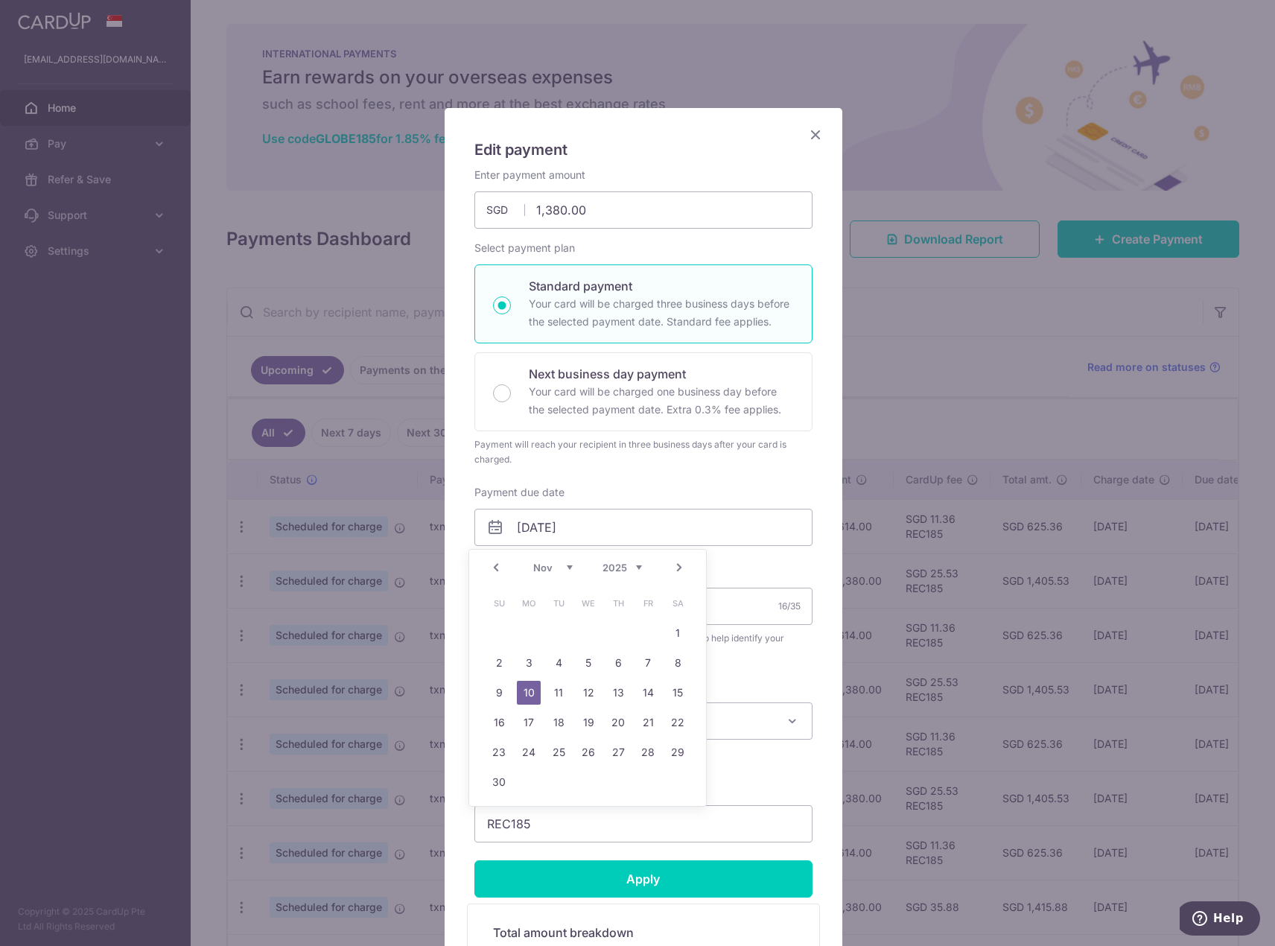
click at [545, 567] on select "Oct Nov Dec" at bounding box center [552, 567] width 39 height 12
click at [596, 723] on link "22" at bounding box center [588, 722] width 24 height 24
type input "[DATE]"
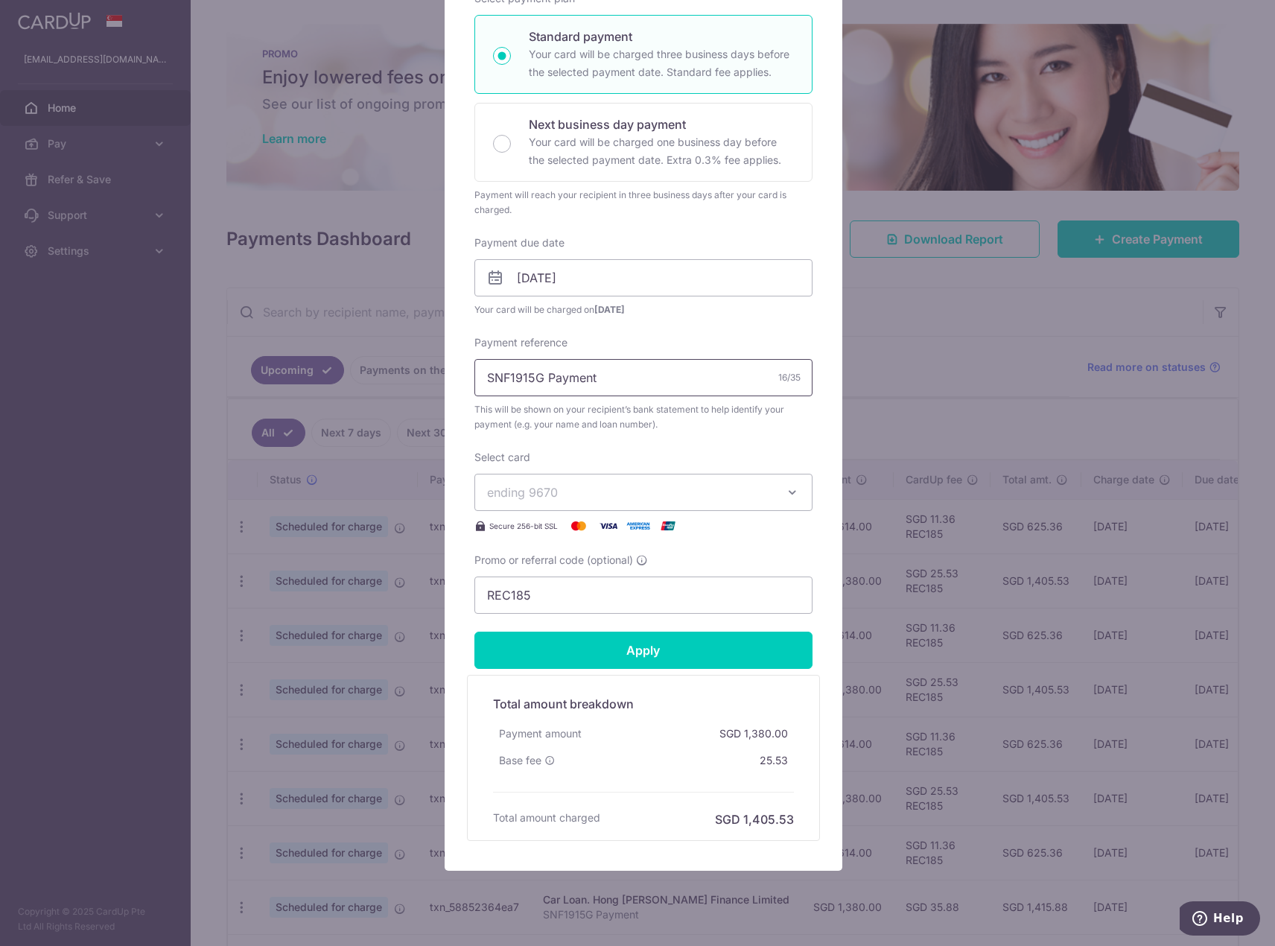
scroll to position [282, 0]
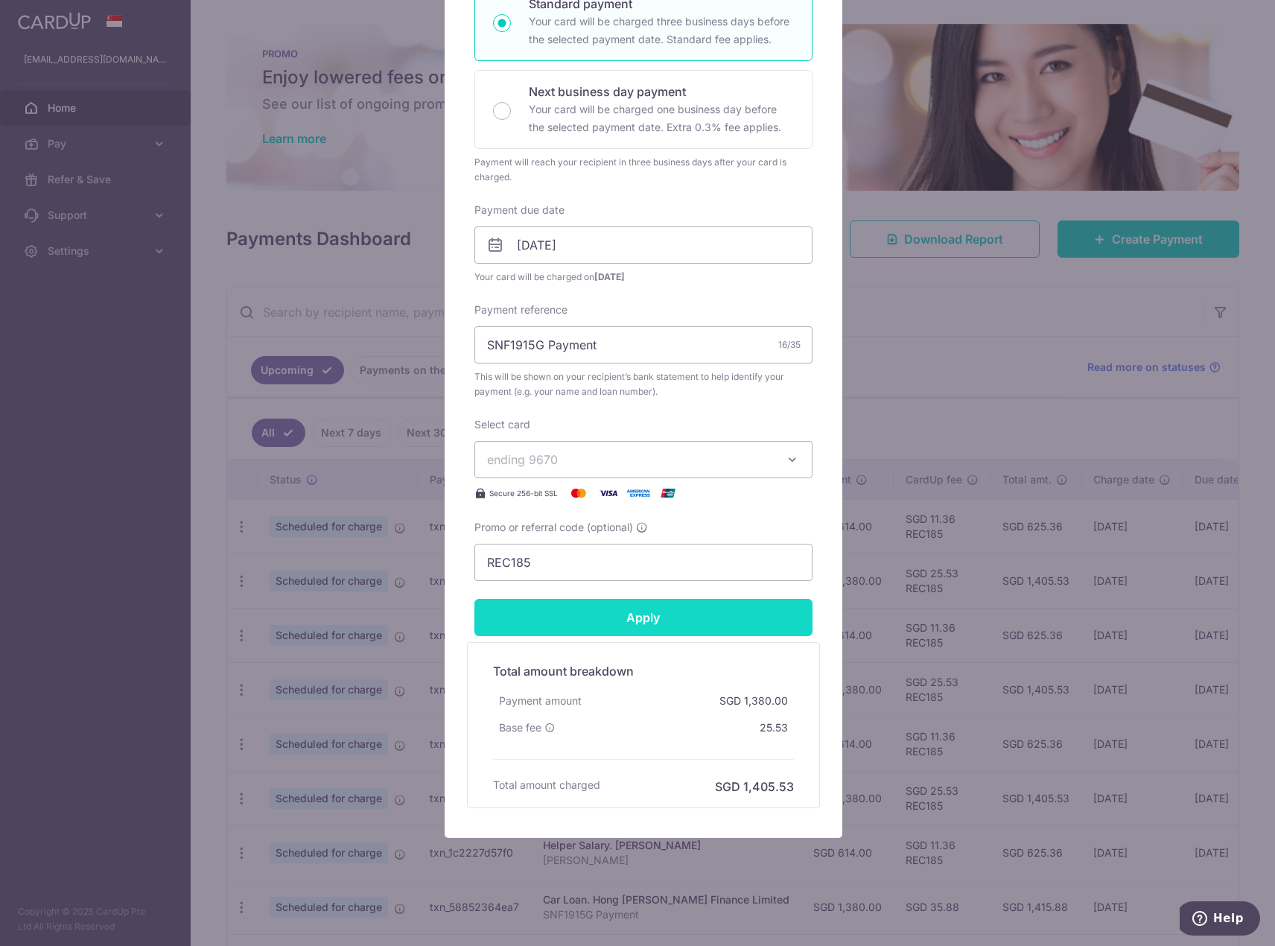
click at [626, 618] on input "Apply" at bounding box center [643, 617] width 338 height 37
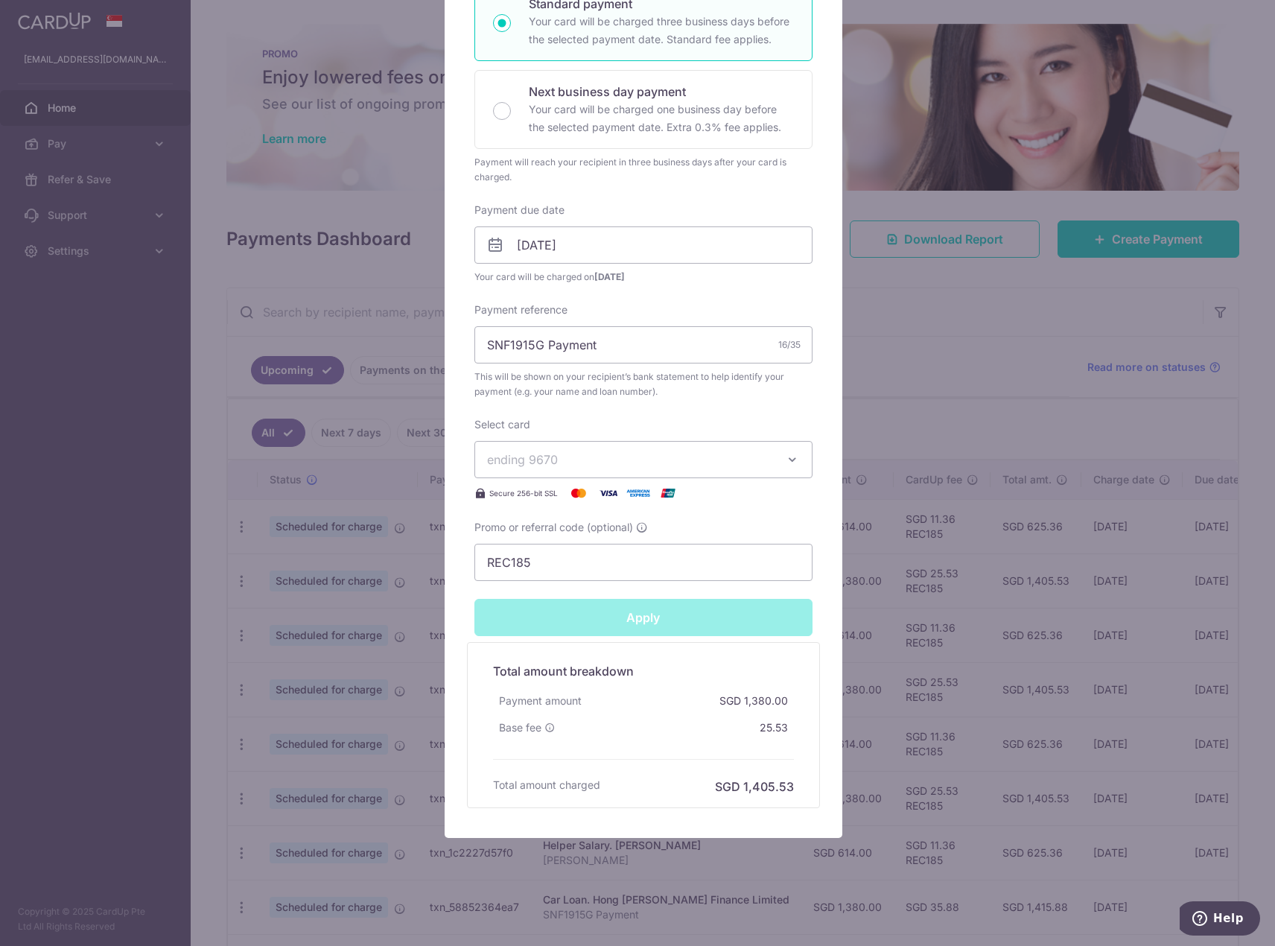
type input "Successfully Applied"
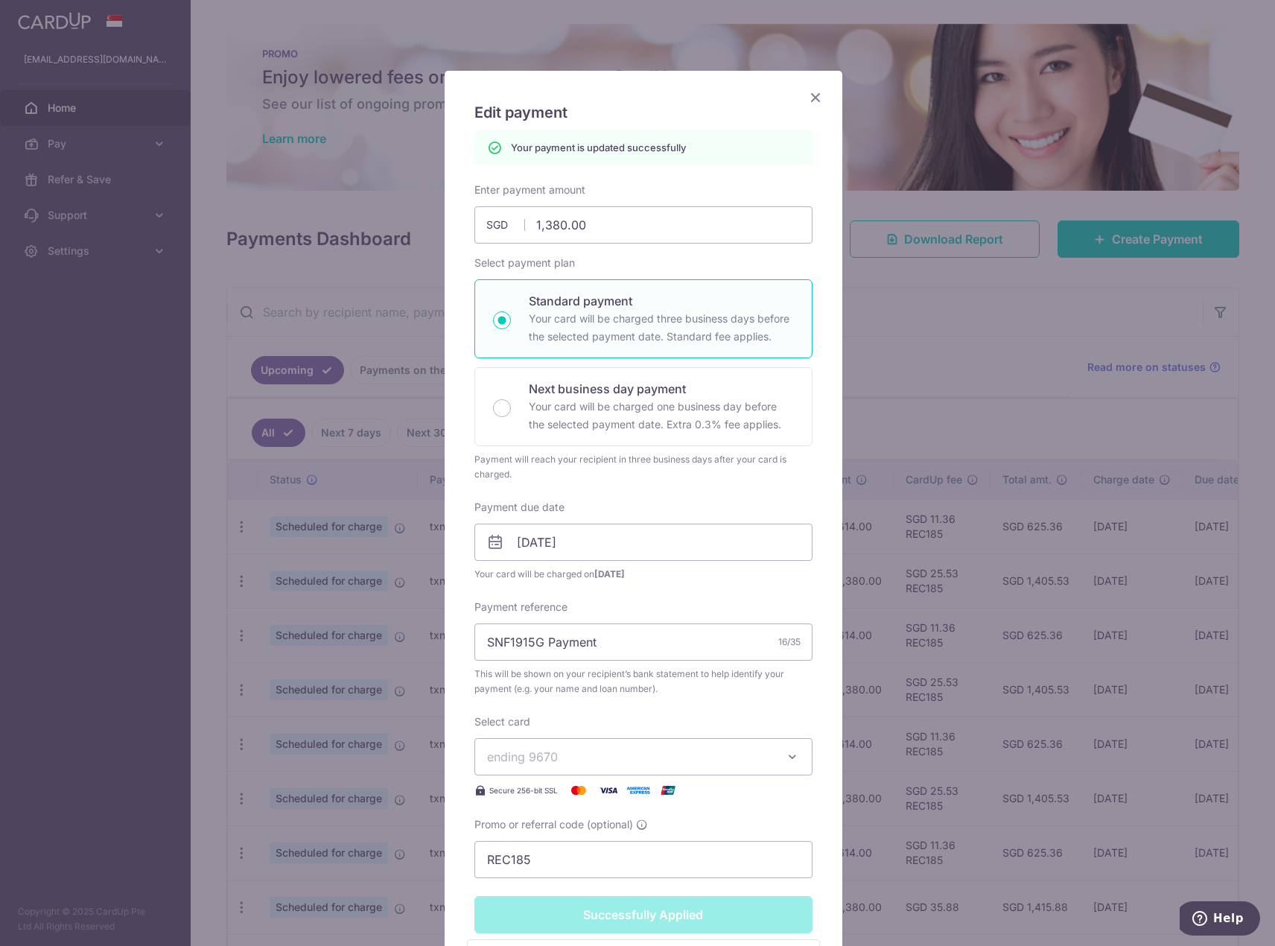
scroll to position [36, 0]
click at [807, 93] on icon "Close" at bounding box center [815, 98] width 18 height 19
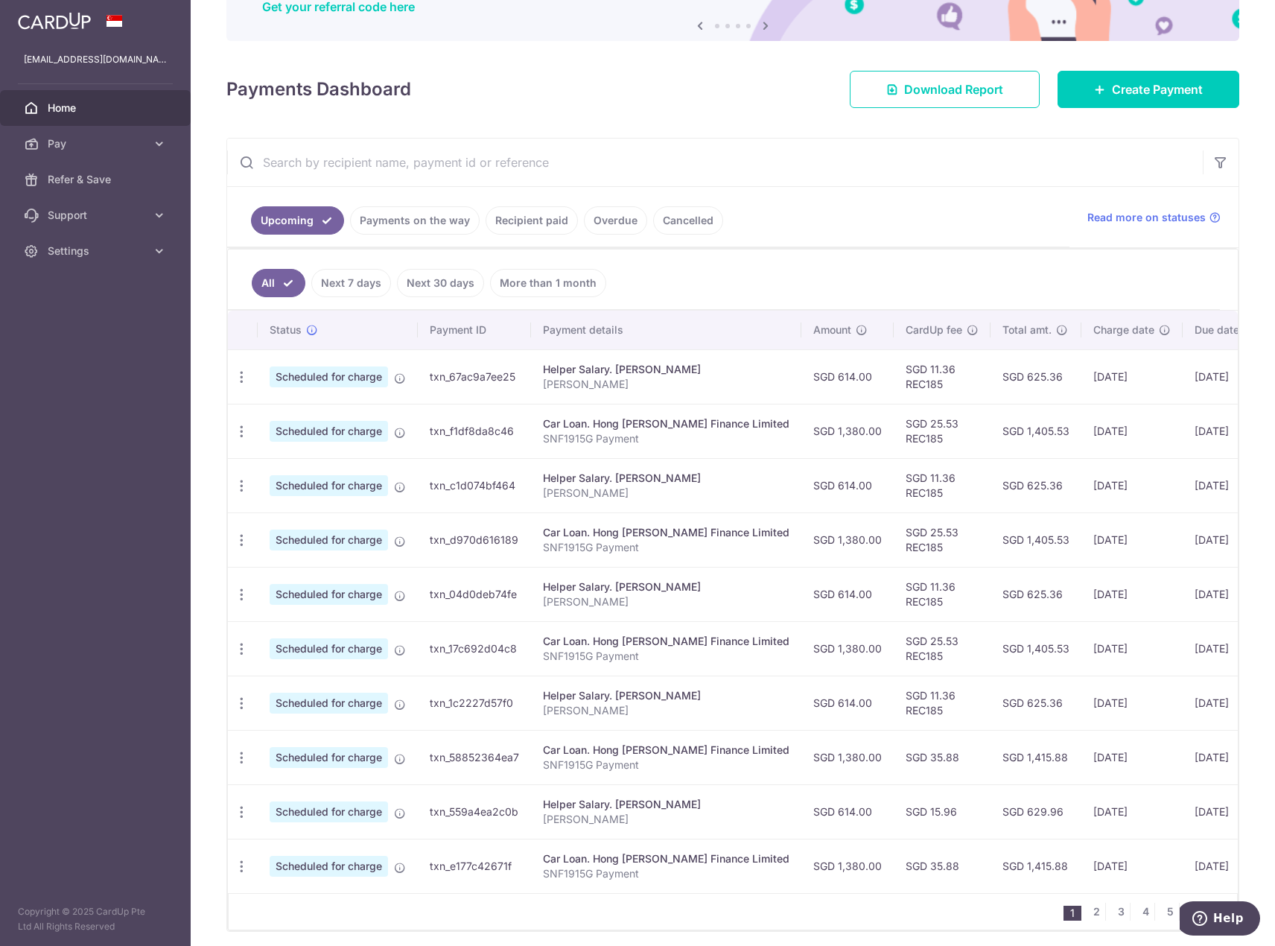
scroll to position [213, 0]
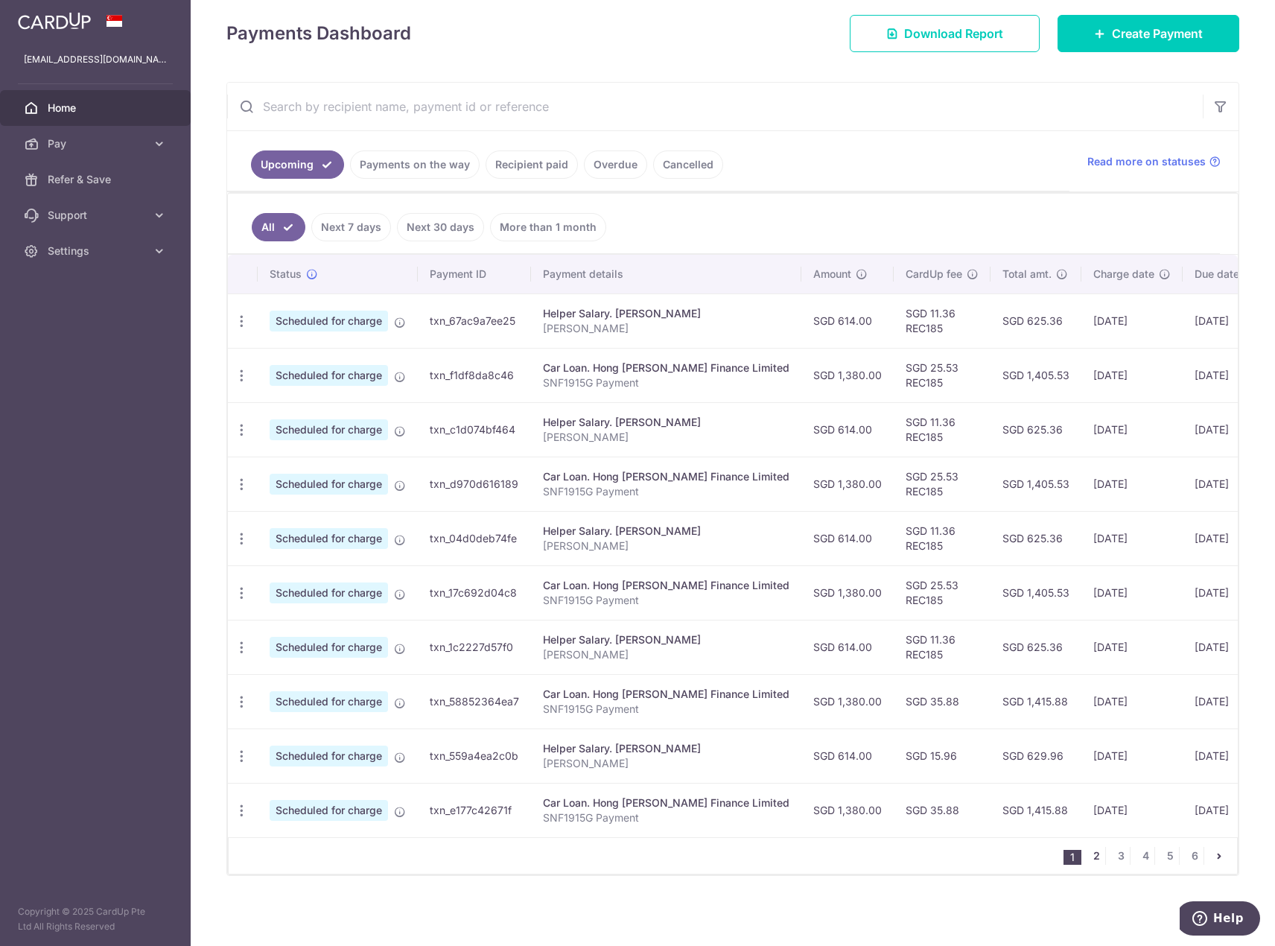
click at [1090, 848] on link "2" at bounding box center [1096, 856] width 18 height 18
click at [1072, 853] on link "1" at bounding box center [1072, 856] width 18 height 18
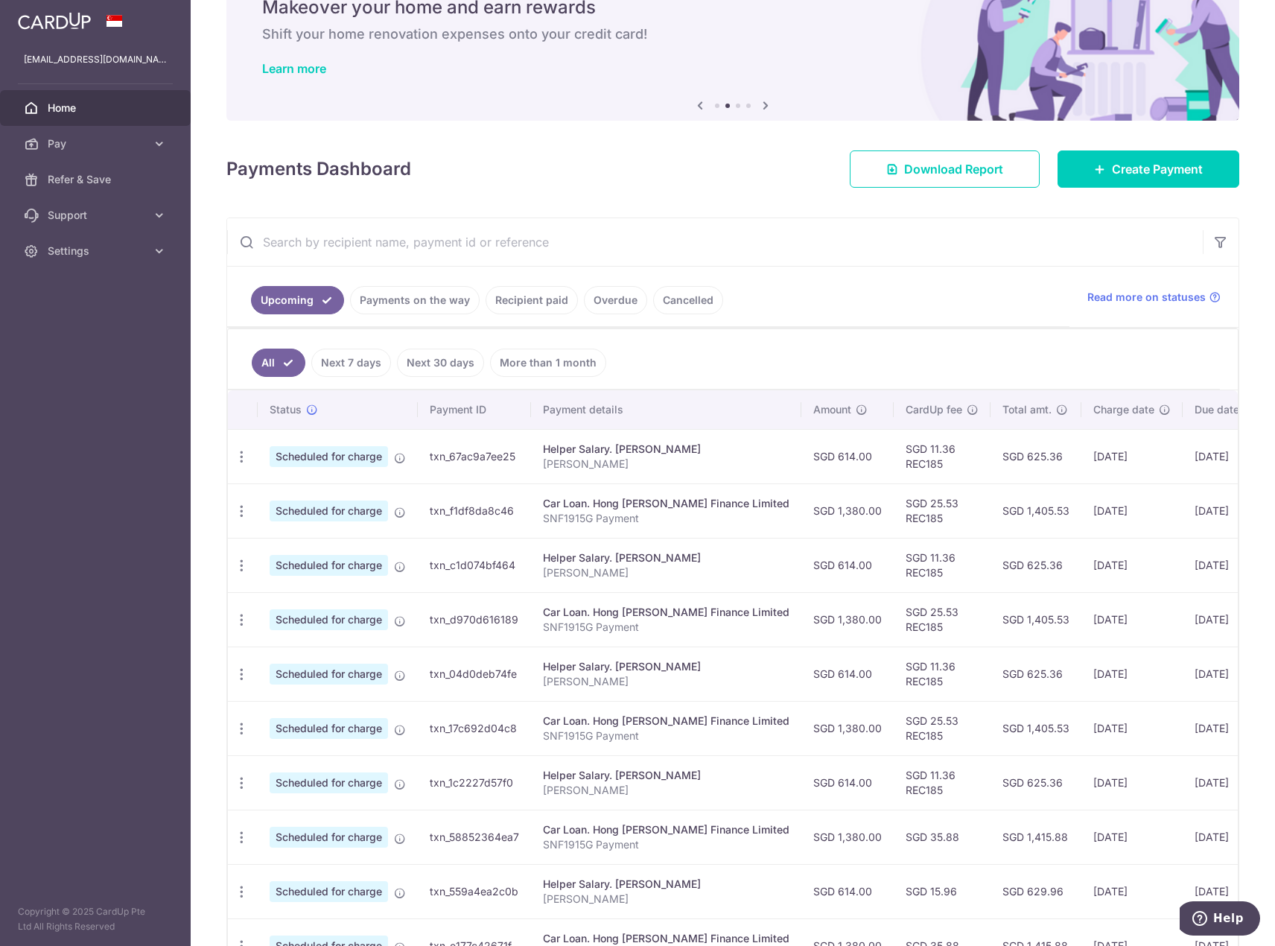
scroll to position [74, 0]
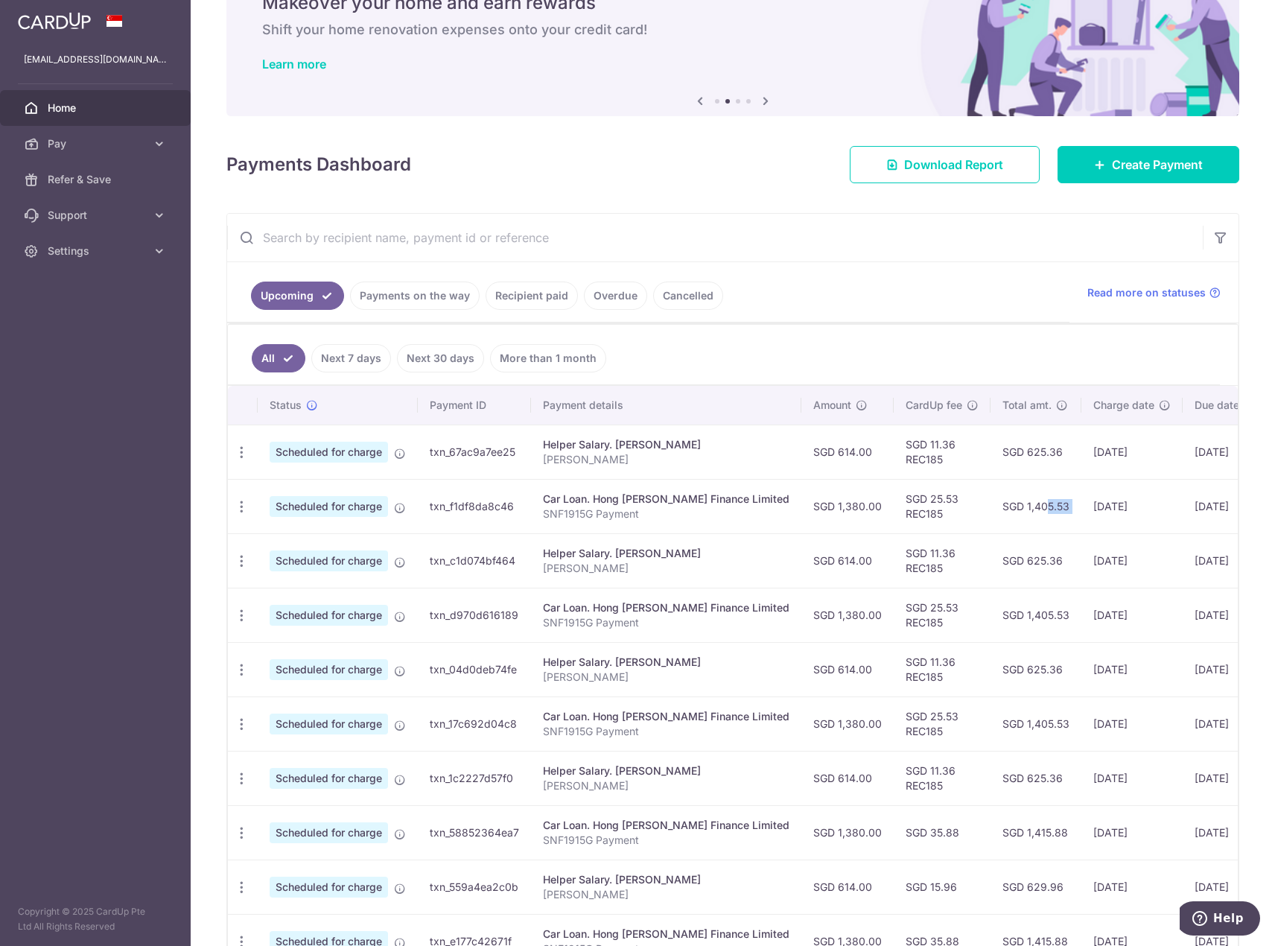
drag, startPoint x: 972, startPoint y: 514, endPoint x: 1031, endPoint y: 515, distance: 58.1
click at [1031, 515] on tr "Update payment Cancel payment Upload doc Scheduled for charge txn_f1df8da8c46 C…" at bounding box center [804, 506] width 1153 height 54
click at [1081, 515] on td "[DATE]" at bounding box center [1131, 506] width 101 height 54
drag, startPoint x: 1031, startPoint y: 515, endPoint x: 956, endPoint y: 509, distance: 74.7
click at [956, 509] on tr "Update payment Cancel payment Upload doc Scheduled for charge txn_f1df8da8c46 C…" at bounding box center [804, 506] width 1153 height 54
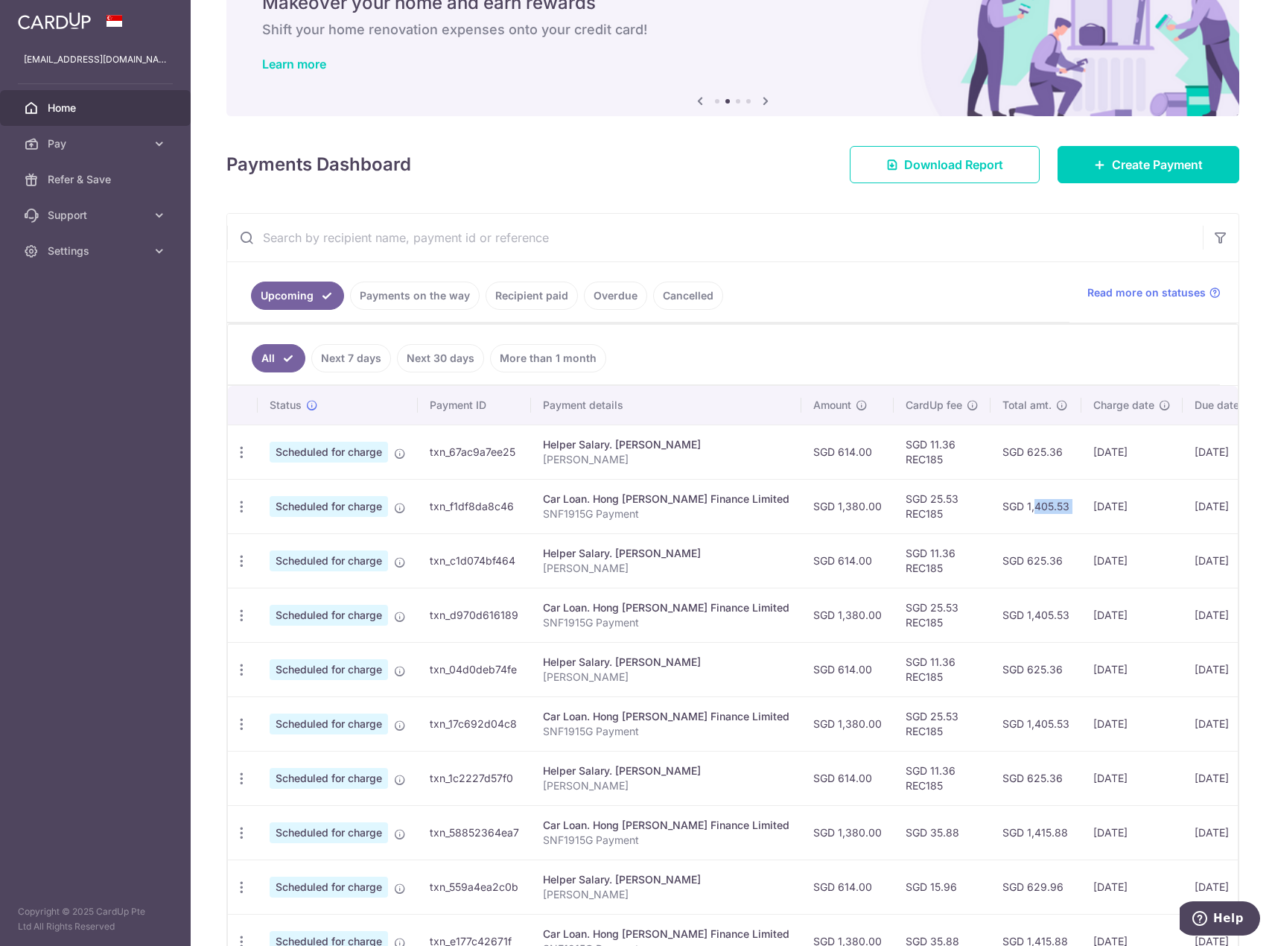
click at [990, 509] on td "SGD 1,405.53" at bounding box center [1035, 506] width 91 height 54
